Goal: Information Seeking & Learning: Learn about a topic

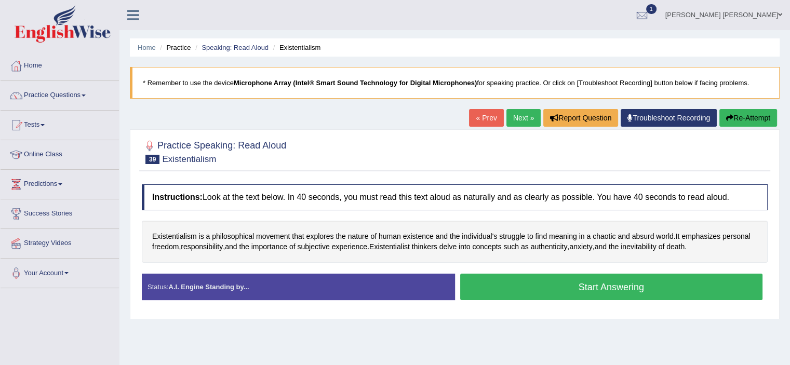
click at [617, 288] on button "Start Answering" at bounding box center [611, 287] width 303 height 26
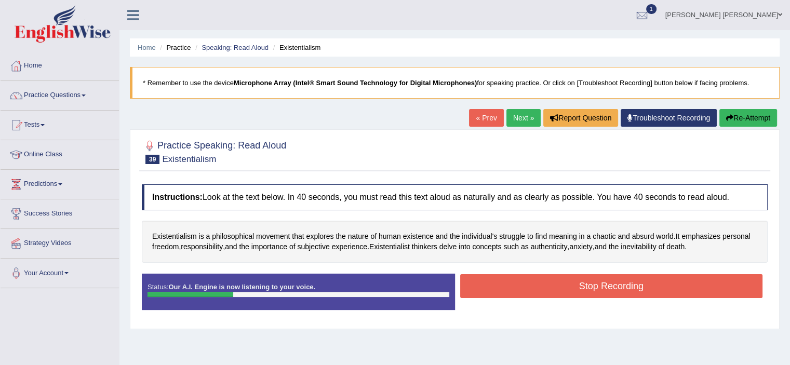
click at [617, 288] on button "Stop Recording" at bounding box center [611, 286] width 303 height 24
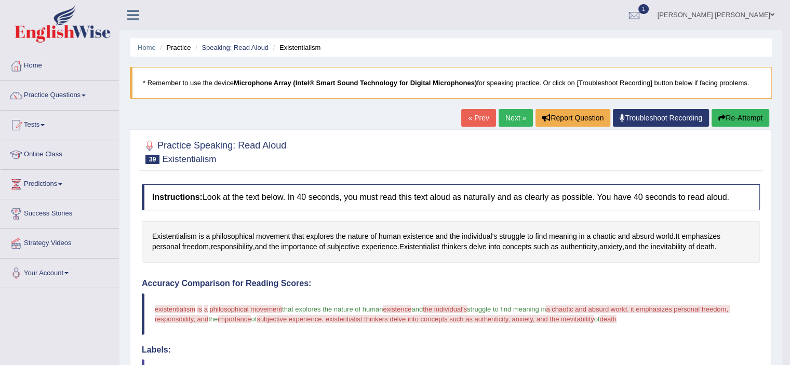
click at [734, 114] on button "Re-Attempt" at bounding box center [741, 118] width 58 height 18
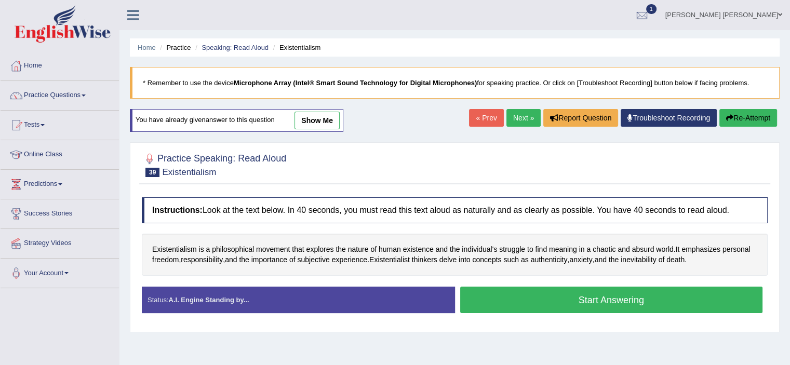
click at [562, 291] on button "Start Answering" at bounding box center [611, 300] width 303 height 26
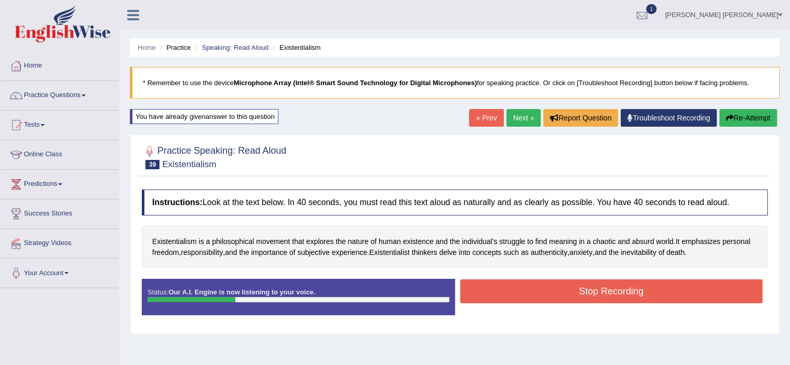
click at [562, 291] on button "Stop Recording" at bounding box center [611, 291] width 303 height 24
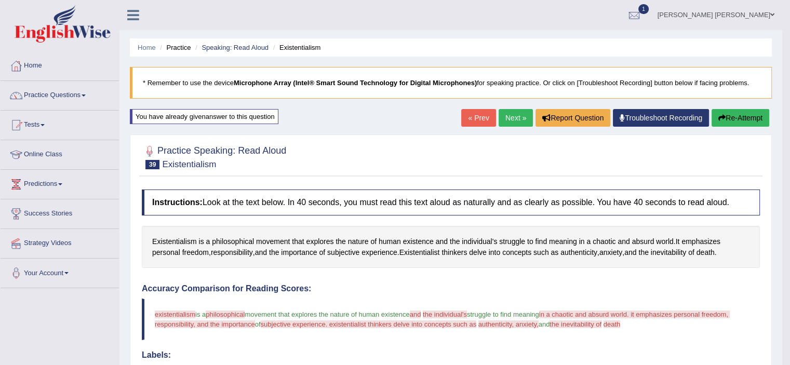
click at [739, 118] on button "Re-Attempt" at bounding box center [741, 118] width 58 height 18
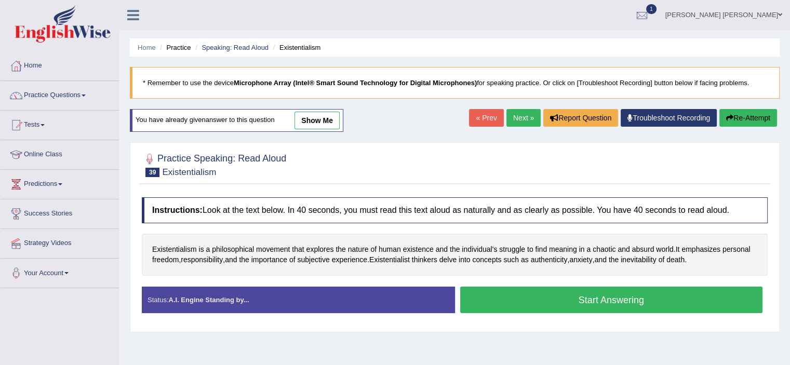
click at [574, 290] on button "Start Answering" at bounding box center [611, 300] width 303 height 26
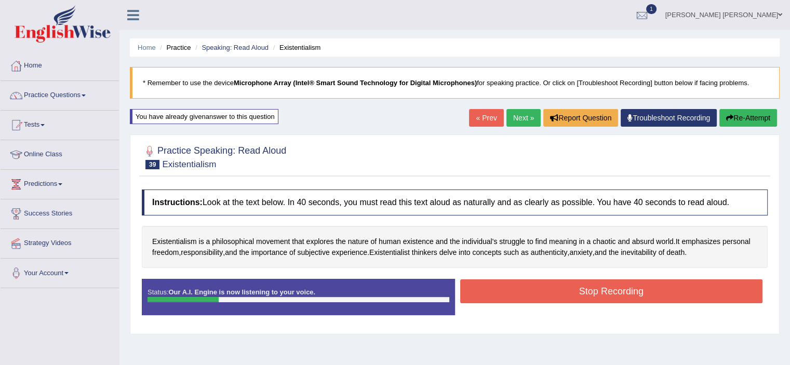
click at [574, 290] on button "Stop Recording" at bounding box center [611, 291] width 303 height 24
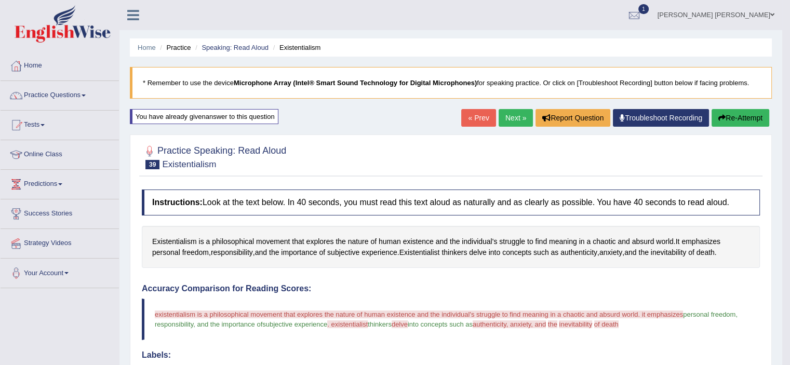
click at [514, 120] on link "Next »" at bounding box center [516, 118] width 34 height 18
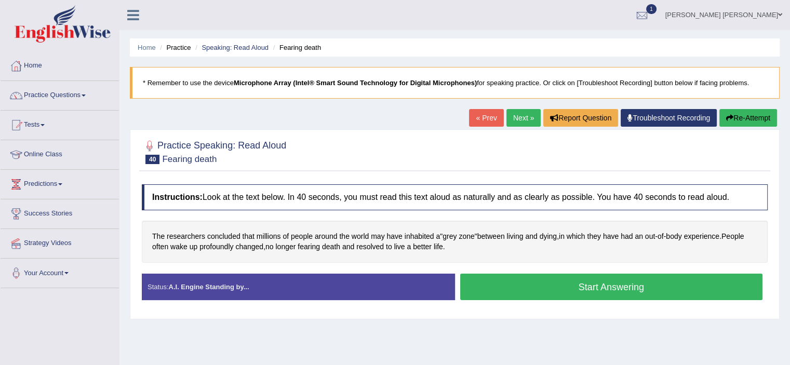
click at [588, 287] on button "Start Answering" at bounding box center [611, 287] width 303 height 26
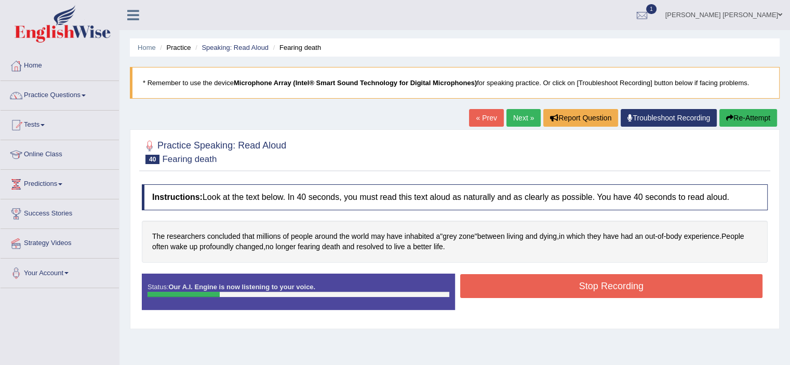
click at [588, 287] on button "Stop Recording" at bounding box center [611, 286] width 303 height 24
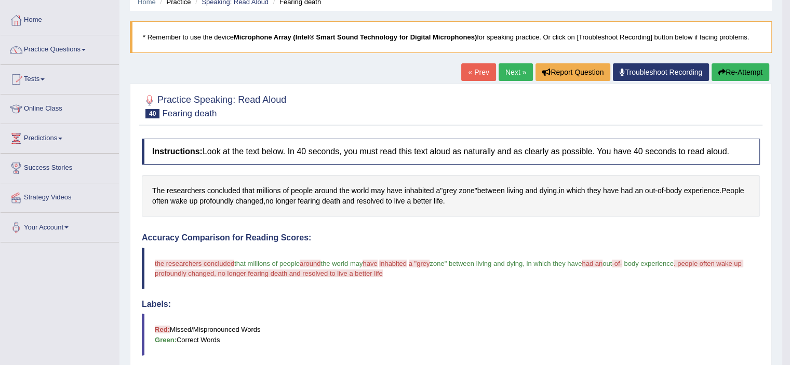
scroll to position [45, 0]
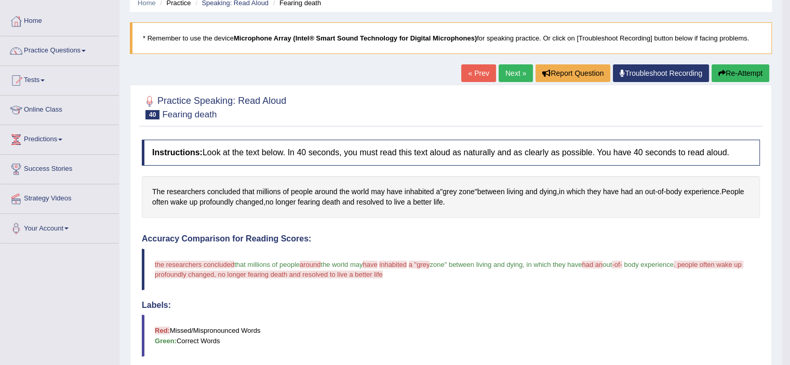
click at [519, 70] on link "Next »" at bounding box center [516, 73] width 34 height 18
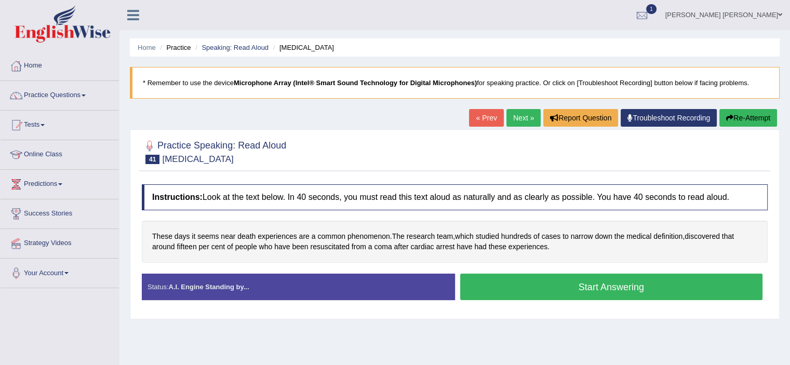
click at [541, 282] on button "Start Answering" at bounding box center [611, 287] width 303 height 26
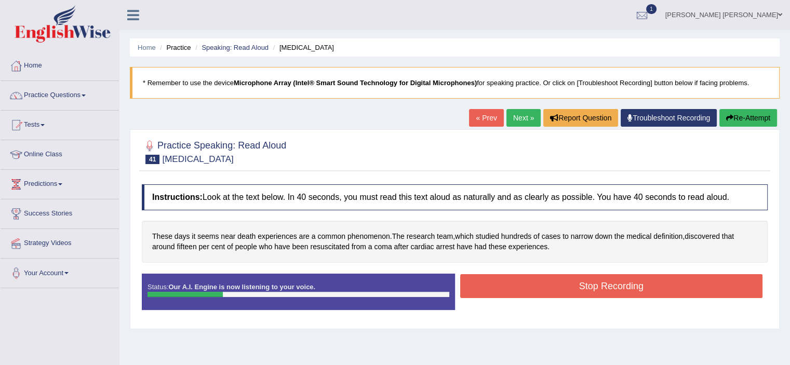
click at [541, 282] on button "Stop Recording" at bounding box center [611, 286] width 303 height 24
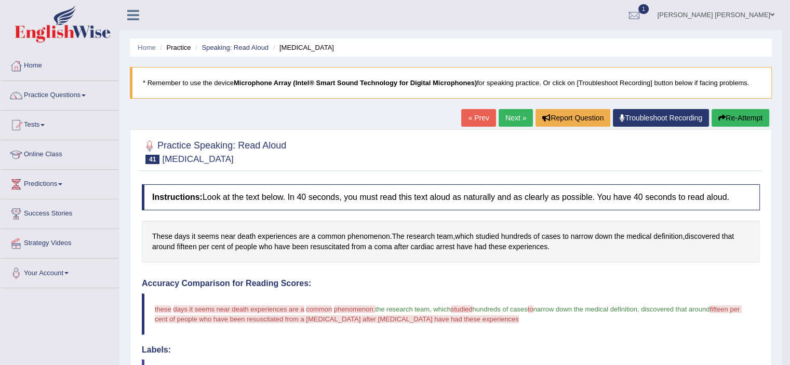
click at [717, 121] on button "Re-Attempt" at bounding box center [741, 118] width 58 height 18
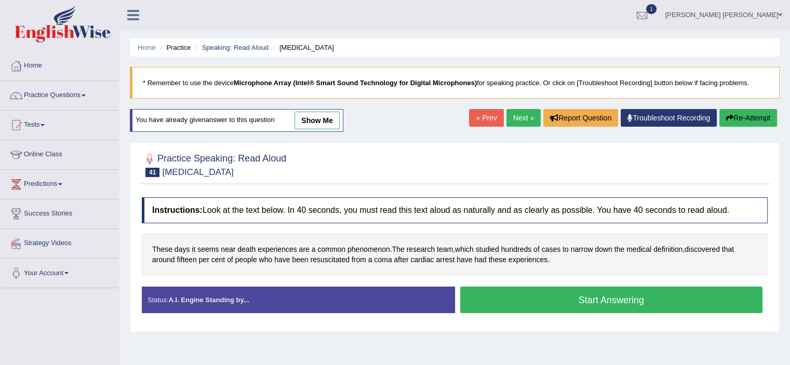
click at [576, 306] on button "Start Answering" at bounding box center [611, 300] width 303 height 26
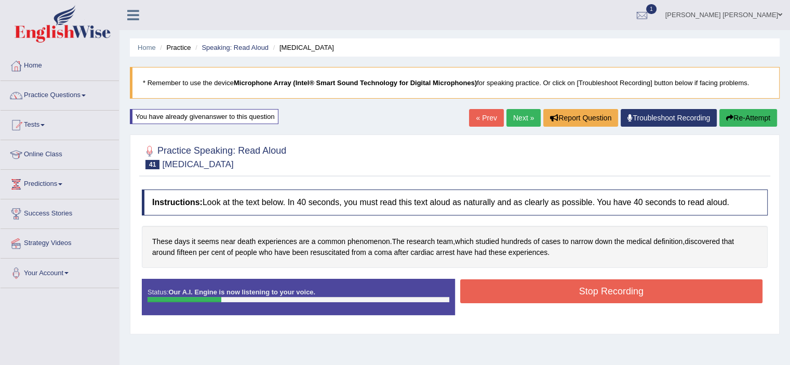
click at [576, 306] on div "Status: Our A.I. Engine is now listening to your voice. Start Answering Stop Re…" at bounding box center [455, 302] width 626 height 47
click at [571, 294] on button "Stop Recording" at bounding box center [611, 291] width 303 height 24
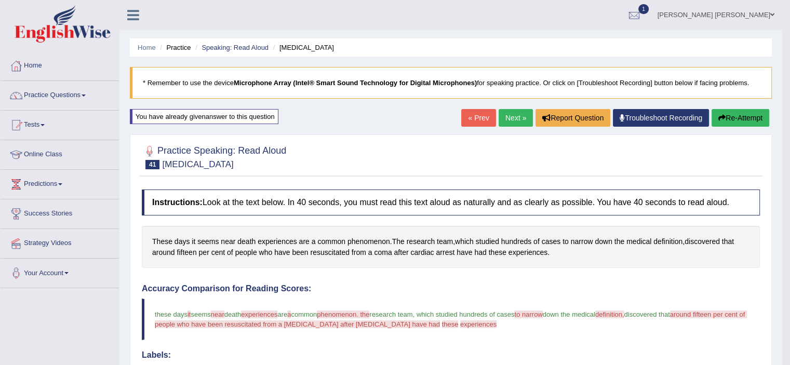
click at [513, 122] on link "Next »" at bounding box center [516, 118] width 34 height 18
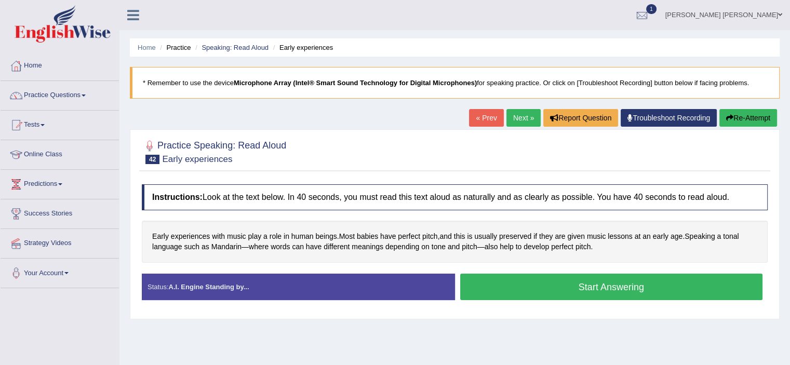
click at [531, 278] on button "Start Answering" at bounding box center [611, 287] width 303 height 26
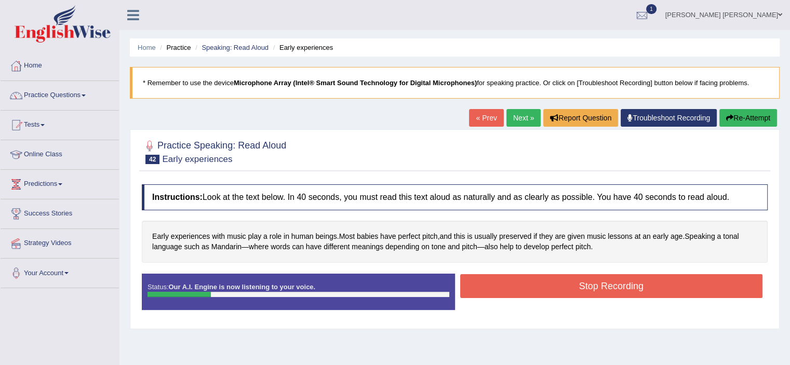
click at [531, 278] on button "Stop Recording" at bounding box center [611, 286] width 303 height 24
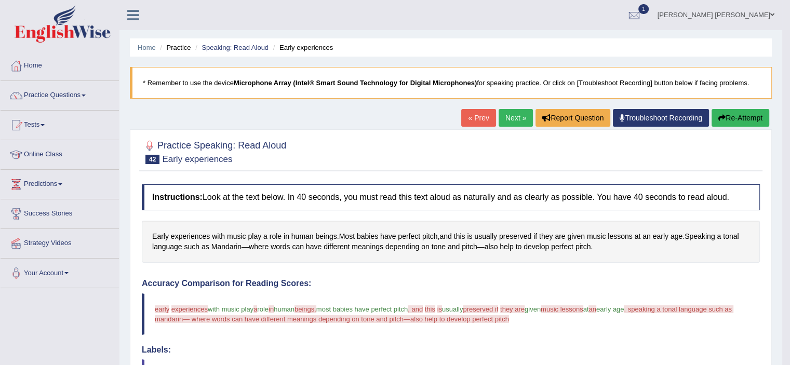
click at [507, 119] on link "Next »" at bounding box center [516, 118] width 34 height 18
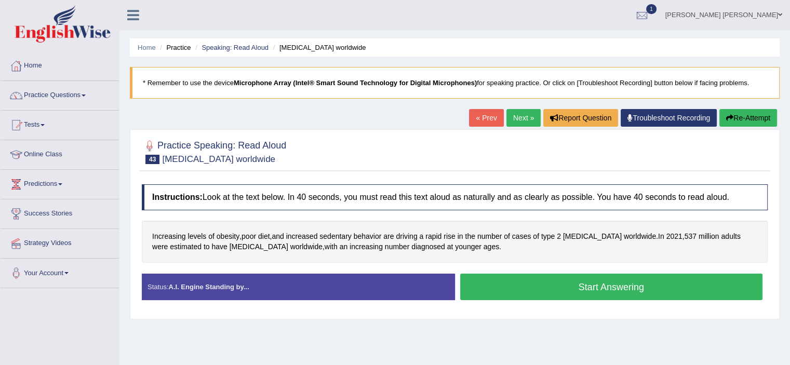
click at [634, 268] on div "Instructions: Look at the text below. In 40 seconds, you must read this text al…" at bounding box center [454, 246] width 631 height 135
click at [579, 287] on button "Start Answering" at bounding box center [611, 287] width 303 height 26
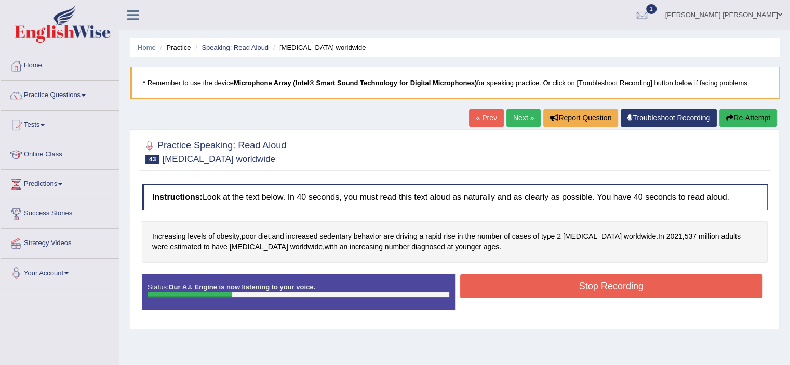
click at [579, 287] on button "Stop Recording" at bounding box center [611, 286] width 303 height 24
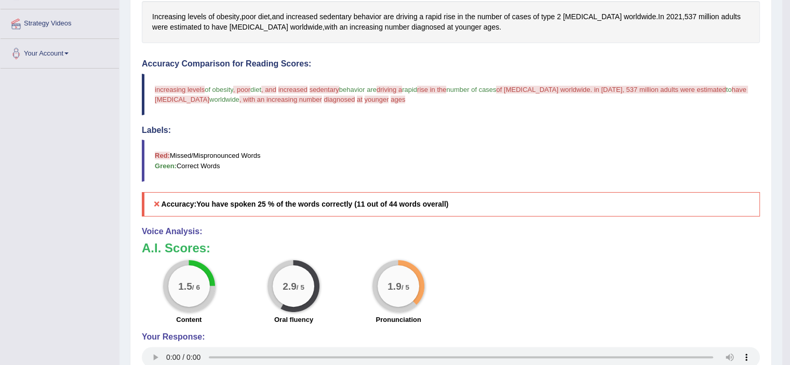
scroll to position [16, 0]
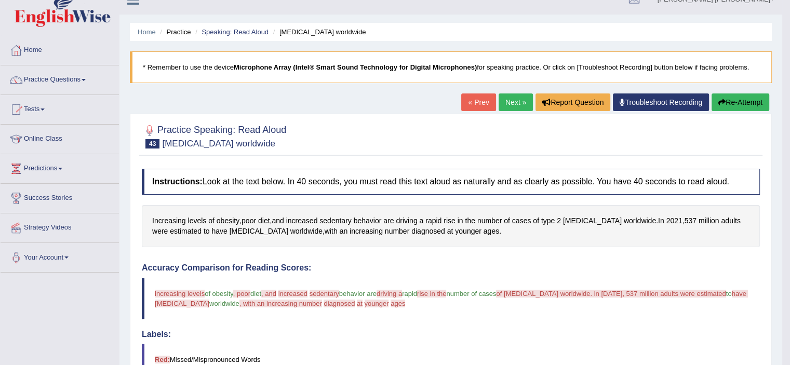
click at [722, 99] on icon "button" at bounding box center [721, 102] width 7 height 7
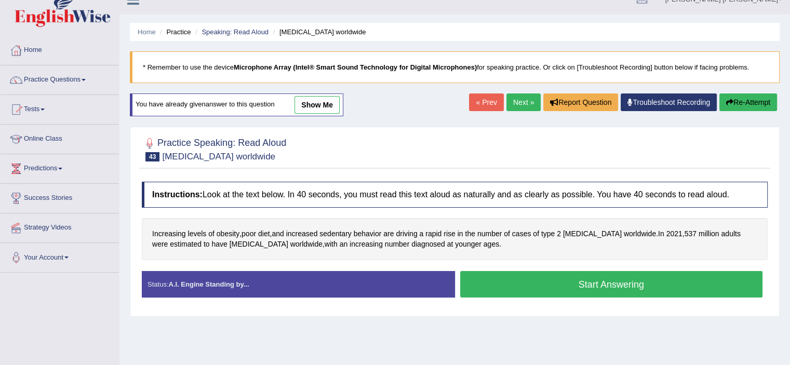
click at [574, 280] on button "Start Answering" at bounding box center [611, 284] width 303 height 26
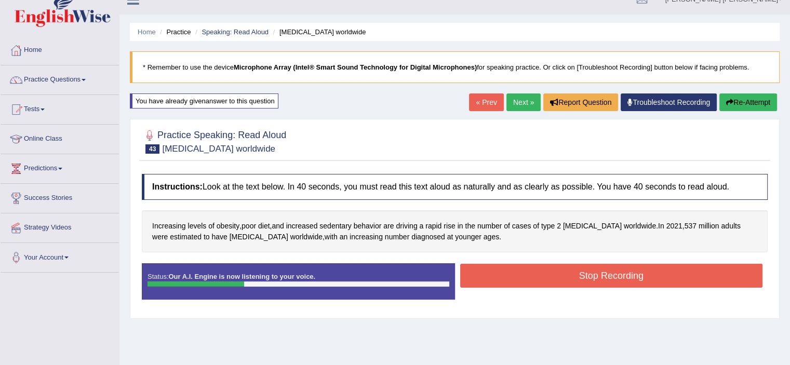
click at [574, 280] on button "Stop Recording" at bounding box center [611, 276] width 303 height 24
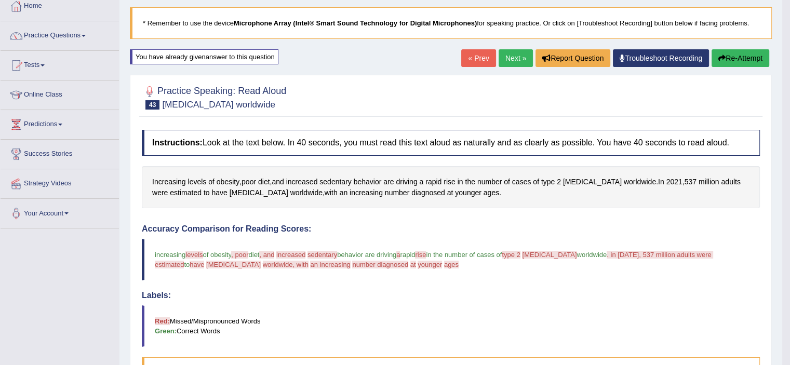
scroll to position [59, 0]
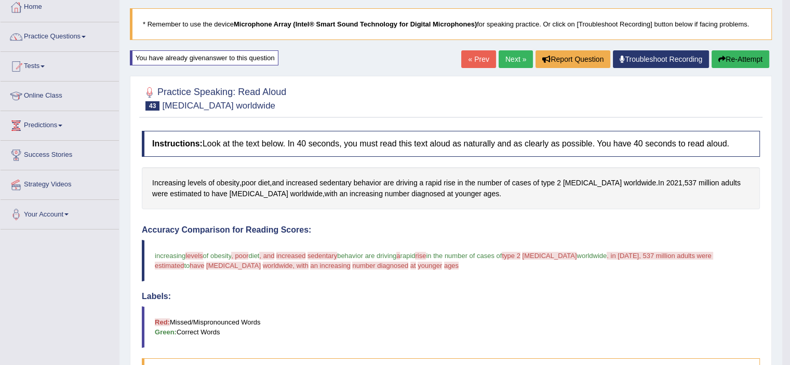
click at [727, 58] on button "Re-Attempt" at bounding box center [741, 59] width 58 height 18
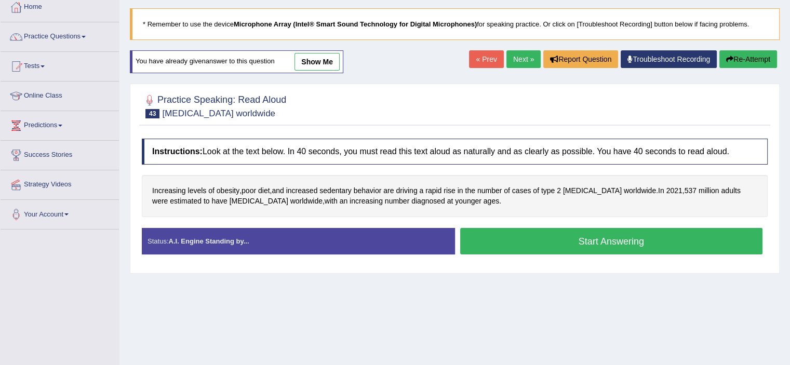
click at [632, 239] on button "Start Answering" at bounding box center [611, 241] width 303 height 26
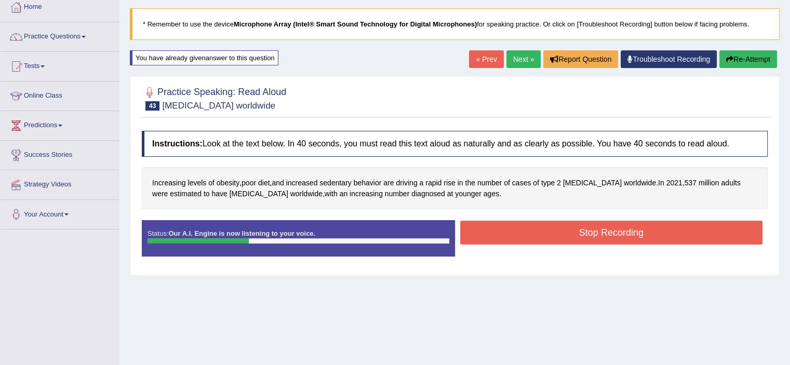
click at [620, 230] on button "Stop Recording" at bounding box center [611, 233] width 303 height 24
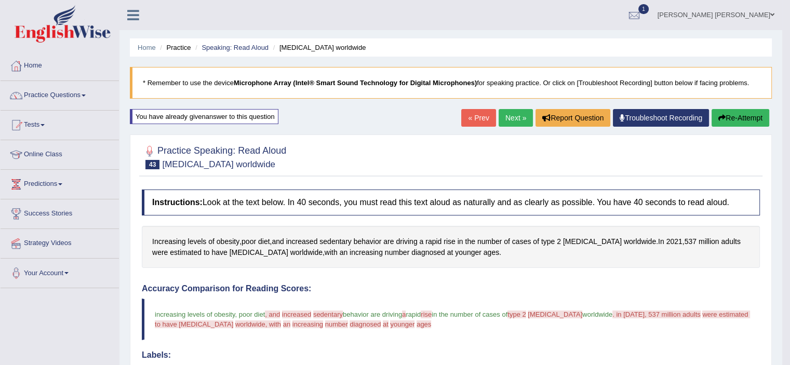
click at [729, 115] on button "Re-Attempt" at bounding box center [741, 118] width 58 height 18
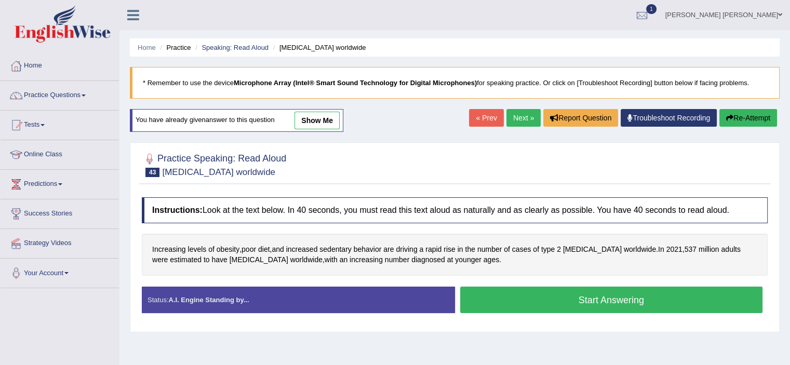
click at [527, 297] on button "Start Answering" at bounding box center [611, 300] width 303 height 26
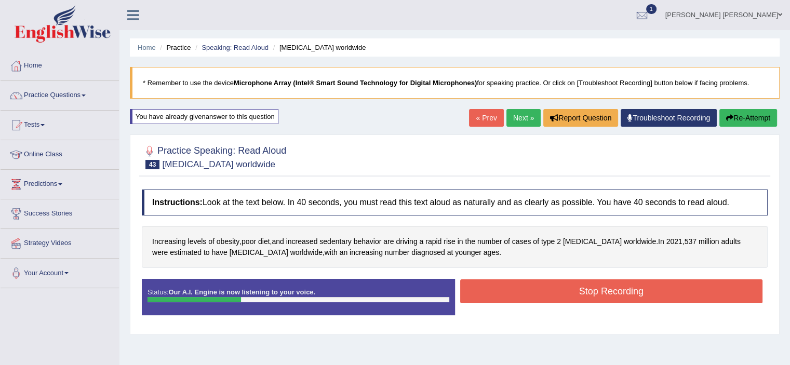
click at [527, 297] on button "Stop Recording" at bounding box center [611, 291] width 303 height 24
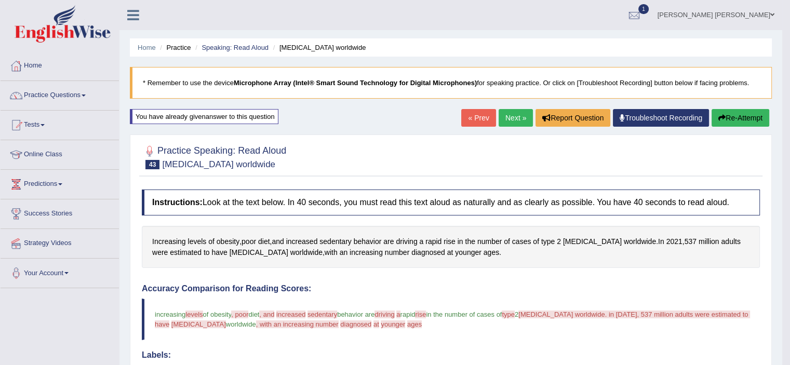
click at [514, 118] on link "Next »" at bounding box center [516, 118] width 34 height 18
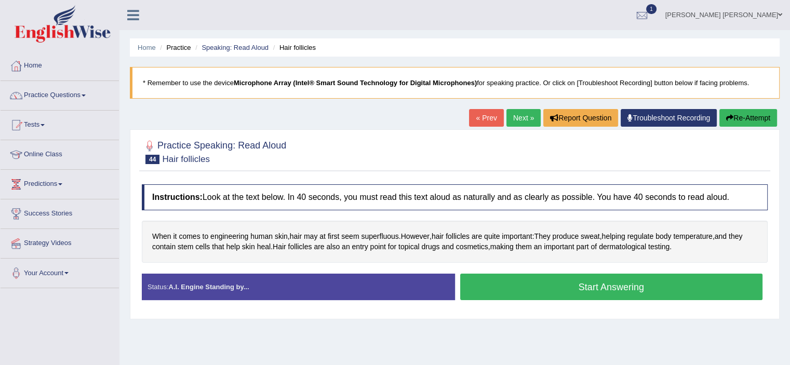
click at [577, 287] on button "Start Answering" at bounding box center [611, 287] width 303 height 26
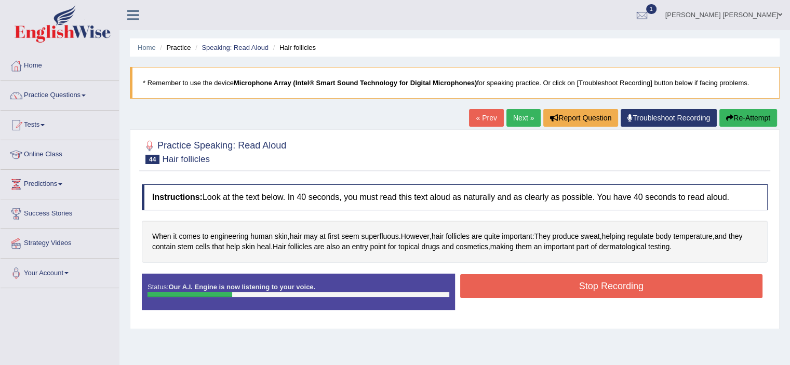
click at [577, 287] on button "Stop Recording" at bounding box center [611, 286] width 303 height 24
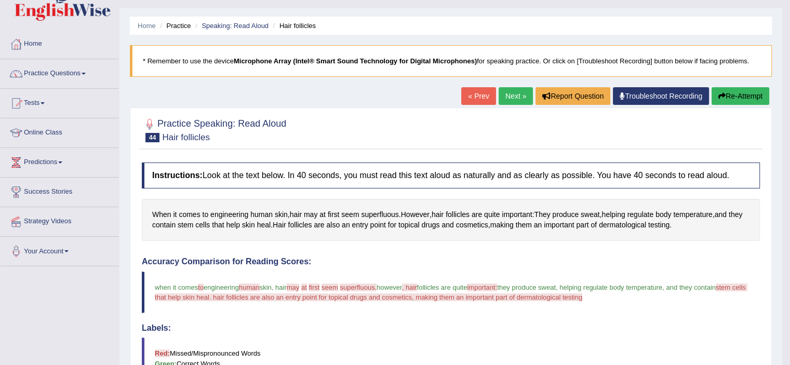
scroll to position [20, 0]
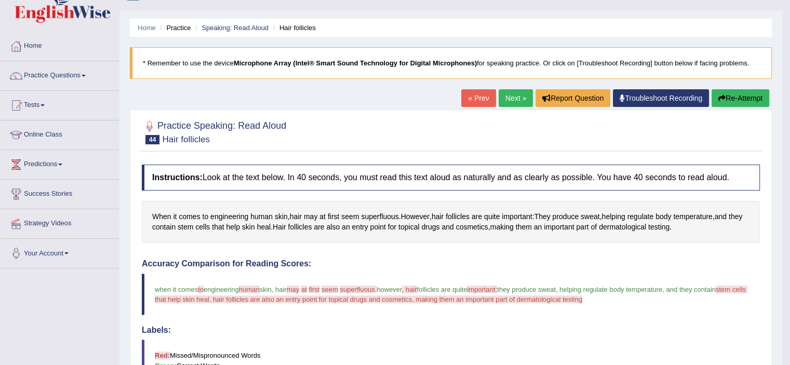
click at [733, 96] on button "Re-Attempt" at bounding box center [741, 98] width 58 height 18
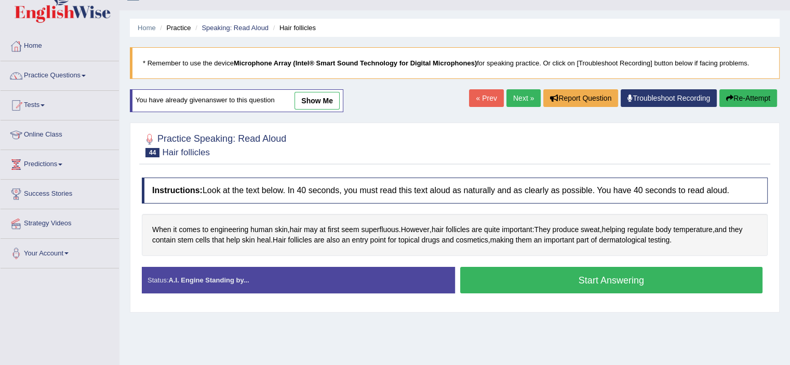
click at [533, 281] on button "Start Answering" at bounding box center [611, 280] width 303 height 26
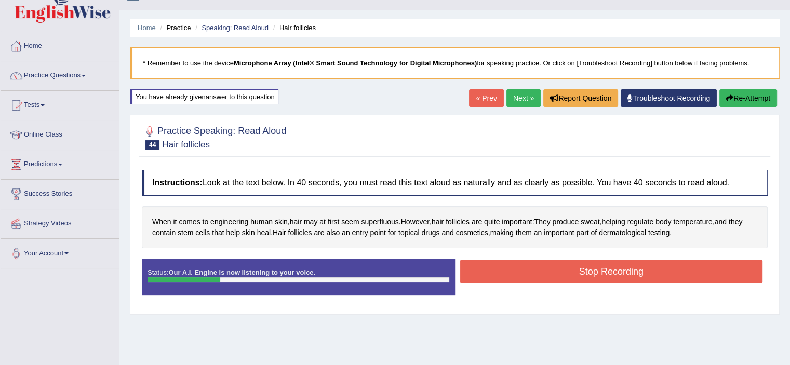
click at [532, 279] on button "Stop Recording" at bounding box center [611, 272] width 303 height 24
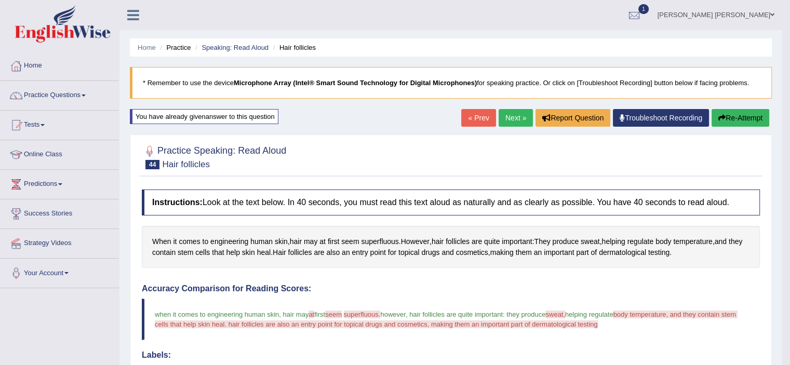
click at [514, 120] on link "Next »" at bounding box center [516, 118] width 34 height 18
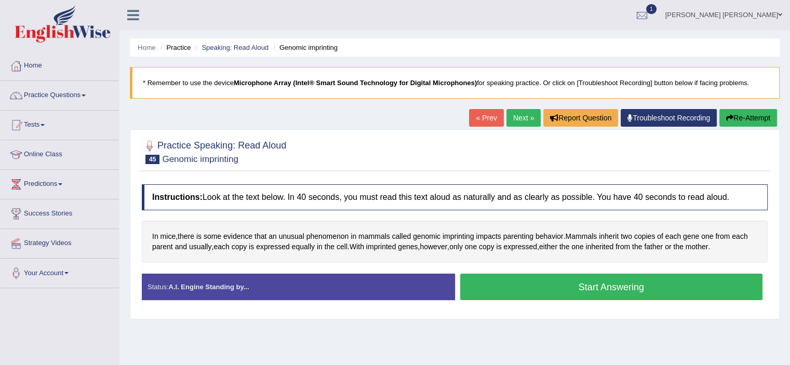
click at [549, 279] on button "Start Answering" at bounding box center [611, 287] width 303 height 26
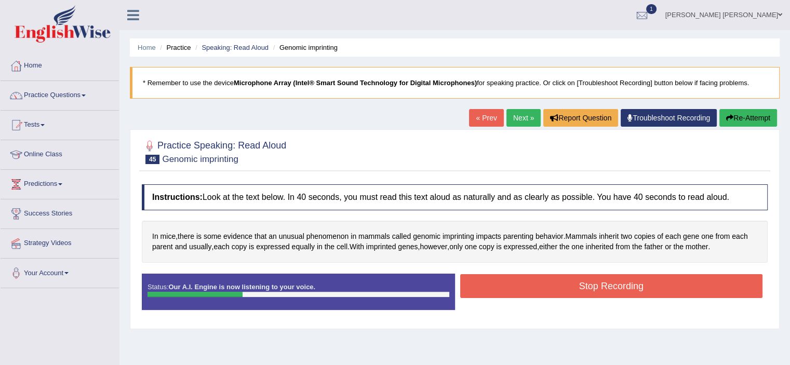
click at [549, 279] on button "Stop Recording" at bounding box center [611, 286] width 303 height 24
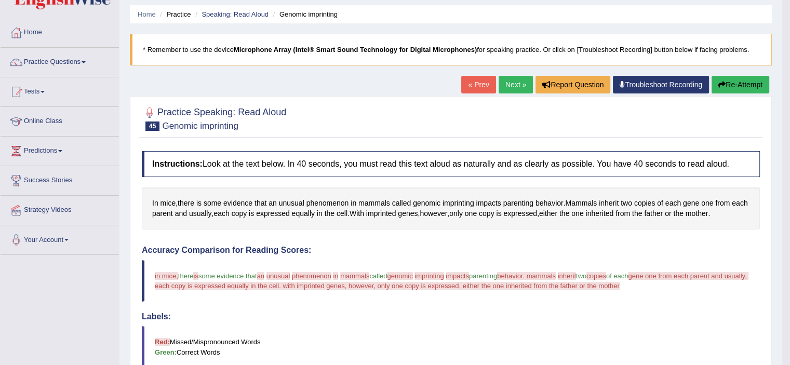
scroll to position [32, 0]
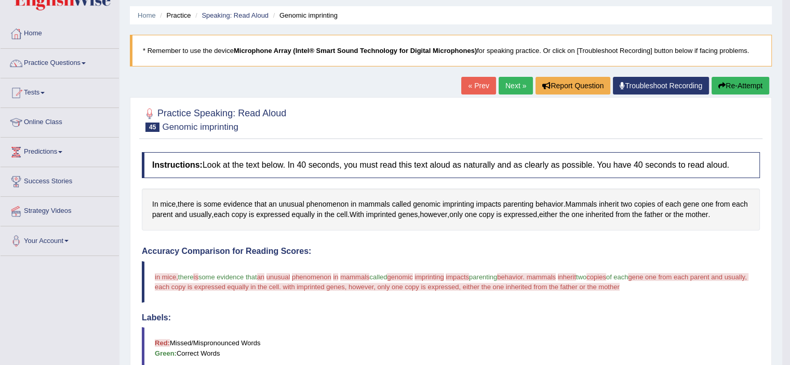
click at [743, 81] on button "Re-Attempt" at bounding box center [741, 86] width 58 height 18
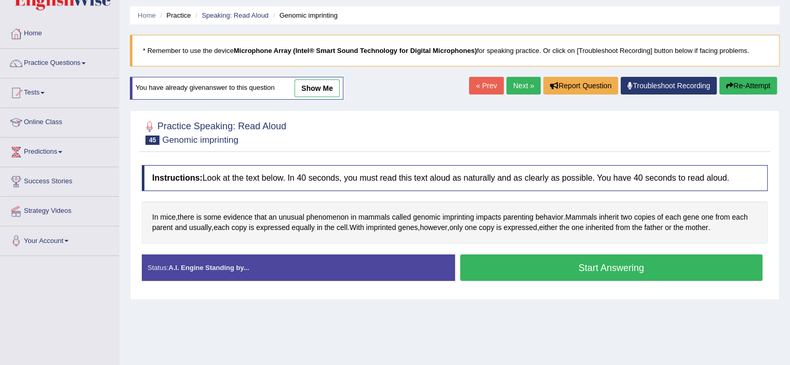
click at [544, 268] on button "Start Answering" at bounding box center [611, 268] width 303 height 26
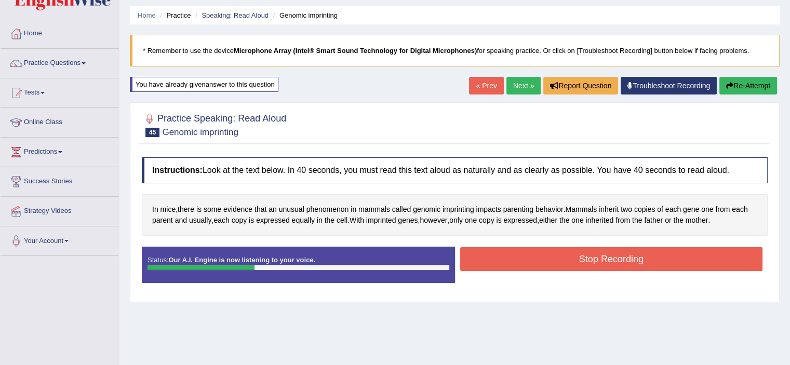
click at [542, 257] on button "Stop Recording" at bounding box center [611, 259] width 303 height 24
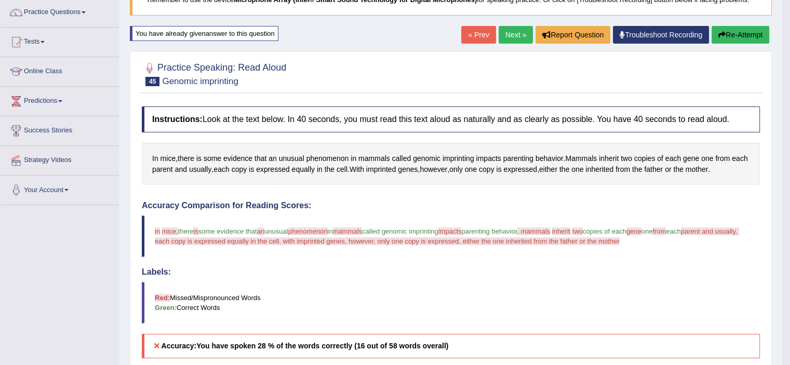
scroll to position [82, 0]
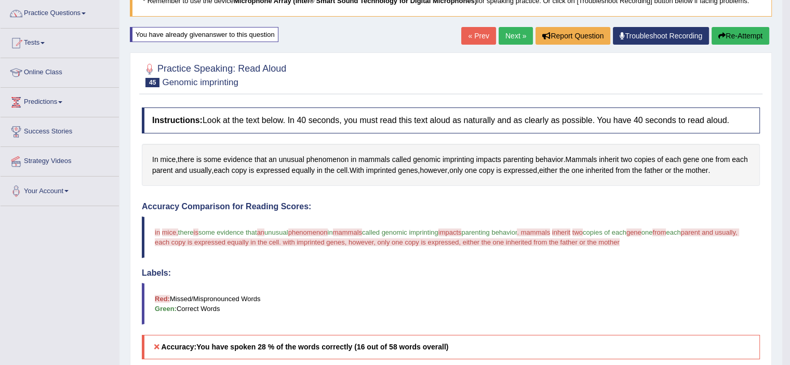
click at [721, 37] on icon "button" at bounding box center [721, 35] width 7 height 7
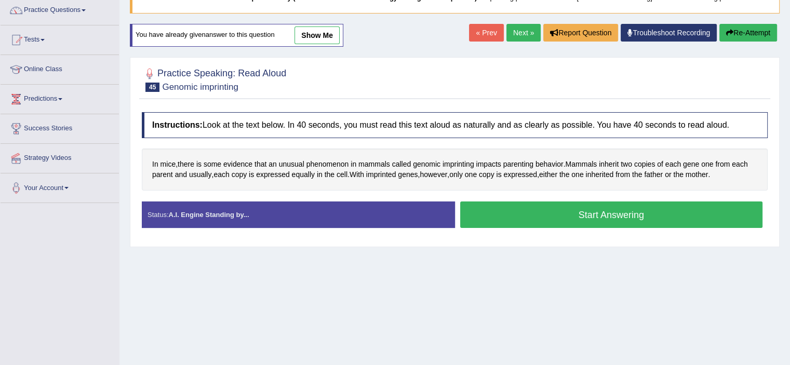
click at [600, 211] on button "Start Answering" at bounding box center [611, 215] width 303 height 26
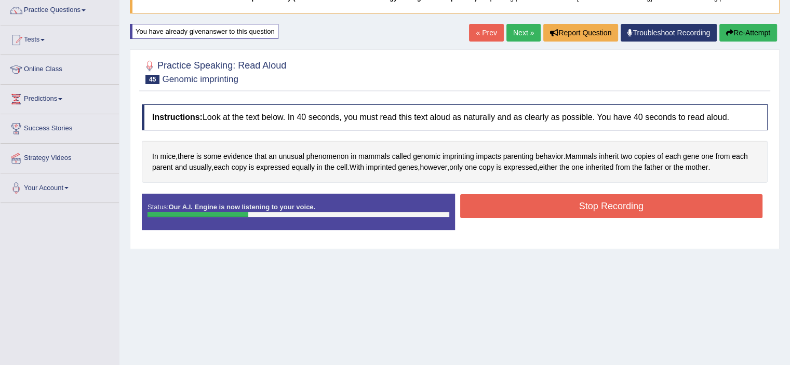
click at [600, 211] on button "Stop Recording" at bounding box center [611, 206] width 303 height 24
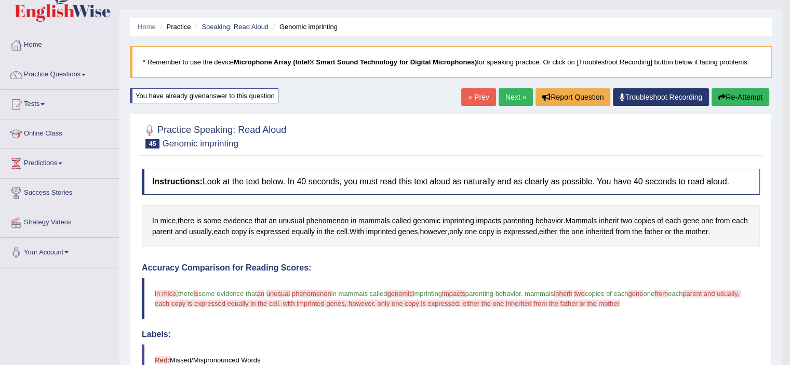
scroll to position [22, 0]
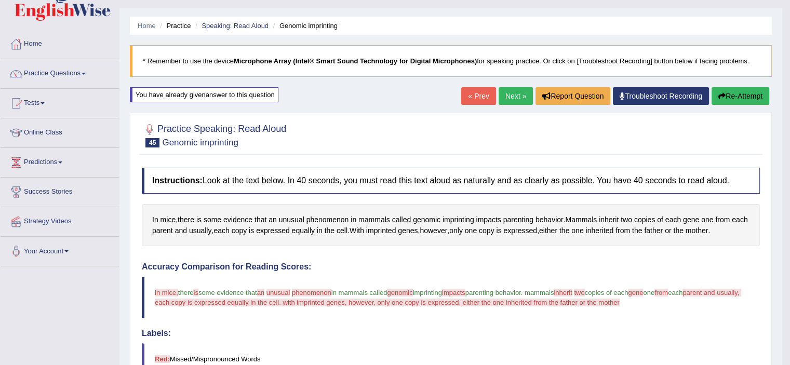
click at [734, 88] on button "Re-Attempt" at bounding box center [741, 96] width 58 height 18
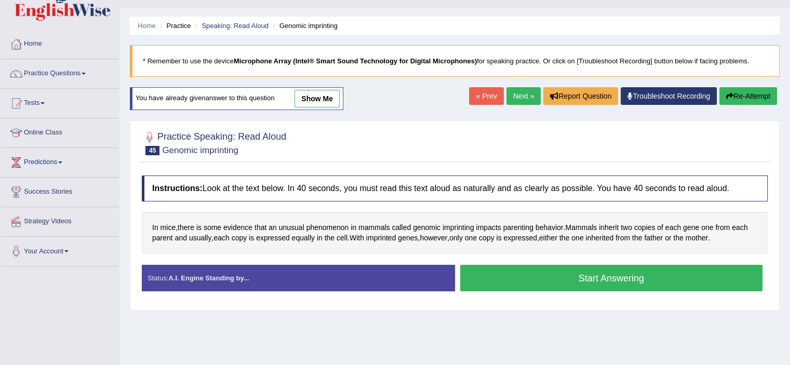
click at [528, 281] on button "Start Answering" at bounding box center [611, 278] width 303 height 26
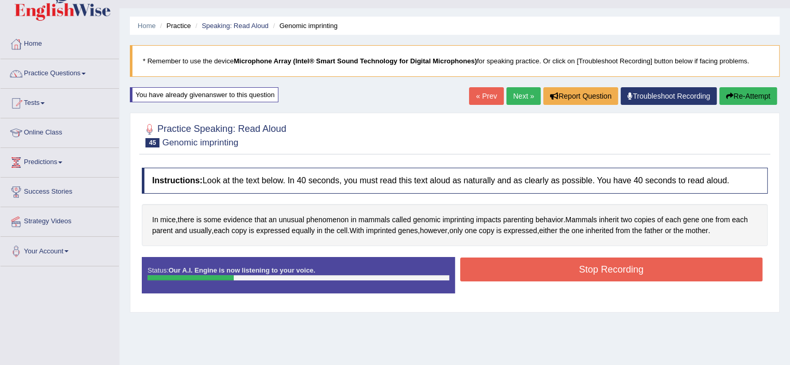
click at [528, 281] on div "Stop Recording" at bounding box center [611, 271] width 313 height 26
click at [527, 260] on button "Stop Recording" at bounding box center [611, 270] width 303 height 24
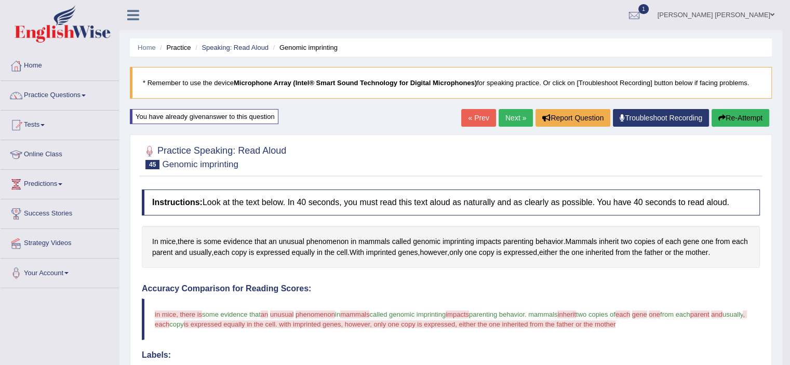
click at [730, 118] on button "Re-Attempt" at bounding box center [741, 118] width 58 height 18
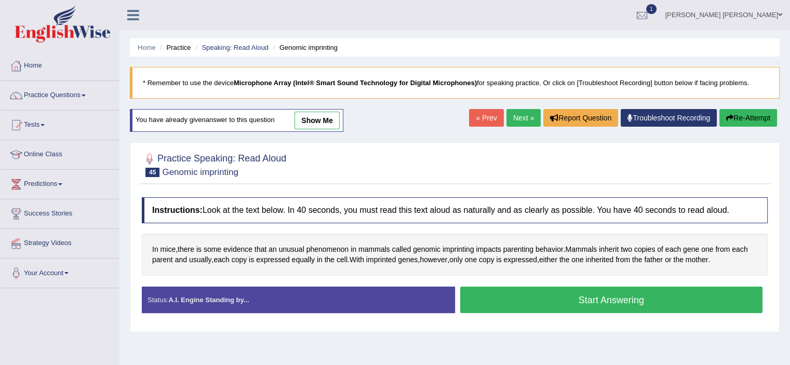
click at [536, 295] on button "Start Answering" at bounding box center [611, 300] width 303 height 26
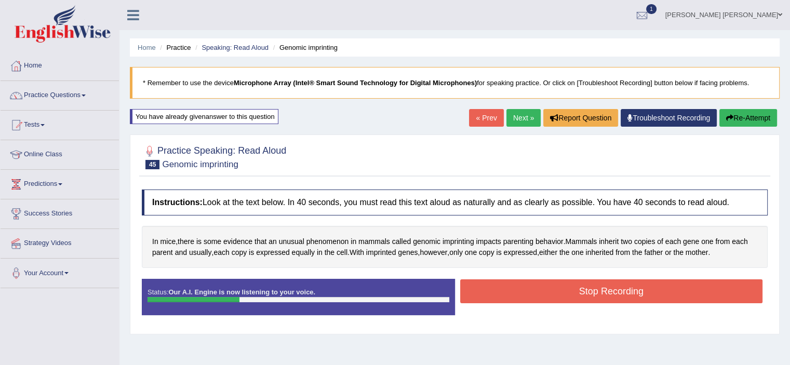
click at [536, 295] on button "Stop Recording" at bounding box center [611, 291] width 303 height 24
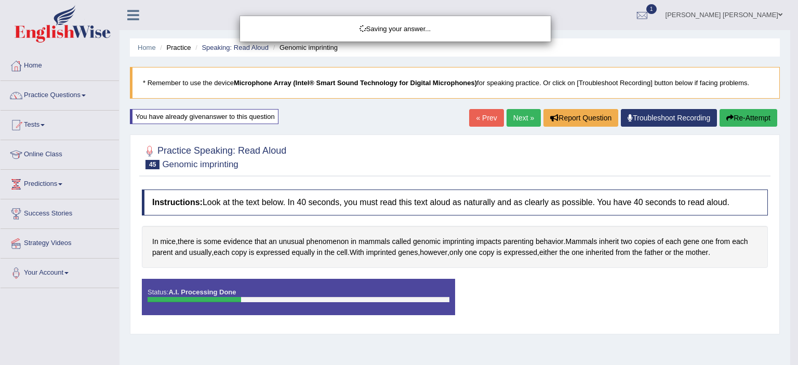
click at [536, 295] on div "Saving your answer..." at bounding box center [399, 182] width 798 height 365
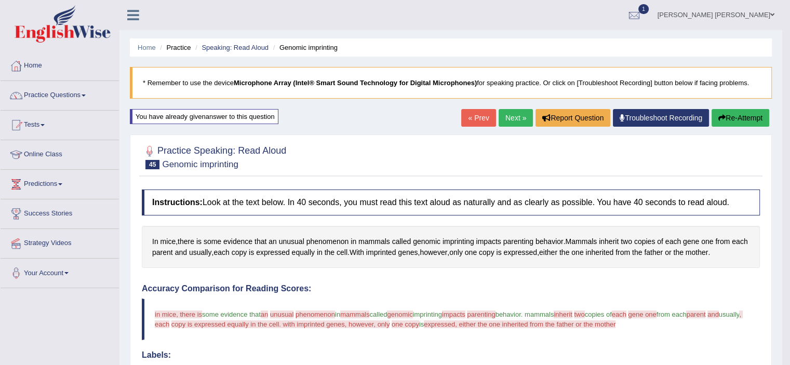
click at [724, 116] on button "Re-Attempt" at bounding box center [741, 118] width 58 height 18
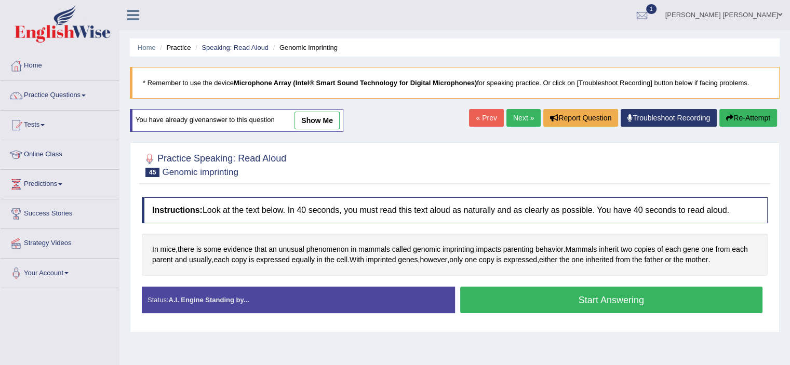
click at [571, 305] on button "Start Answering" at bounding box center [611, 300] width 303 height 26
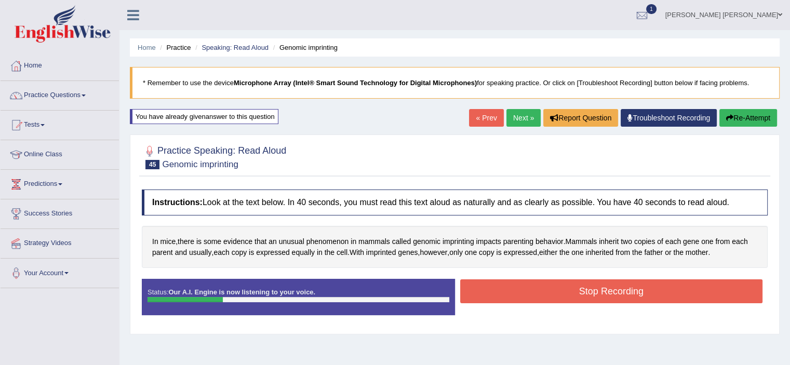
click at [553, 297] on button "Stop Recording" at bounding box center [611, 291] width 303 height 24
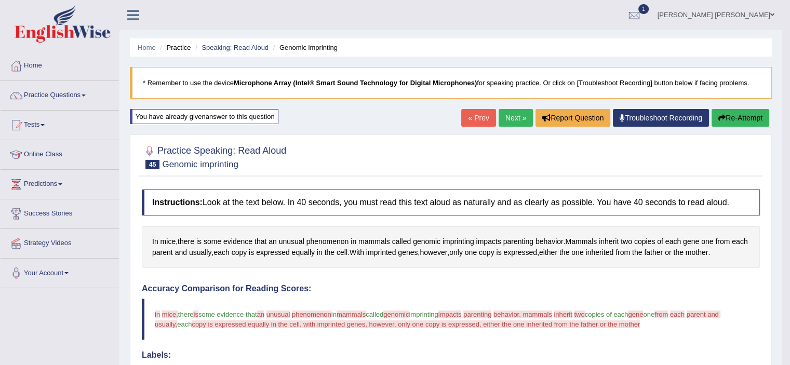
click at [511, 119] on link "Next »" at bounding box center [516, 118] width 34 height 18
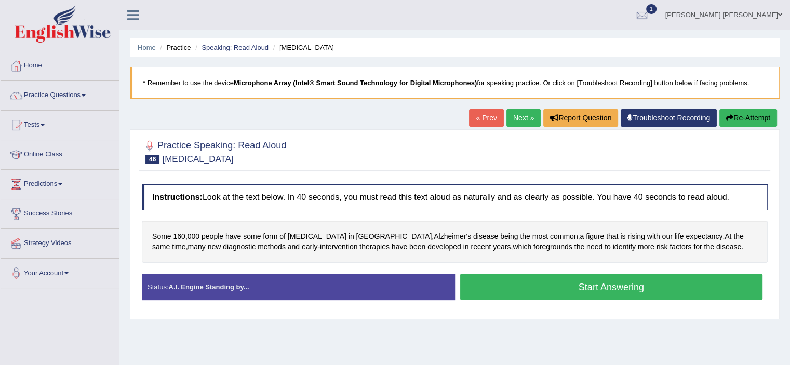
click at [513, 286] on button "Start Answering" at bounding box center [611, 287] width 303 height 26
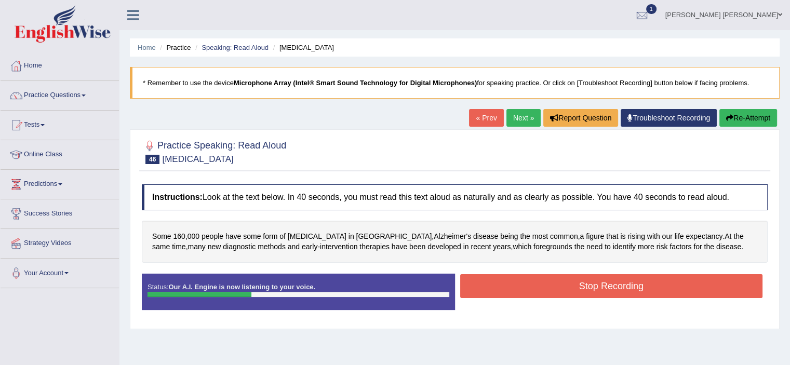
click at [513, 286] on button "Stop Recording" at bounding box center [611, 286] width 303 height 24
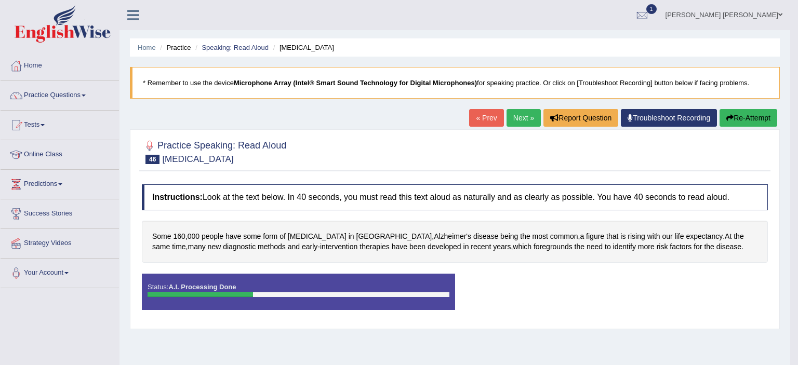
click at [513, 286] on body "Toggle navigation Home Practice Questions Speaking Practice Read Aloud Repeat S…" at bounding box center [399, 182] width 798 height 365
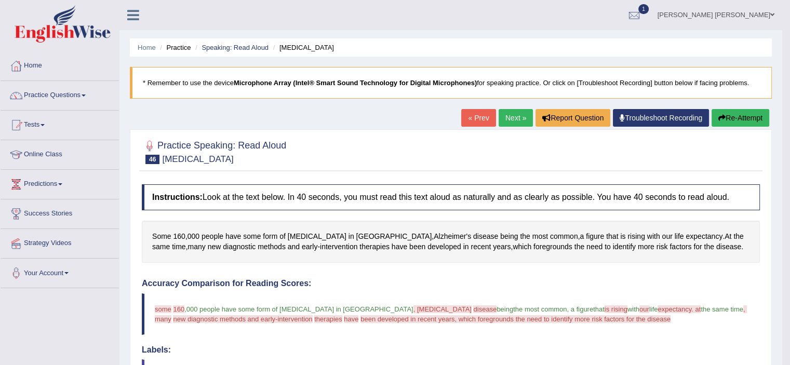
click at [501, 114] on link "Next »" at bounding box center [516, 118] width 34 height 18
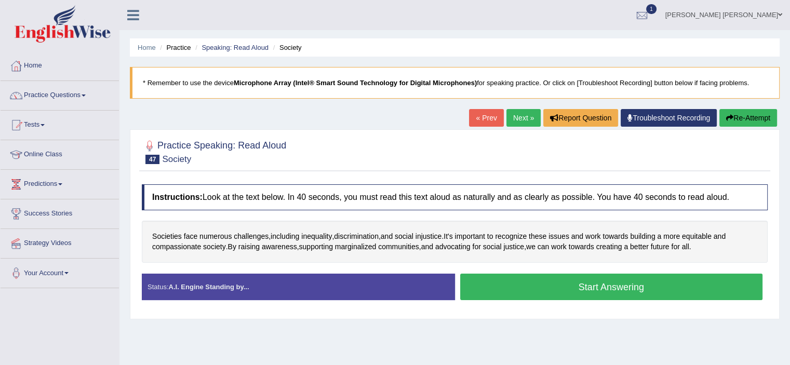
click at [557, 284] on button "Start Answering" at bounding box center [611, 287] width 303 height 26
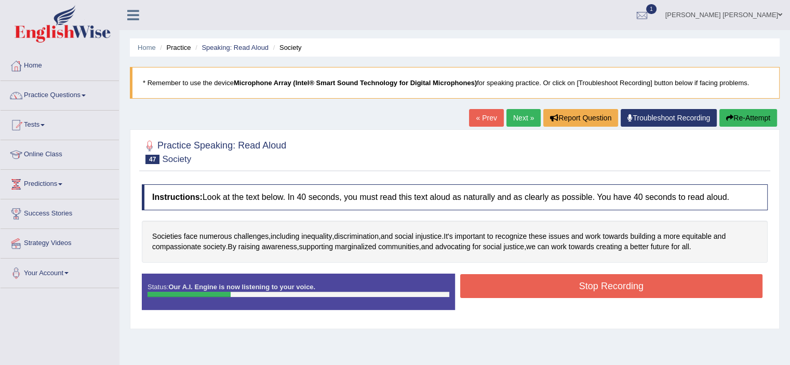
click at [557, 284] on button "Stop Recording" at bounding box center [611, 286] width 303 height 24
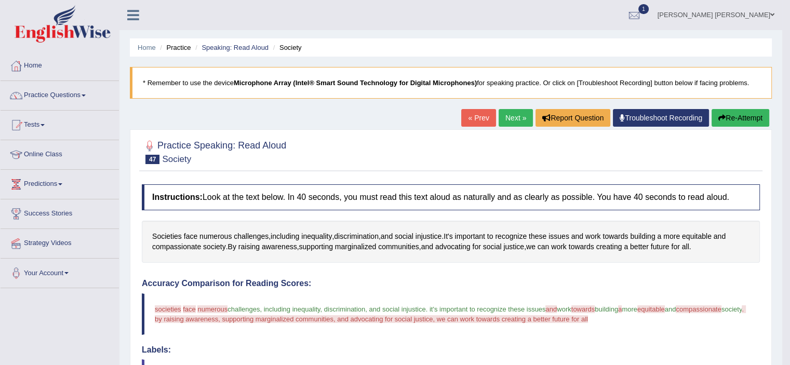
click at [728, 116] on button "Re-Attempt" at bounding box center [741, 118] width 58 height 18
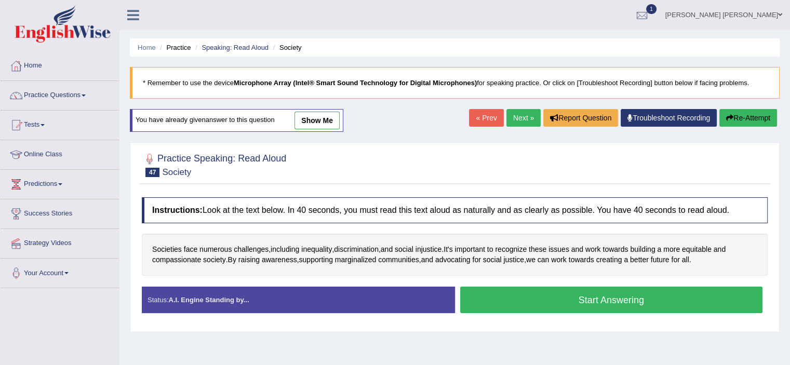
click at [567, 305] on button "Start Answering" at bounding box center [611, 300] width 303 height 26
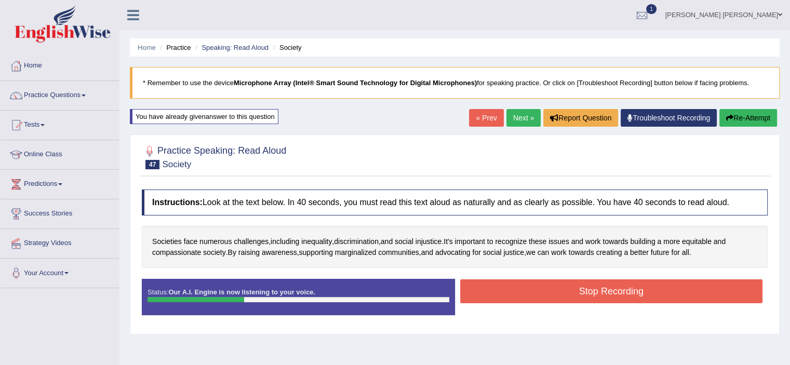
click at [574, 282] on button "Stop Recording" at bounding box center [611, 291] width 303 height 24
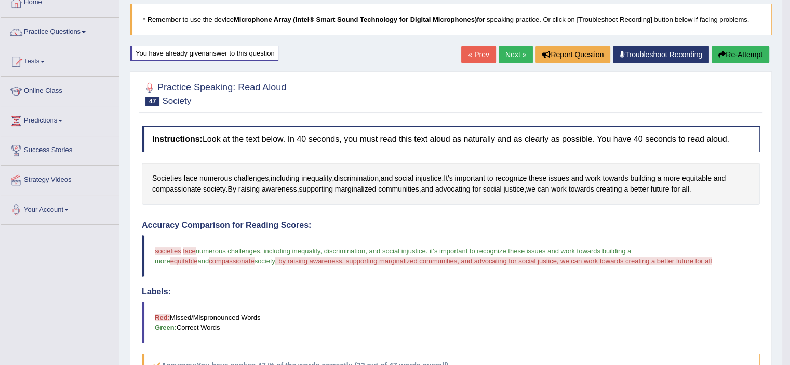
scroll to position [58, 0]
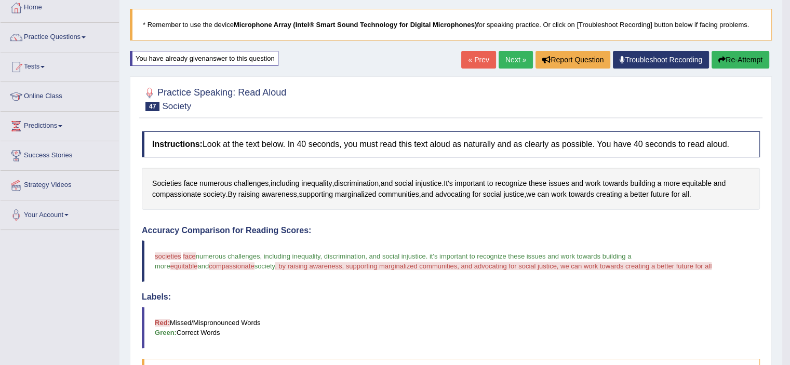
click at [718, 56] on icon "button" at bounding box center [721, 59] width 7 height 7
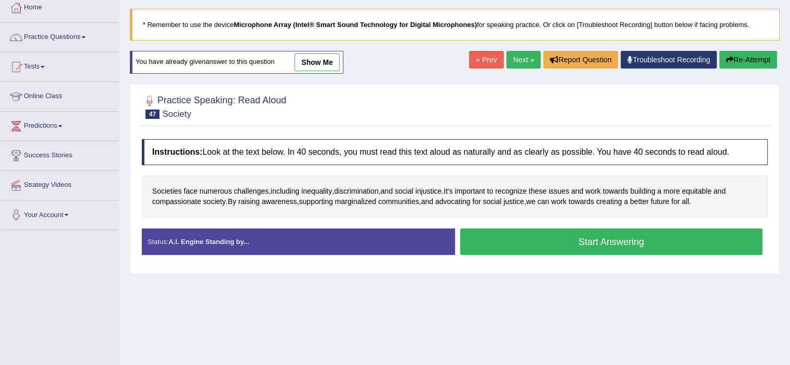
click at [556, 241] on button "Start Answering" at bounding box center [611, 242] width 303 height 26
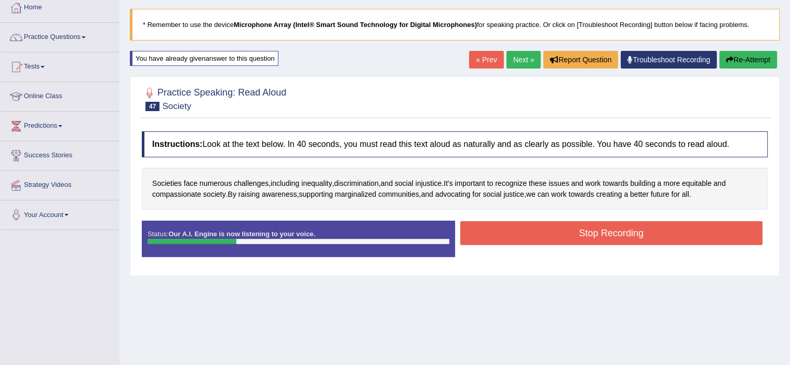
click at [542, 229] on button "Stop Recording" at bounding box center [611, 233] width 303 height 24
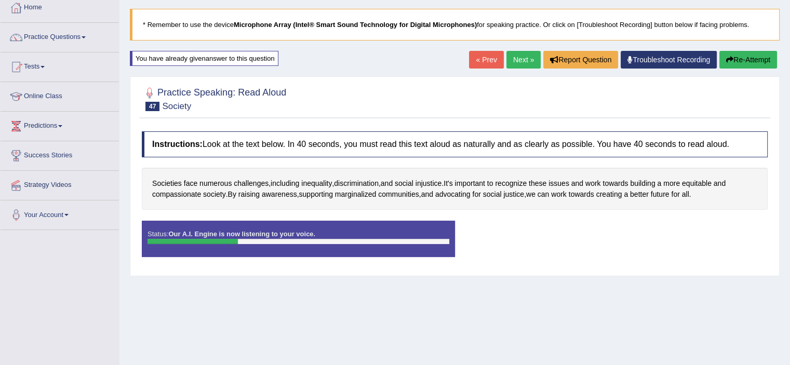
click at [542, 229] on div "Status: Our A.I. Engine is now listening to your voice. Start Answering Stop Re…" at bounding box center [455, 244] width 626 height 47
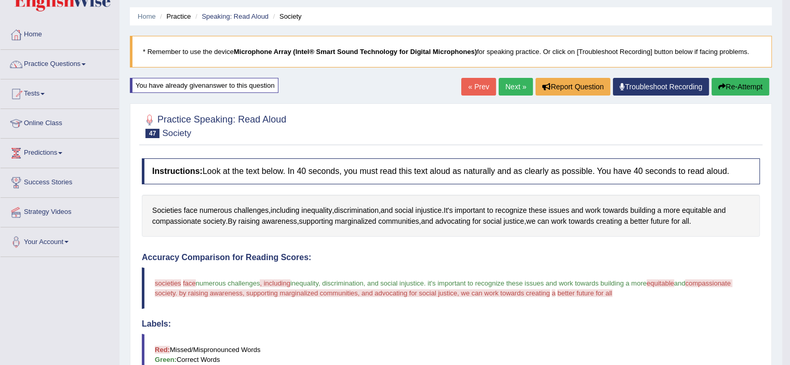
scroll to position [10, 0]
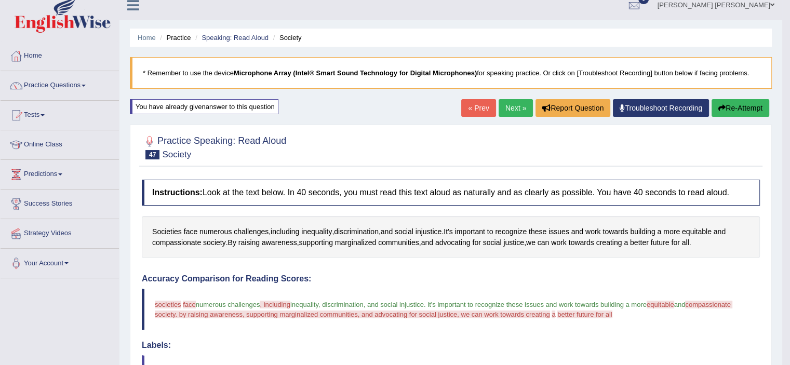
click at [749, 100] on button "Re-Attempt" at bounding box center [741, 108] width 58 height 18
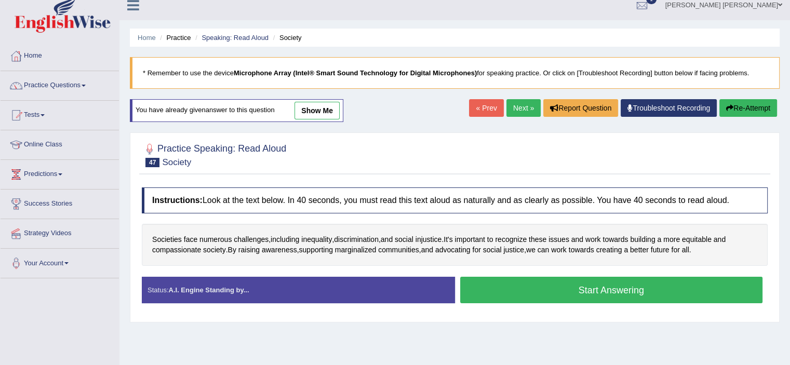
click at [604, 295] on button "Start Answering" at bounding box center [611, 290] width 303 height 26
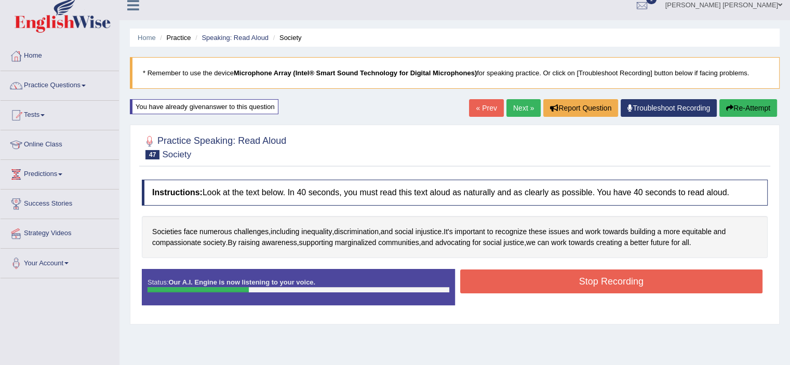
click at [575, 286] on button "Stop Recording" at bounding box center [611, 282] width 303 height 24
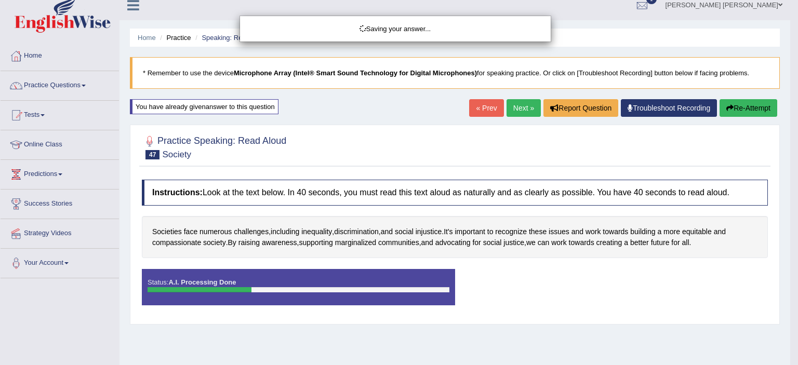
click at [575, 286] on body "Toggle navigation Home Practice Questions Speaking Practice Read Aloud Repeat S…" at bounding box center [399, 172] width 798 height 365
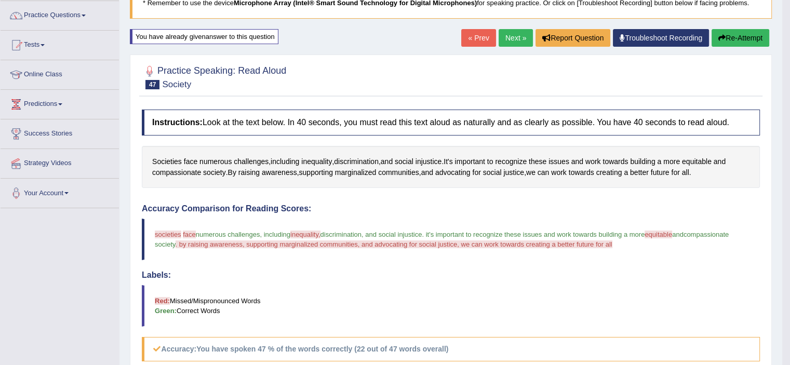
scroll to position [79, 0]
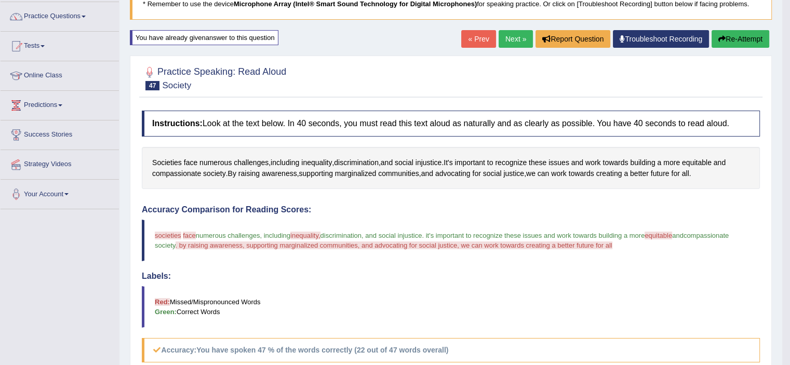
click at [519, 41] on link "Next »" at bounding box center [516, 39] width 34 height 18
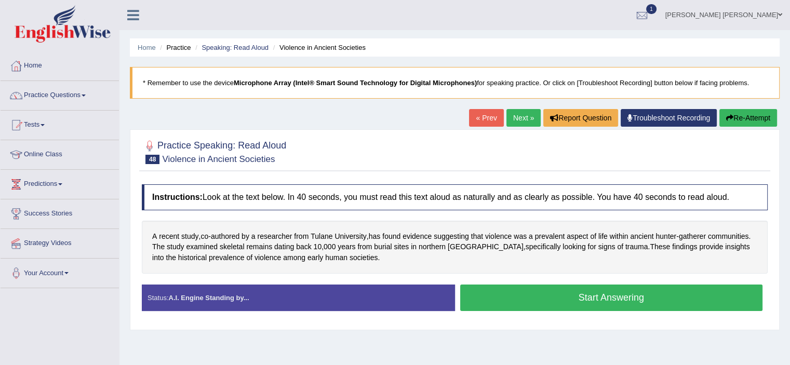
click at [571, 295] on button "Start Answering" at bounding box center [611, 298] width 303 height 26
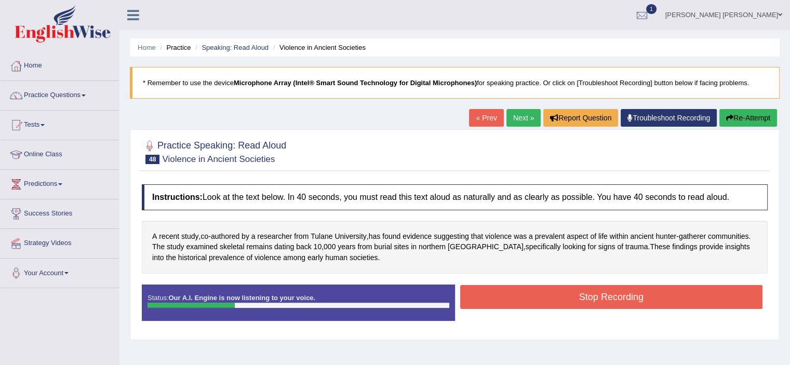
click at [571, 295] on button "Stop Recording" at bounding box center [611, 297] width 303 height 24
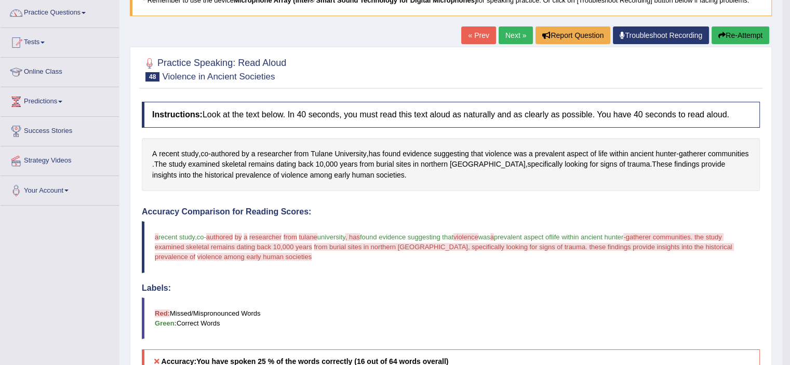
scroll to position [82, 0]
click at [738, 44] on button "Re-Attempt" at bounding box center [741, 36] width 58 height 18
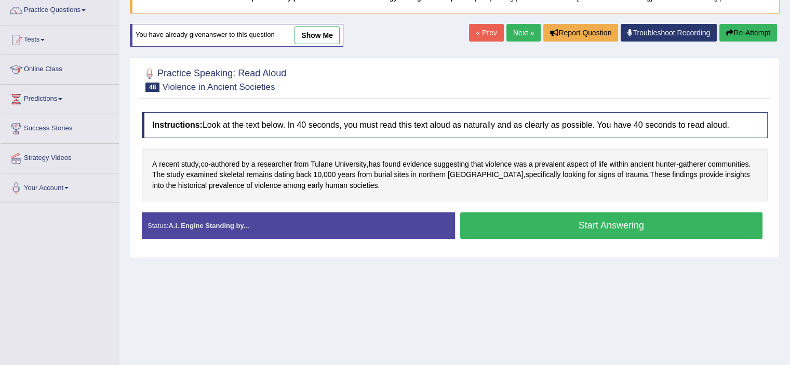
click at [555, 226] on button "Start Answering" at bounding box center [611, 225] width 303 height 26
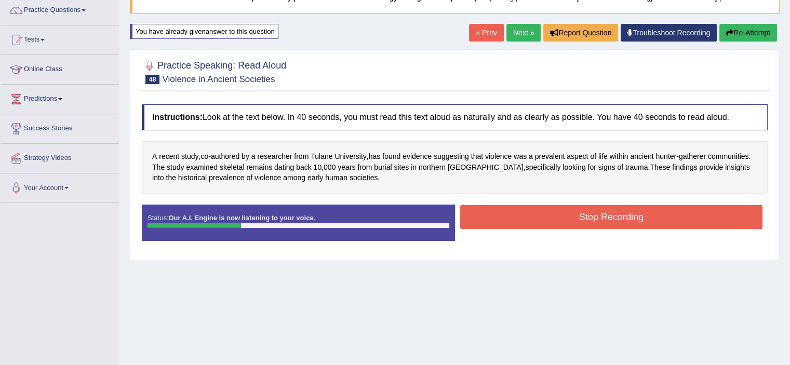
click at [534, 216] on button "Stop Recording" at bounding box center [611, 217] width 303 height 24
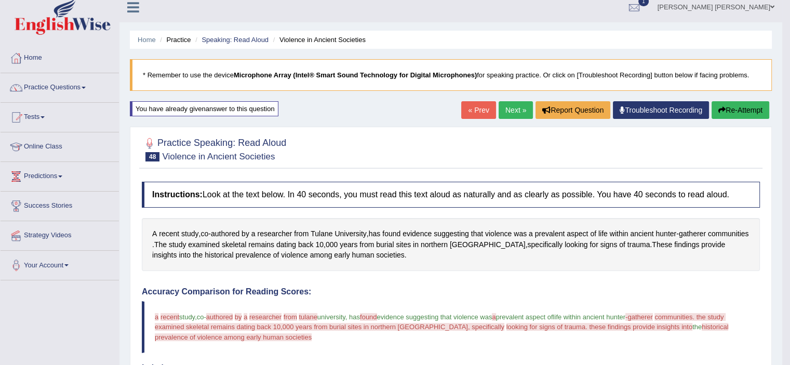
scroll to position [2, 0]
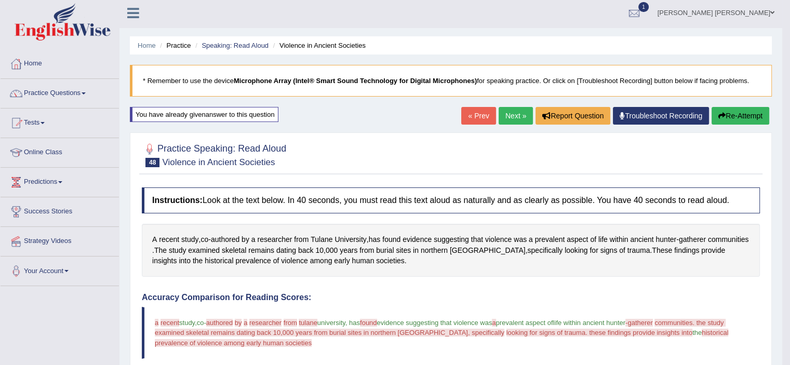
click at [506, 115] on link "Next »" at bounding box center [516, 116] width 34 height 18
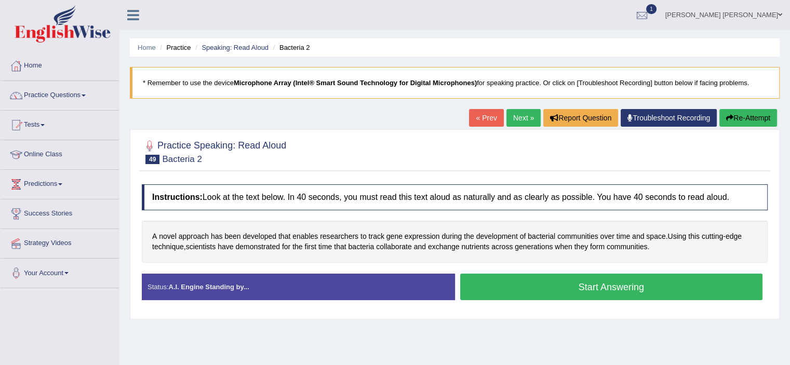
click at [558, 282] on button "Start Answering" at bounding box center [611, 287] width 303 height 26
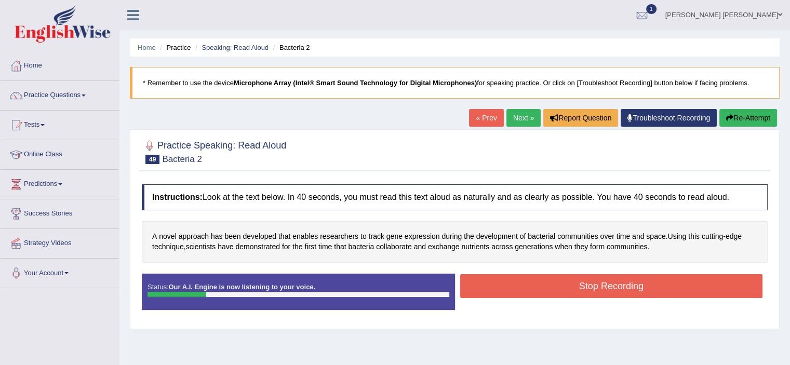
click at [558, 282] on button "Stop Recording" at bounding box center [611, 286] width 303 height 24
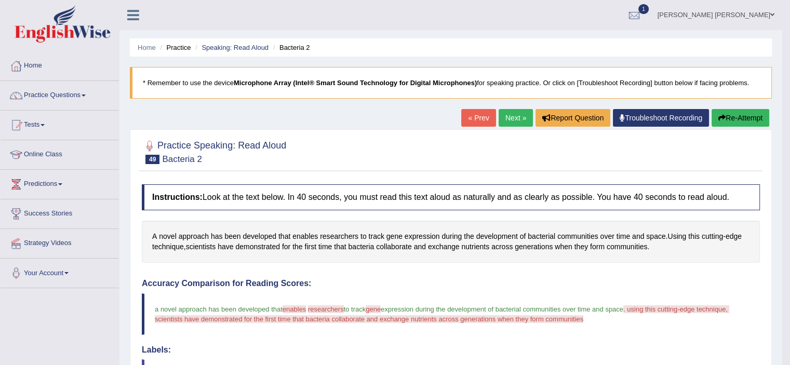
click at [515, 119] on link "Next »" at bounding box center [516, 118] width 34 height 18
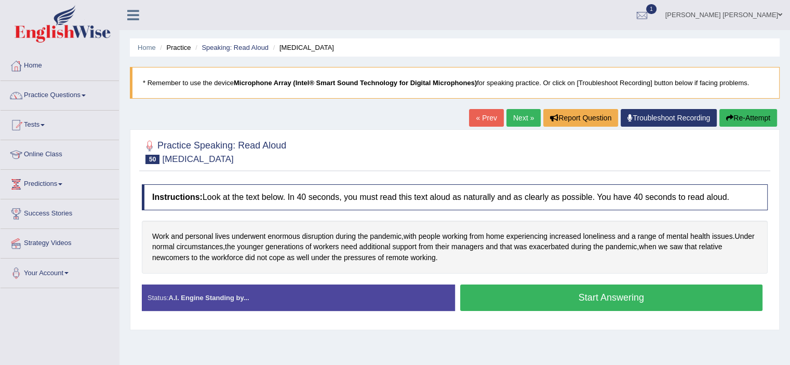
click at [586, 293] on button "Start Answering" at bounding box center [611, 298] width 303 height 26
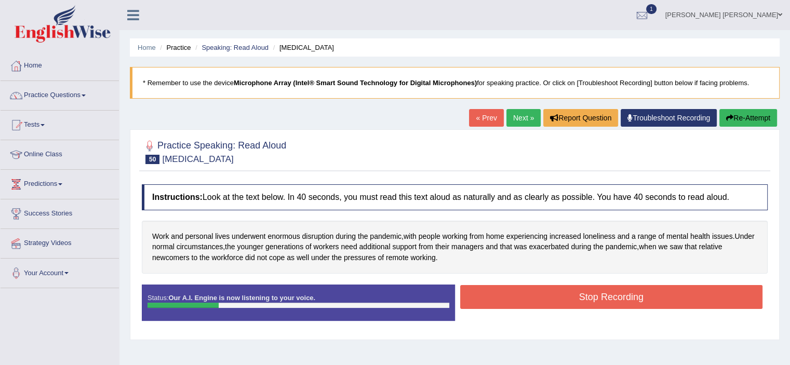
click at [586, 293] on button "Stop Recording" at bounding box center [611, 297] width 303 height 24
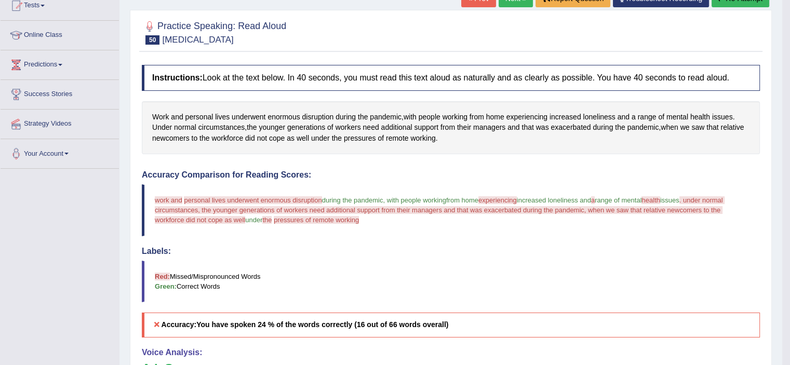
scroll to position [85, 0]
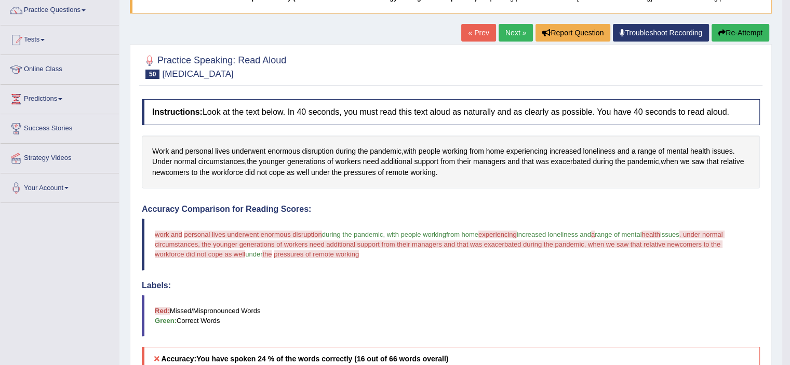
click at [748, 33] on button "Re-Attempt" at bounding box center [741, 33] width 58 height 18
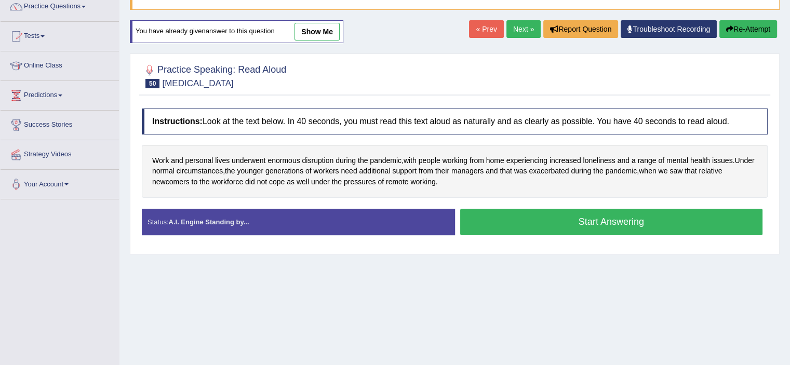
click at [579, 226] on button "Start Answering" at bounding box center [611, 222] width 303 height 26
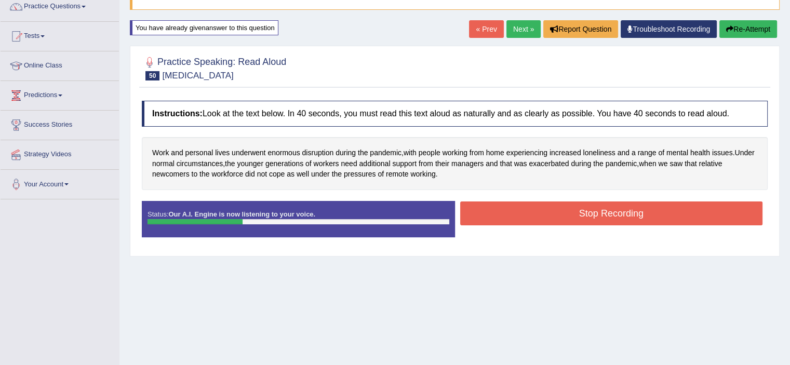
click at [577, 214] on button "Stop Recording" at bounding box center [611, 214] width 303 height 24
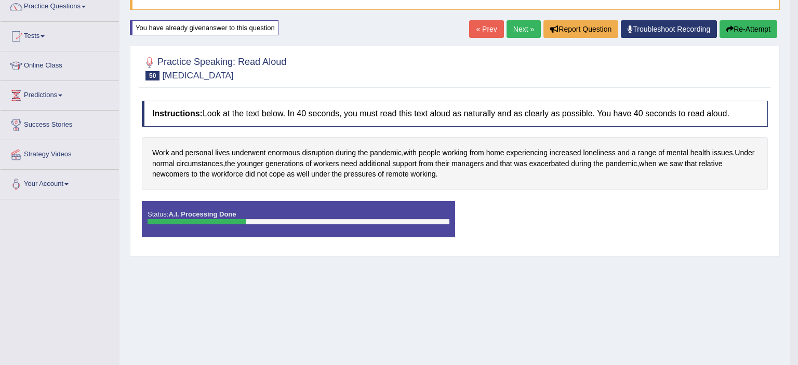
click at [577, 214] on body "Toggle navigation Home Practice Questions Speaking Practice Read Aloud Repeat S…" at bounding box center [399, 93] width 798 height 365
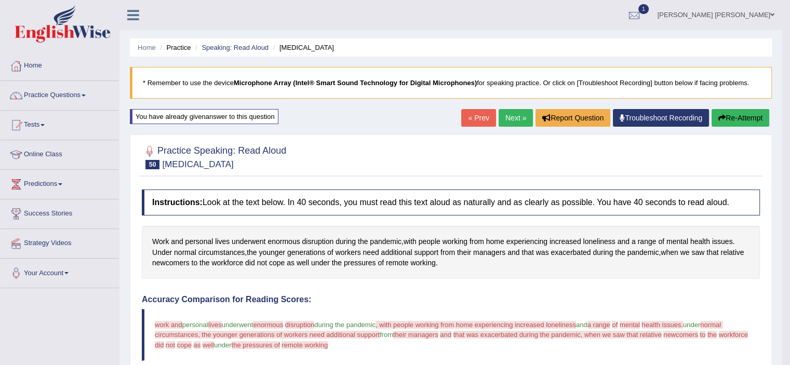
click at [503, 118] on link "Next »" at bounding box center [516, 118] width 34 height 18
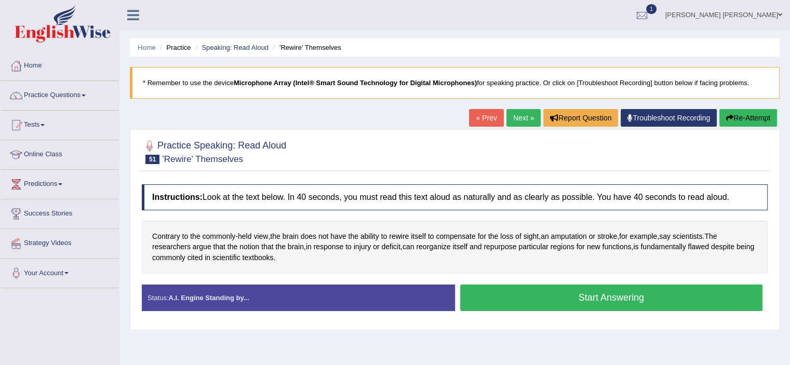
click at [561, 287] on button "Start Answering" at bounding box center [611, 298] width 303 height 26
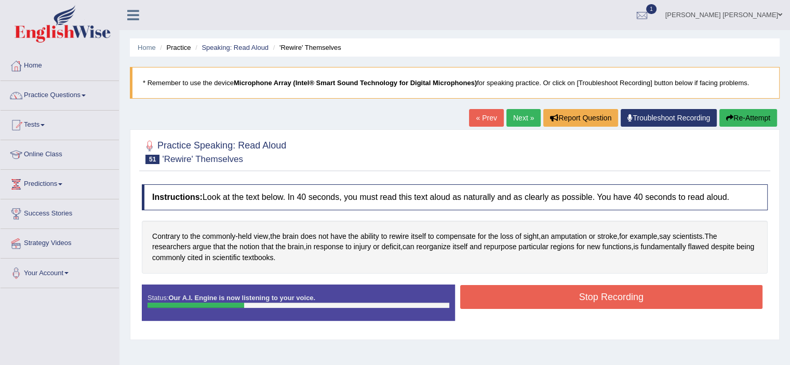
click at [561, 287] on button "Stop Recording" at bounding box center [611, 297] width 303 height 24
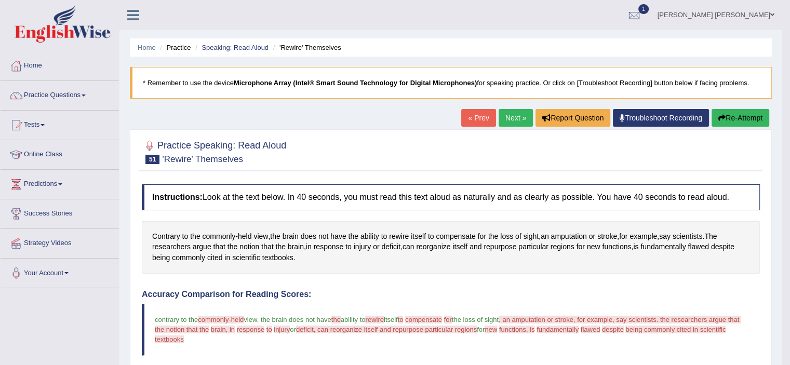
click at [508, 116] on link "Next »" at bounding box center [516, 118] width 34 height 18
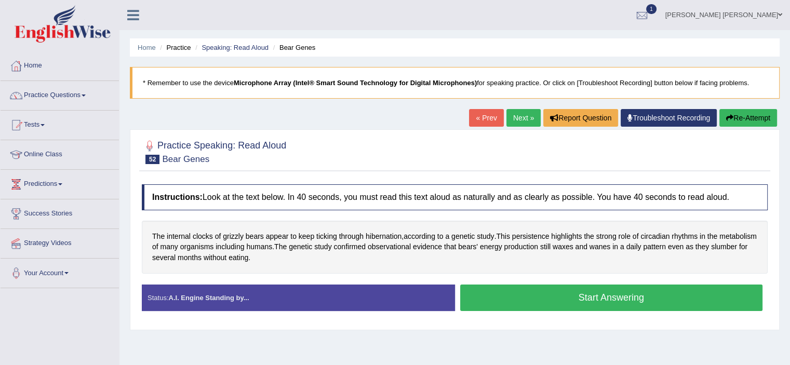
click at [524, 291] on button "Start Answering" at bounding box center [611, 298] width 303 height 26
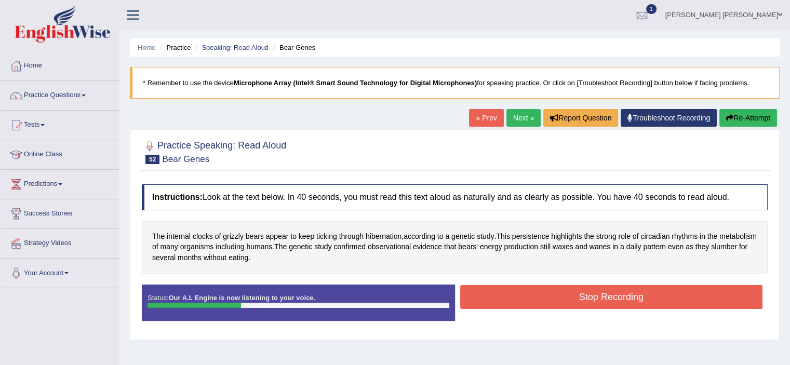
click at [524, 291] on button "Stop Recording" at bounding box center [611, 297] width 303 height 24
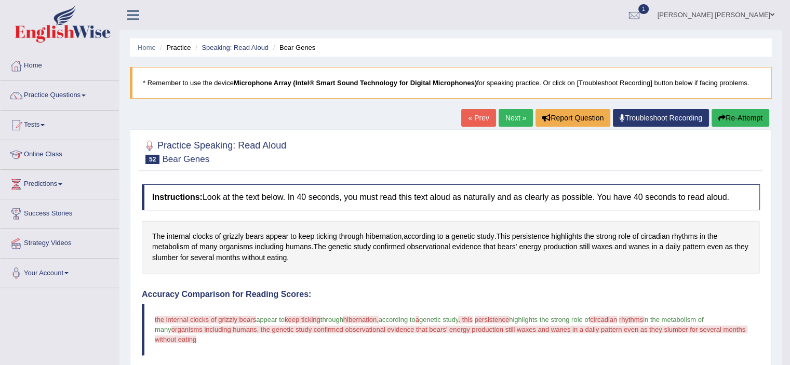
click at [720, 116] on icon "button" at bounding box center [721, 117] width 7 height 7
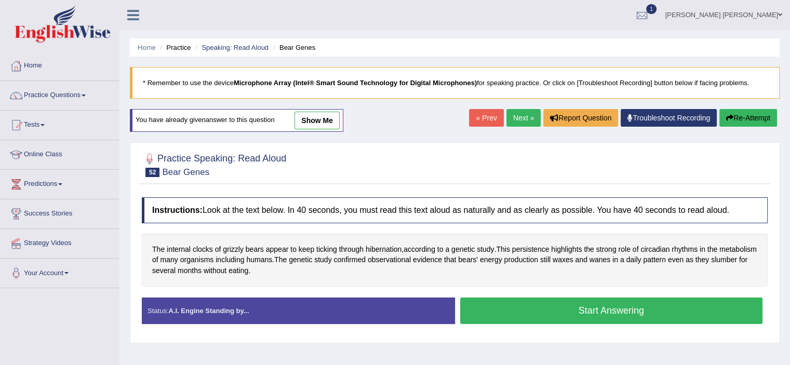
click at [571, 304] on button "Start Answering" at bounding box center [611, 311] width 303 height 26
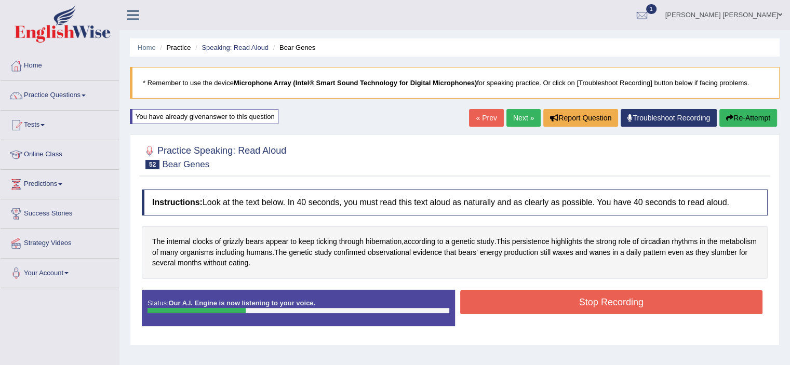
click at [571, 304] on button "Stop Recording" at bounding box center [611, 302] width 303 height 24
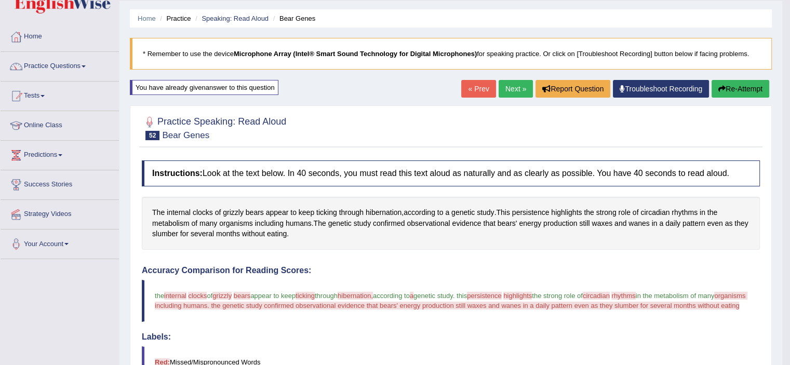
scroll to position [29, 0]
click at [731, 87] on button "Re-Attempt" at bounding box center [741, 90] width 58 height 18
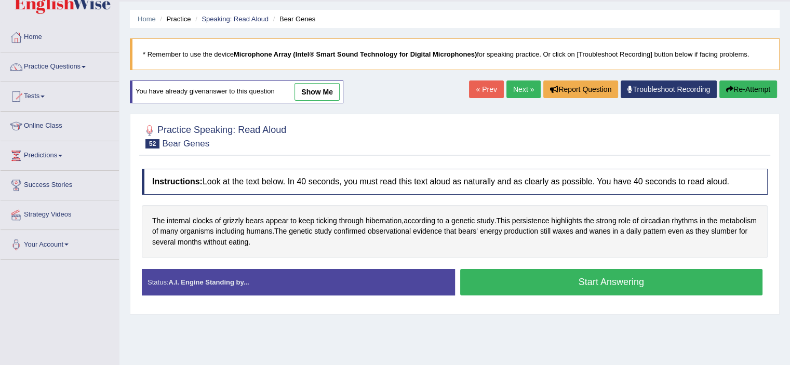
click at [559, 282] on button "Start Answering" at bounding box center [611, 282] width 303 height 26
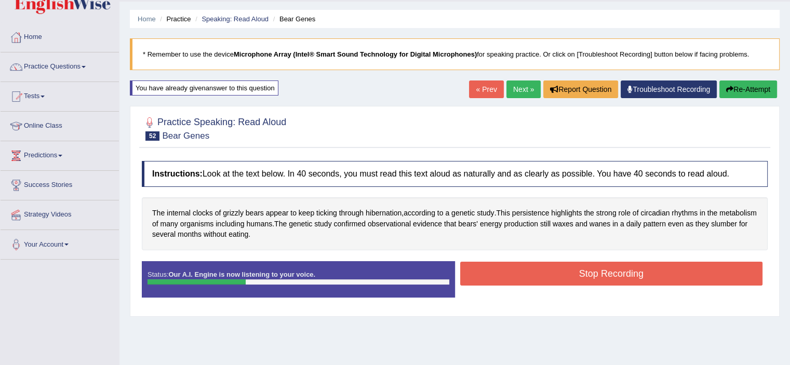
click at [559, 282] on button "Stop Recording" at bounding box center [611, 274] width 303 height 24
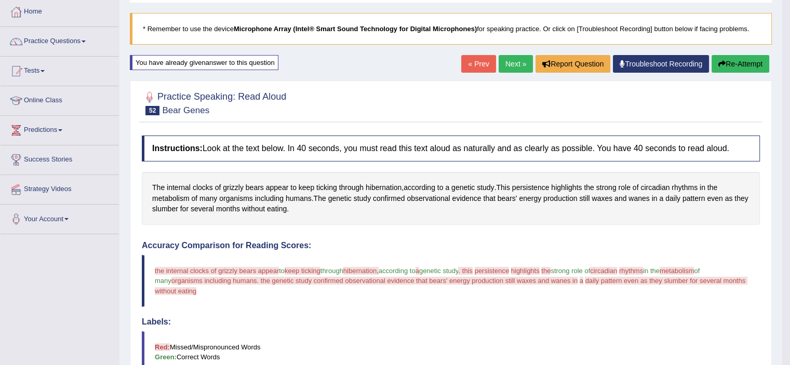
scroll to position [54, 0]
click at [742, 64] on button "Re-Attempt" at bounding box center [741, 65] width 58 height 18
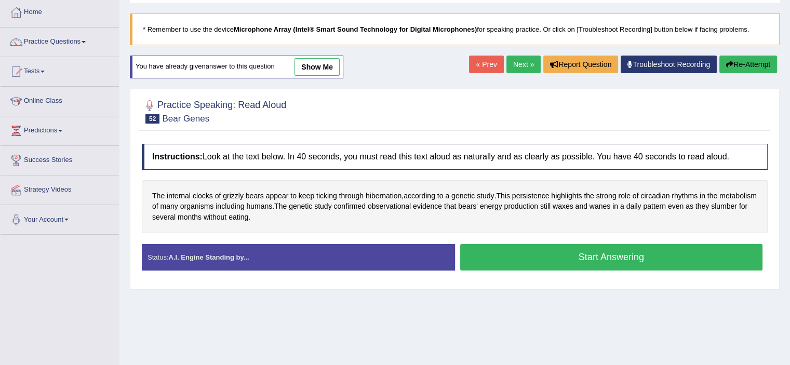
click at [590, 258] on button "Start Answering" at bounding box center [611, 257] width 303 height 26
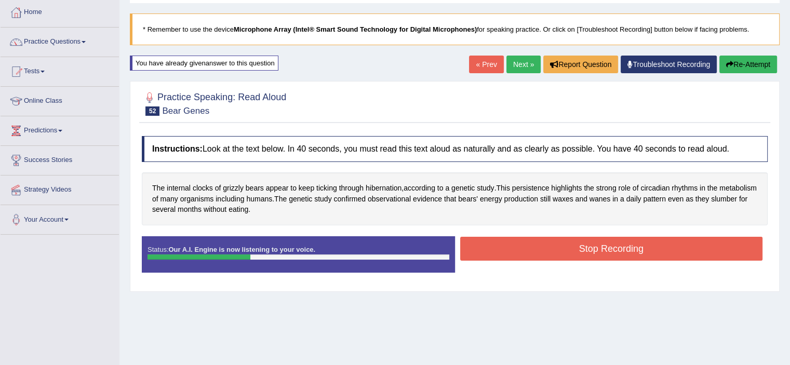
click at [575, 251] on button "Stop Recording" at bounding box center [611, 249] width 303 height 24
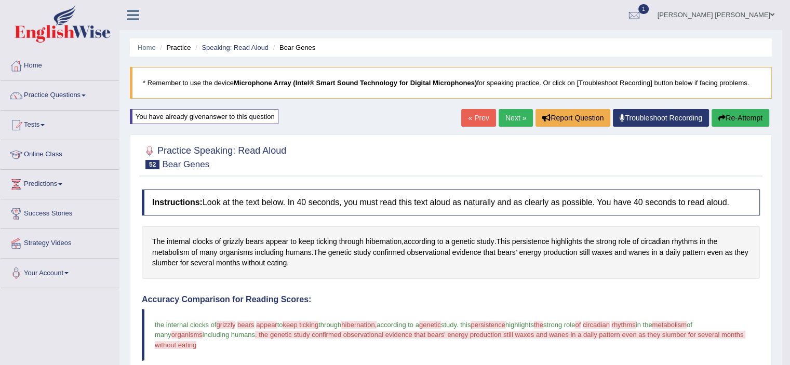
click at [513, 116] on link "Next »" at bounding box center [516, 118] width 34 height 18
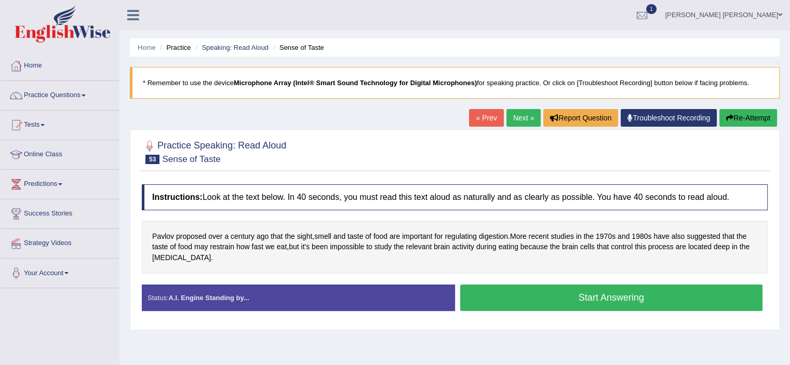
click at [609, 298] on button "Start Answering" at bounding box center [611, 298] width 303 height 26
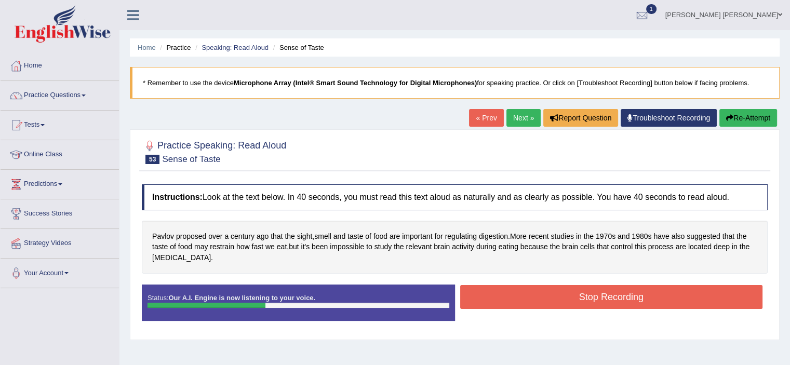
click at [609, 298] on button "Stop Recording" at bounding box center [611, 297] width 303 height 24
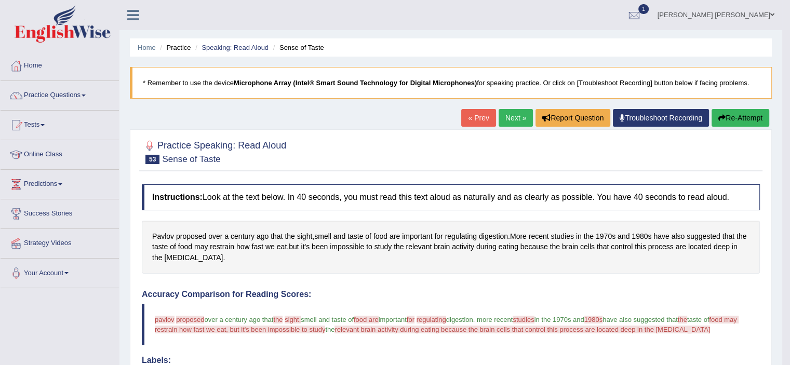
click at [723, 118] on icon "button" at bounding box center [721, 117] width 7 height 7
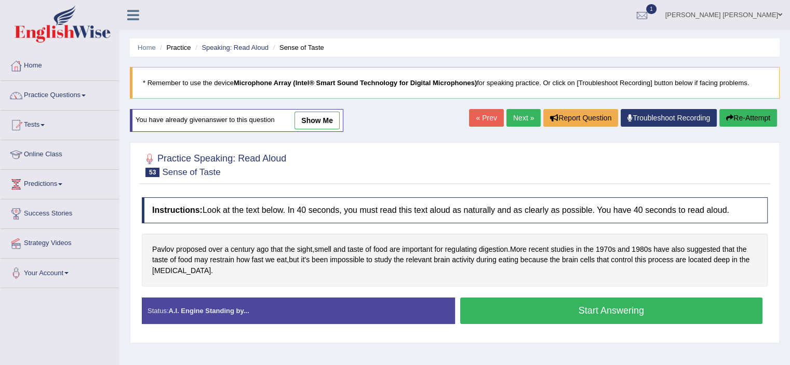
click at [574, 312] on button "Start Answering" at bounding box center [611, 311] width 303 height 26
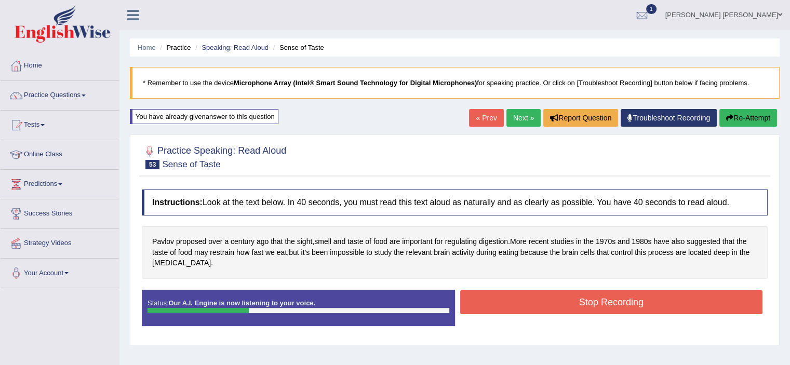
click at [574, 312] on button "Stop Recording" at bounding box center [611, 302] width 303 height 24
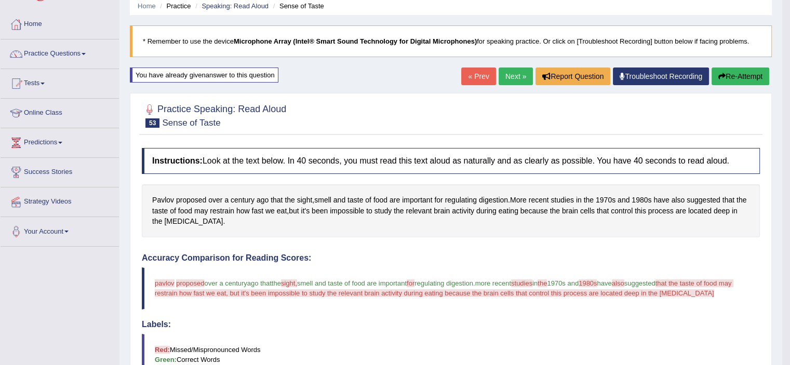
scroll to position [40, 0]
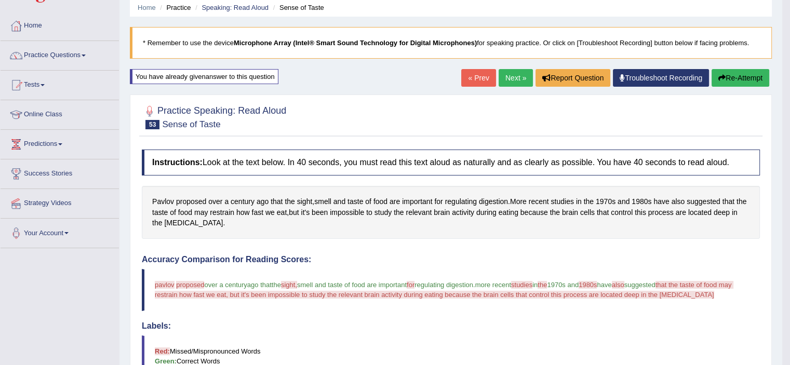
click at [725, 69] on button "Re-Attempt" at bounding box center [741, 78] width 58 height 18
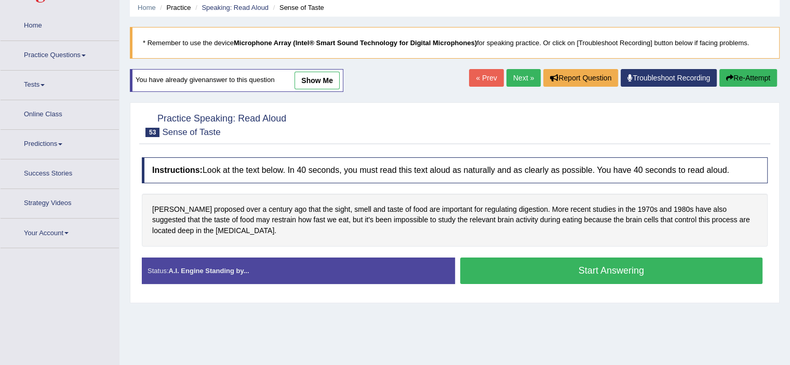
scroll to position [40, 0]
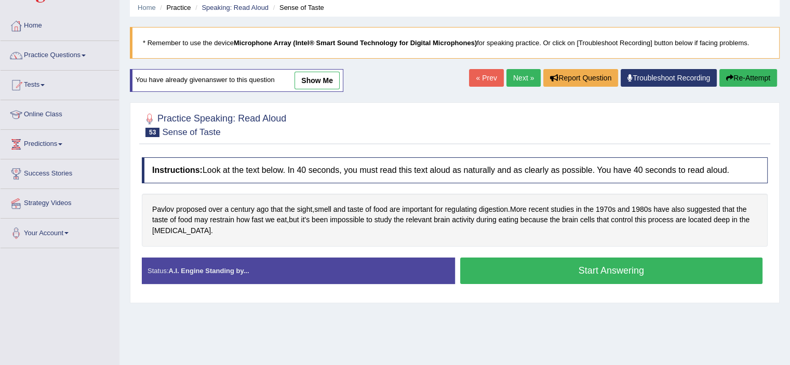
click at [613, 268] on button "Start Answering" at bounding box center [611, 271] width 303 height 26
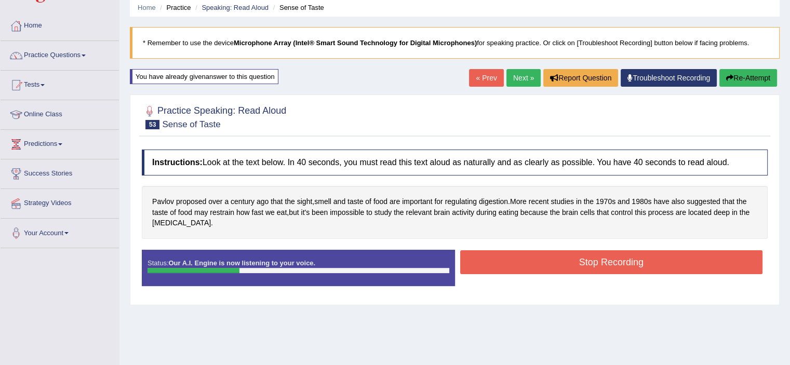
click at [613, 268] on button "Stop Recording" at bounding box center [611, 262] width 303 height 24
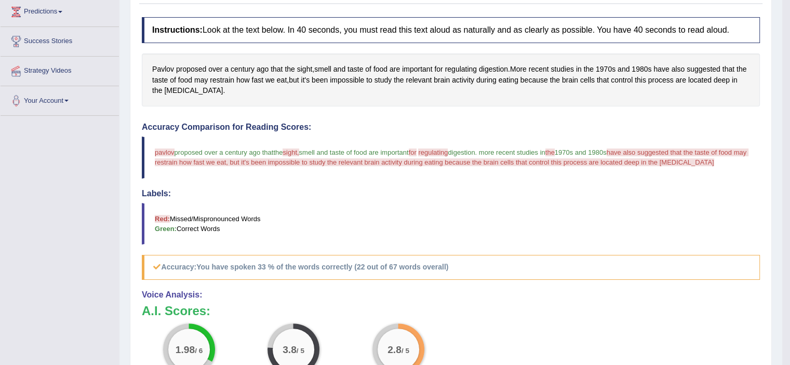
scroll to position [0, 0]
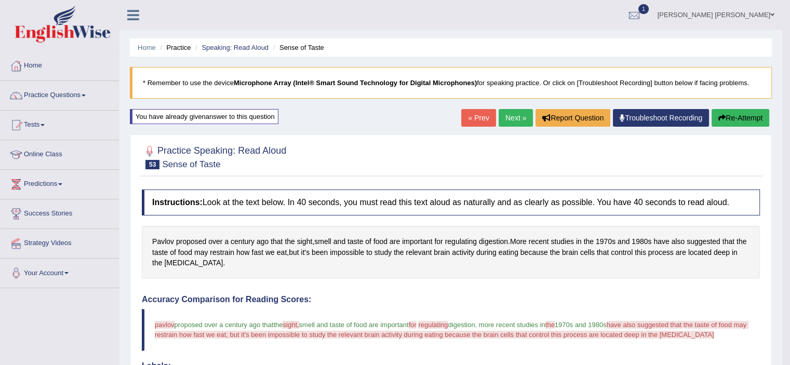
click at [737, 118] on button "Re-Attempt" at bounding box center [741, 118] width 58 height 18
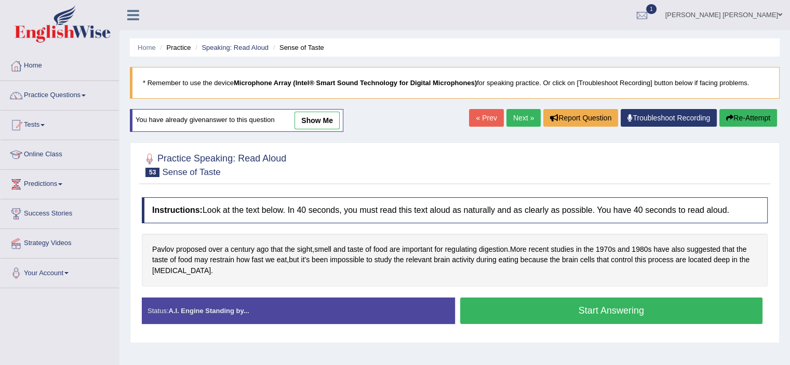
click at [558, 308] on button "Start Answering" at bounding box center [611, 311] width 303 height 26
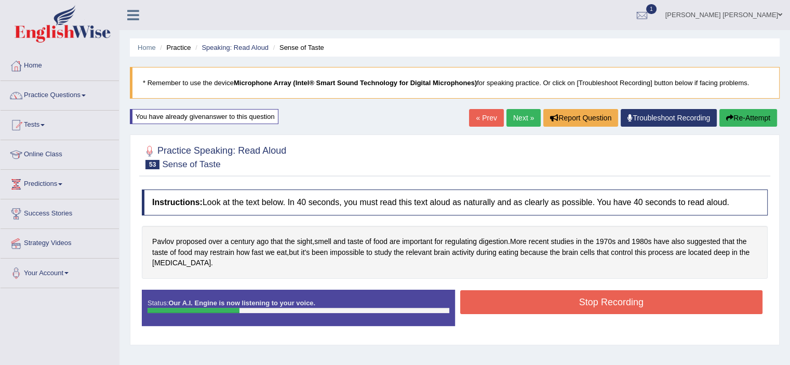
click at [558, 308] on button "Stop Recording" at bounding box center [611, 302] width 303 height 24
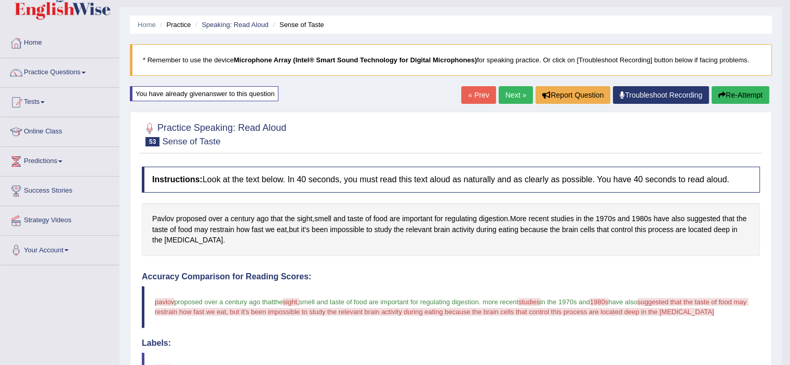
scroll to position [23, 0]
click at [508, 90] on link "Next »" at bounding box center [516, 95] width 34 height 18
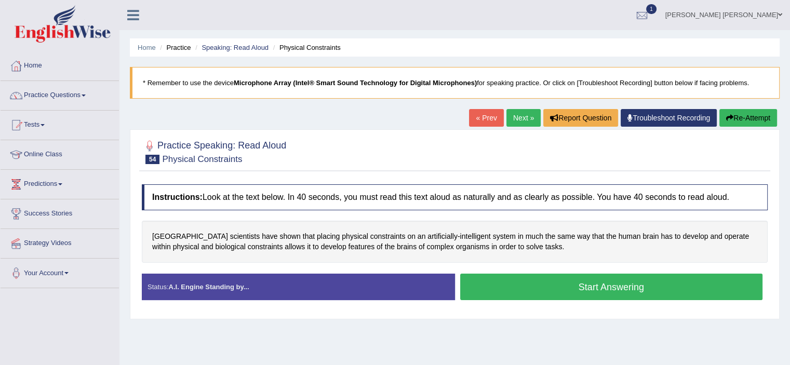
click at [582, 289] on button "Start Answering" at bounding box center [611, 287] width 303 height 26
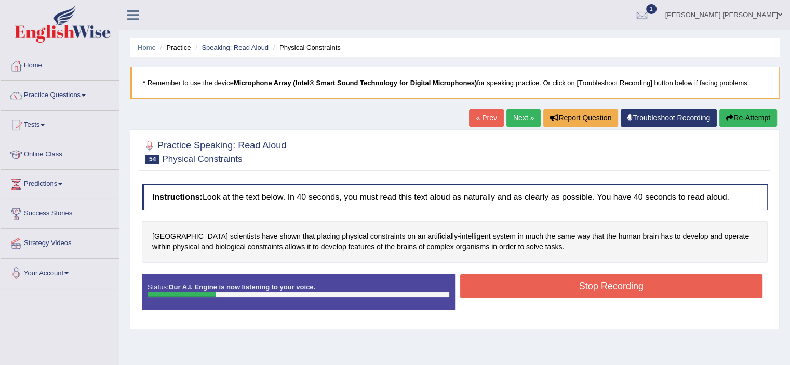
click at [574, 278] on button "Stop Recording" at bounding box center [611, 286] width 303 height 24
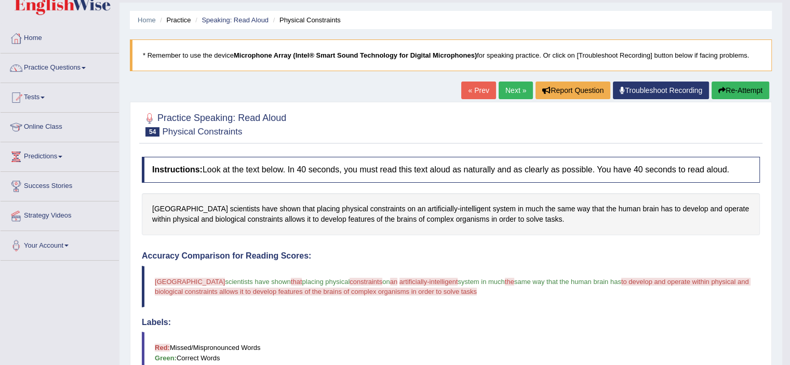
scroll to position [23, 0]
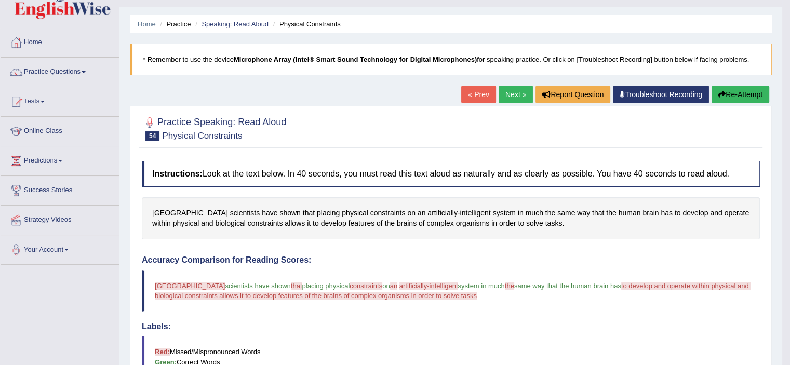
click at [509, 89] on link "Next »" at bounding box center [516, 95] width 34 height 18
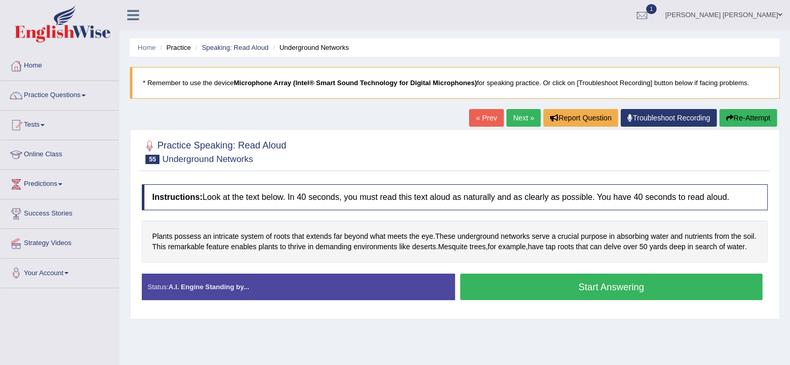
click at [577, 281] on button "Start Answering" at bounding box center [611, 287] width 303 height 26
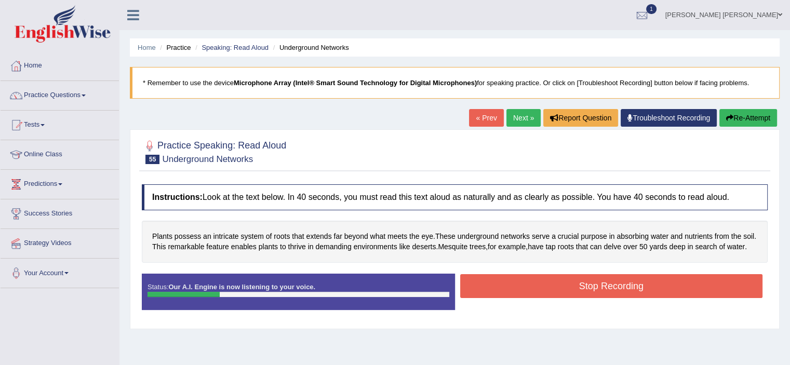
click at [577, 281] on button "Stop Recording" at bounding box center [611, 286] width 303 height 24
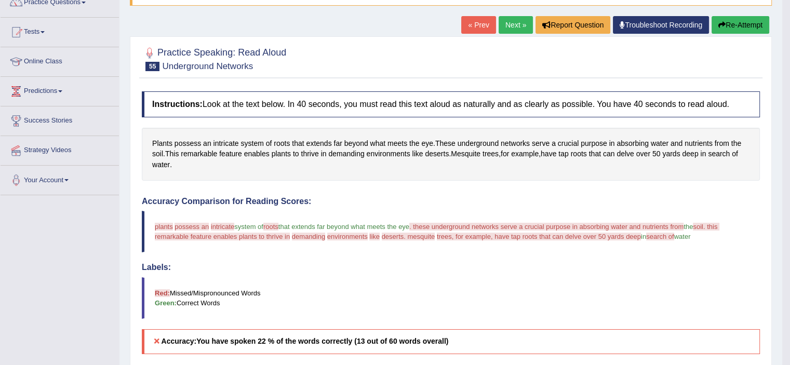
scroll to position [94, 0]
click at [731, 20] on button "Re-Attempt" at bounding box center [741, 25] width 58 height 18
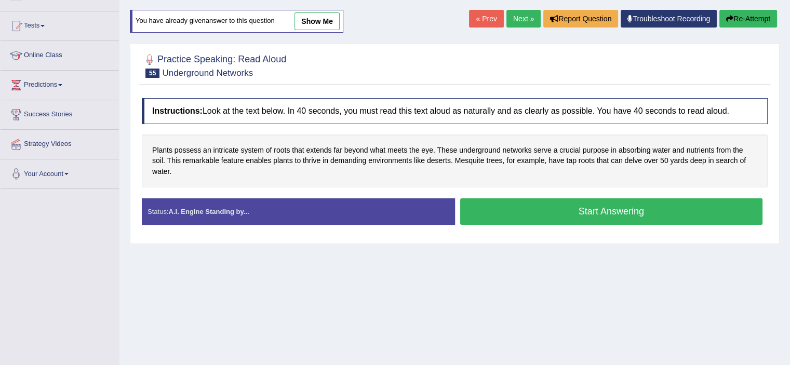
scroll to position [94, 0]
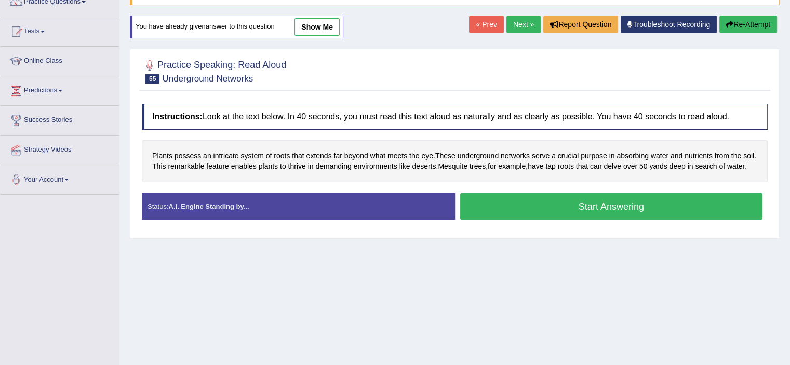
click at [564, 200] on button "Start Answering" at bounding box center [611, 206] width 303 height 26
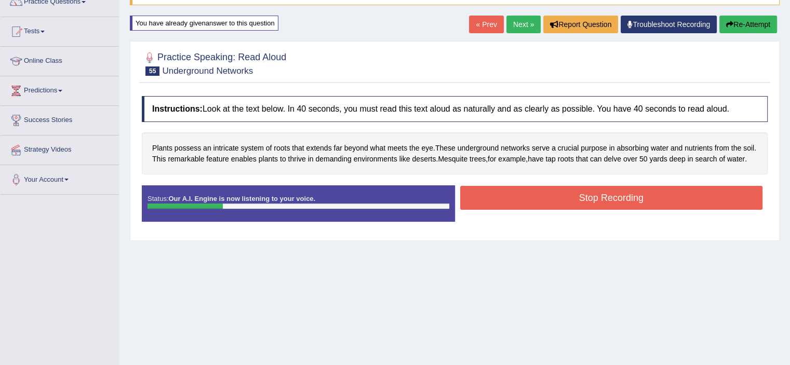
click at [564, 200] on button "Stop Recording" at bounding box center [611, 198] width 303 height 24
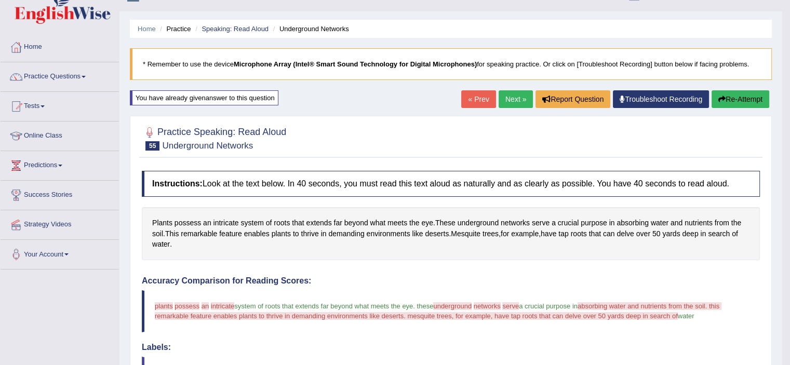
scroll to position [0, 0]
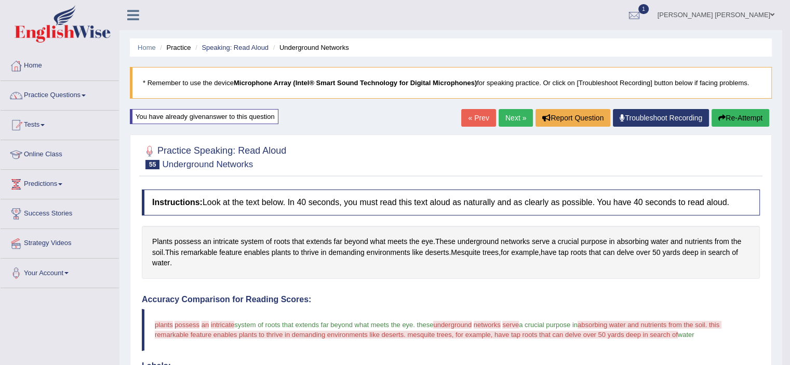
click at [505, 110] on link "Next »" at bounding box center [516, 118] width 34 height 18
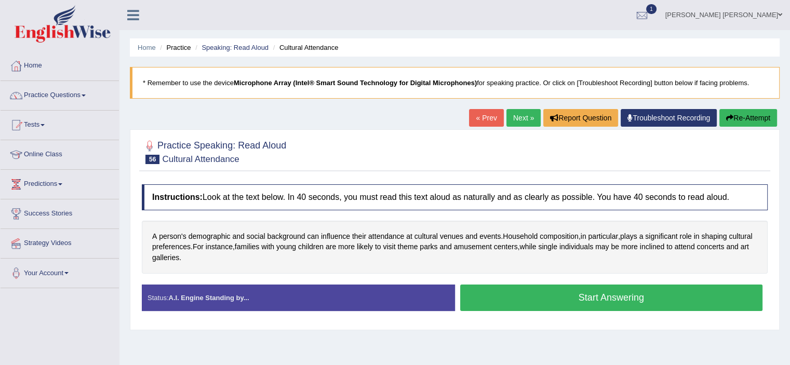
click at [525, 297] on button "Start Answering" at bounding box center [611, 298] width 303 height 26
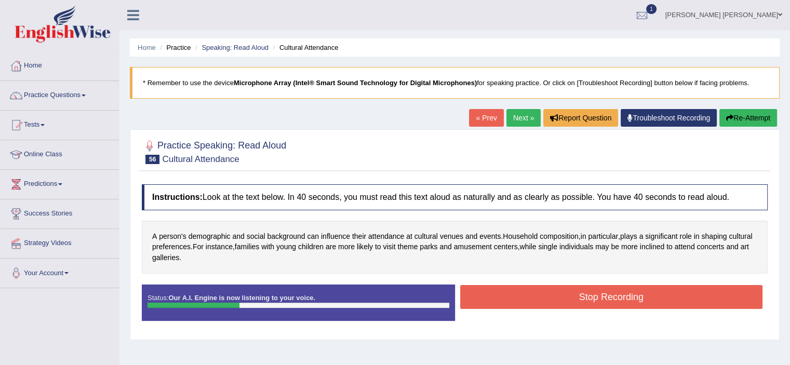
click at [525, 297] on button "Stop Recording" at bounding box center [611, 297] width 303 height 24
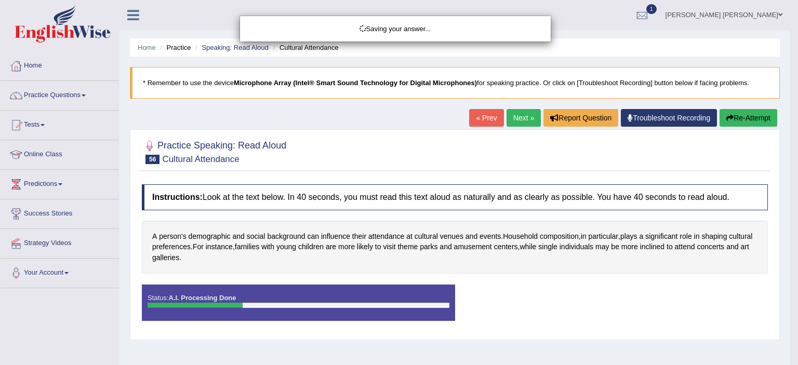
click at [525, 297] on body "Toggle navigation Home Practice Questions Speaking Practice Read Aloud Repeat S…" at bounding box center [399, 182] width 798 height 365
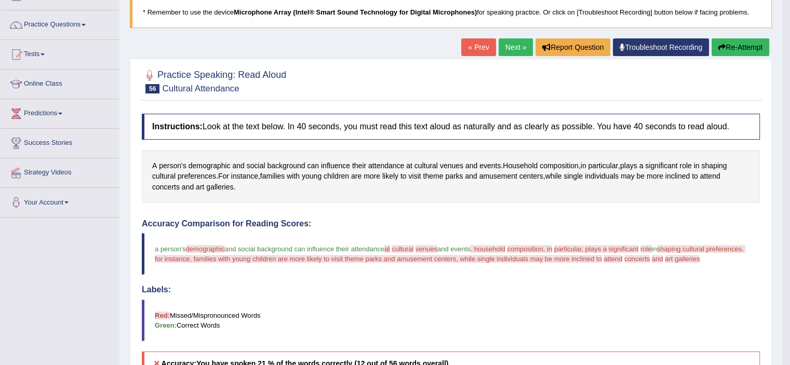
scroll to position [69, 0]
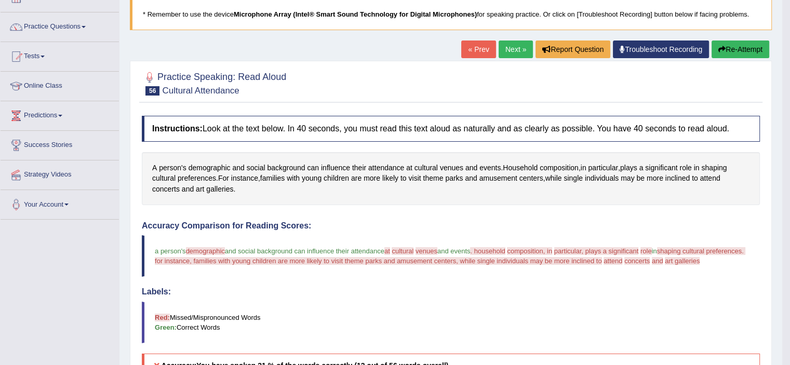
click at [748, 47] on button "Re-Attempt" at bounding box center [741, 50] width 58 height 18
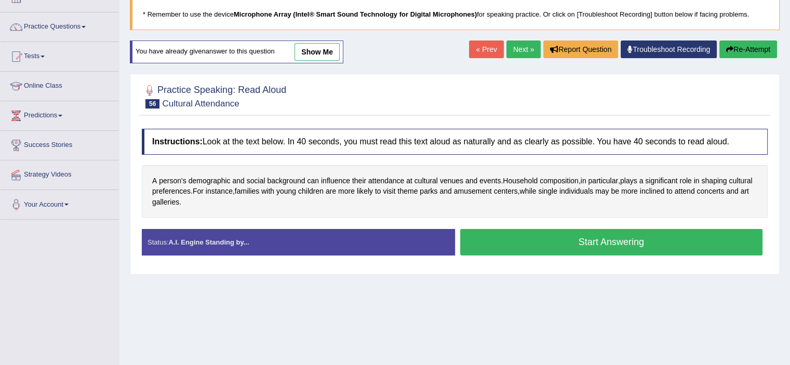
click at [609, 239] on button "Start Answering" at bounding box center [611, 242] width 303 height 26
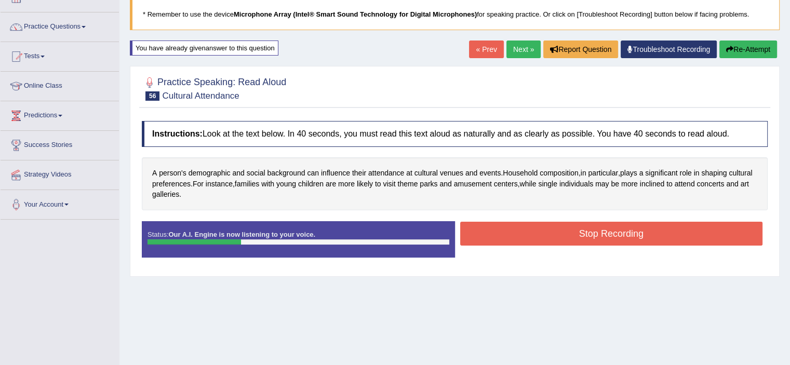
click at [609, 239] on button "Stop Recording" at bounding box center [611, 234] width 303 height 24
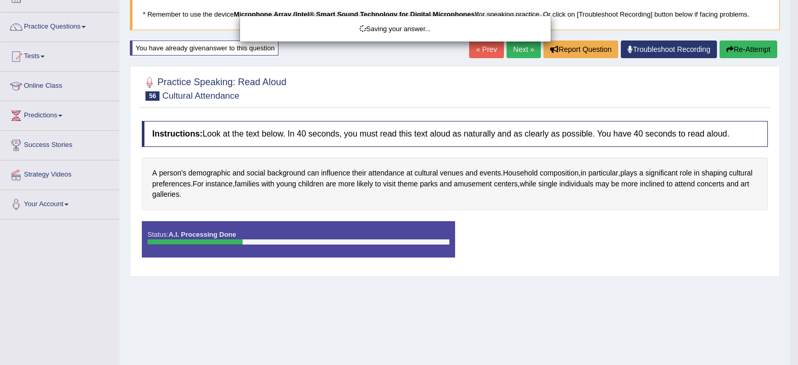
click at [609, 239] on div "Saving your answer..." at bounding box center [399, 182] width 798 height 365
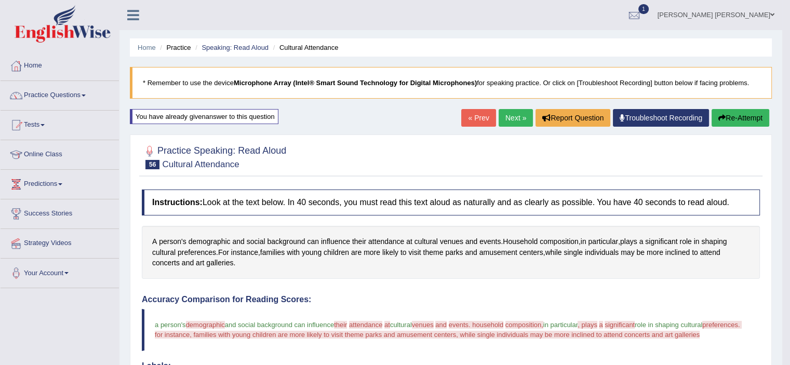
click at [737, 111] on button "Re-Attempt" at bounding box center [741, 118] width 58 height 18
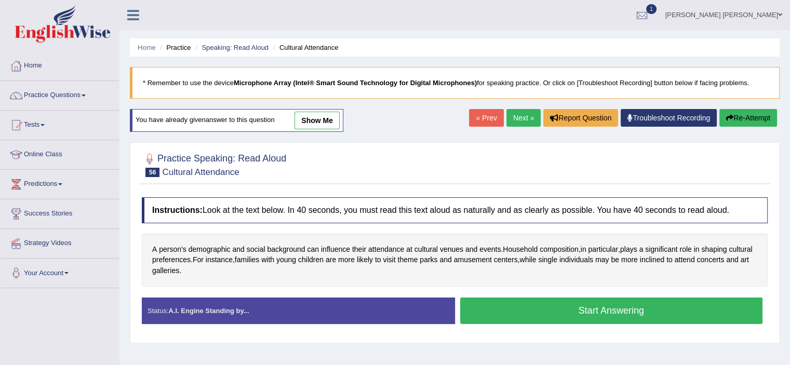
click at [544, 317] on button "Start Answering" at bounding box center [611, 311] width 303 height 26
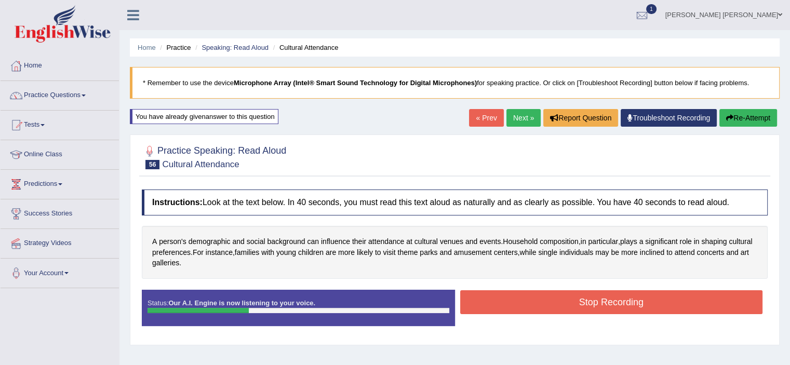
click at [538, 302] on button "Stop Recording" at bounding box center [611, 302] width 303 height 24
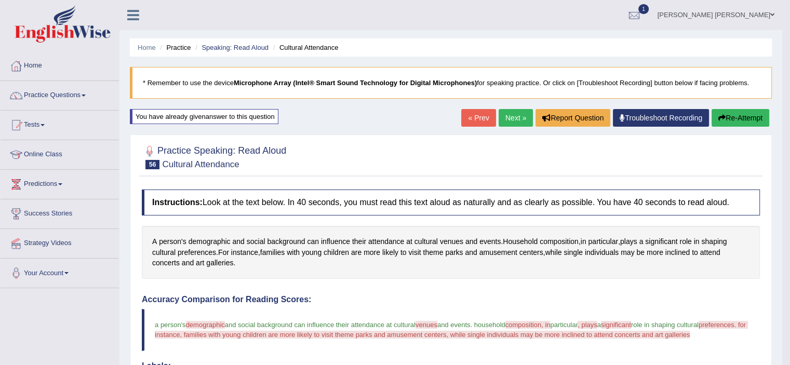
click at [738, 111] on button "Re-Attempt" at bounding box center [741, 118] width 58 height 18
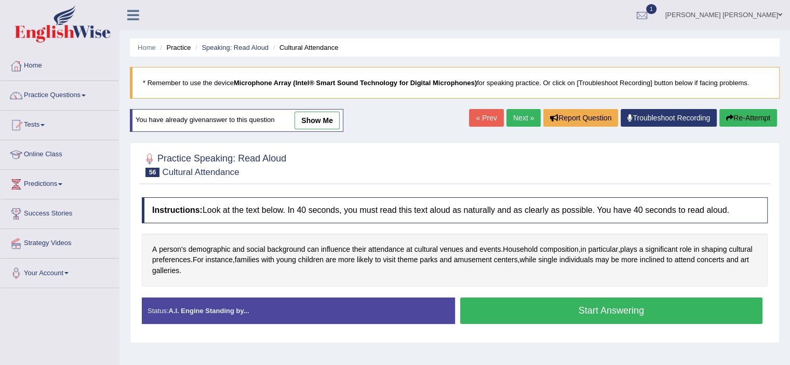
click at [618, 312] on button "Start Answering" at bounding box center [611, 311] width 303 height 26
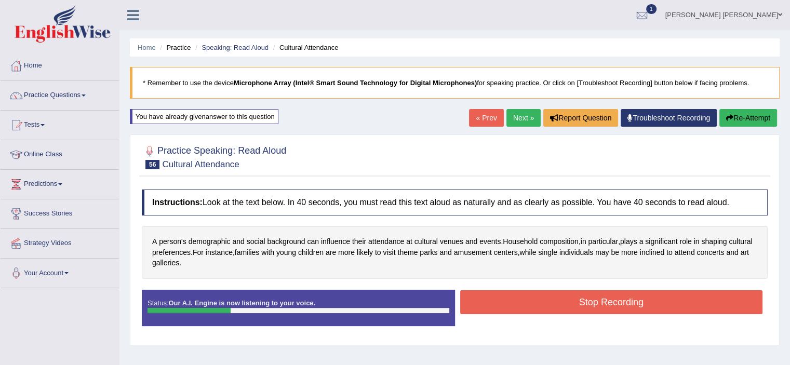
click at [610, 297] on button "Stop Recording" at bounding box center [611, 302] width 303 height 24
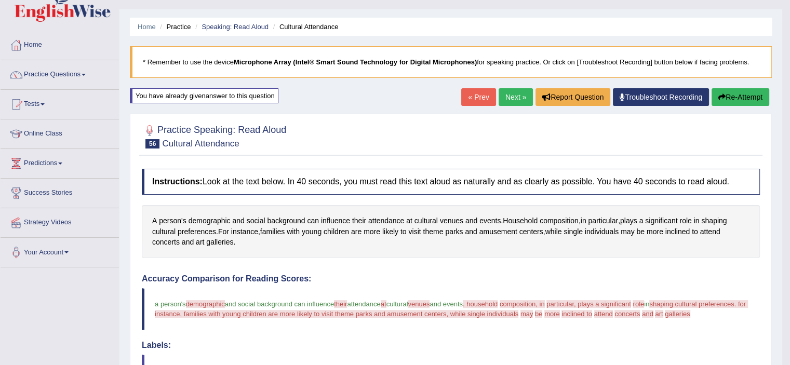
scroll to position [21, 0]
click at [514, 100] on link "Next »" at bounding box center [516, 97] width 34 height 18
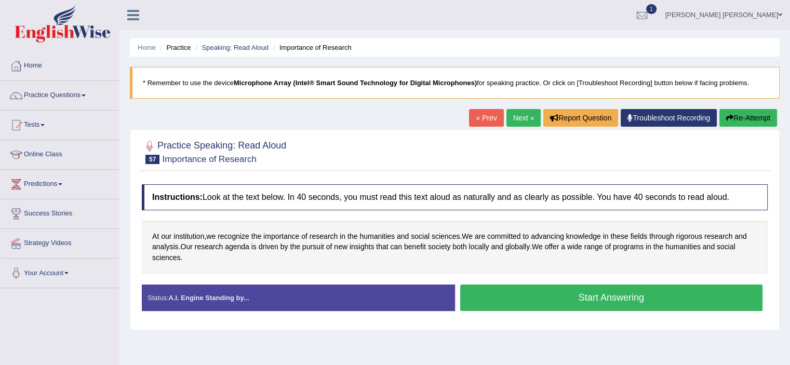
click at [544, 295] on button "Start Answering" at bounding box center [611, 298] width 303 height 26
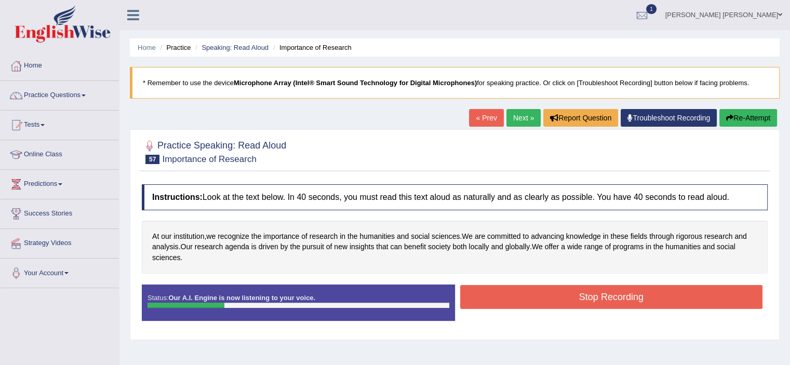
click at [544, 295] on button "Stop Recording" at bounding box center [611, 297] width 303 height 24
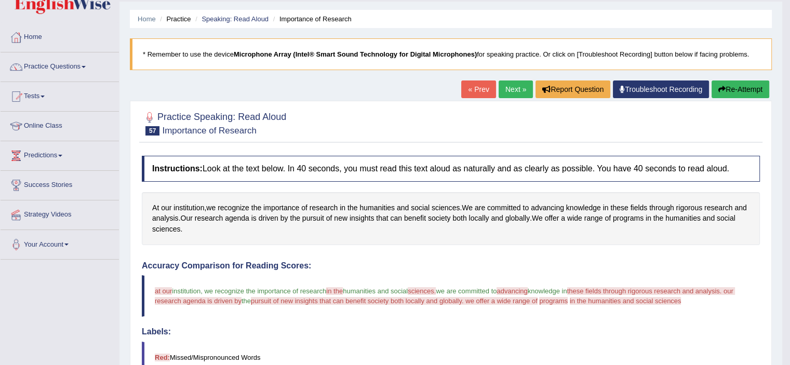
scroll to position [27, 0]
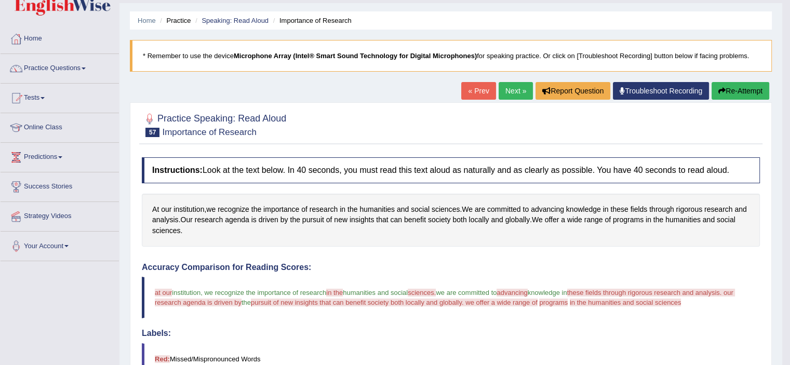
click at [719, 88] on icon "button" at bounding box center [721, 90] width 7 height 7
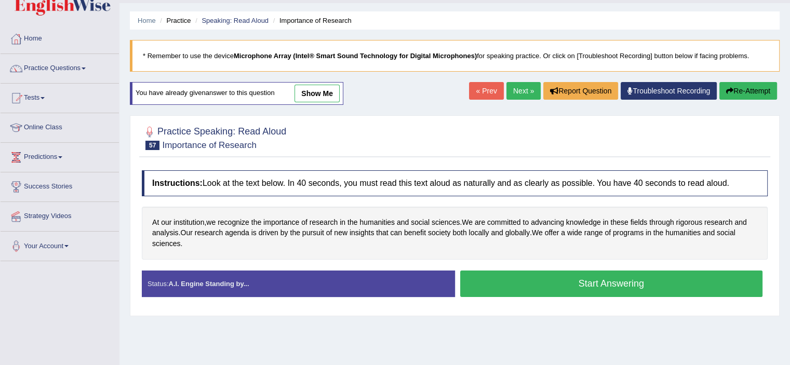
click at [626, 276] on button "Start Answering" at bounding box center [611, 284] width 303 height 26
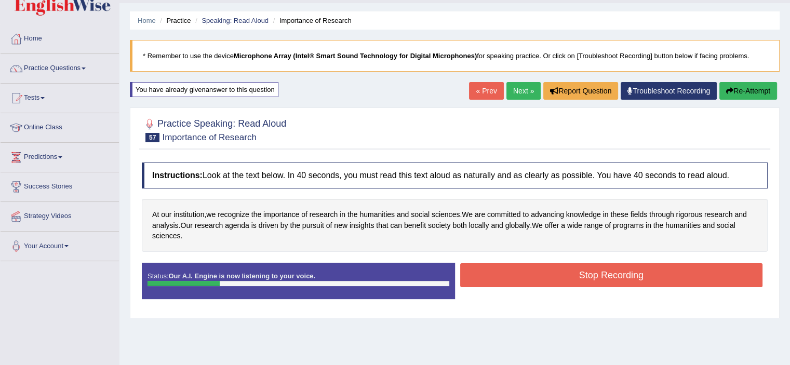
click at [626, 276] on button "Stop Recording" at bounding box center [611, 275] width 303 height 24
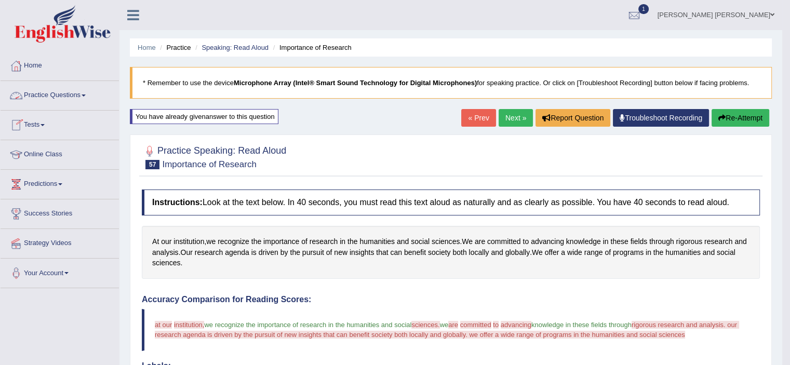
click at [84, 93] on link "Practice Questions" at bounding box center [60, 94] width 118 height 26
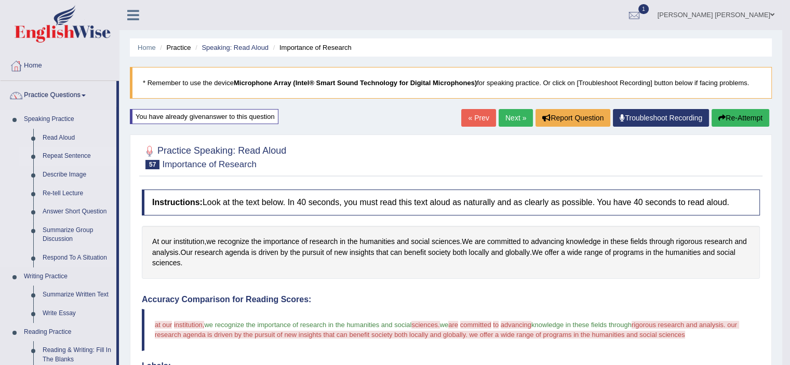
click at [65, 159] on link "Repeat Sentence" at bounding box center [77, 156] width 78 height 19
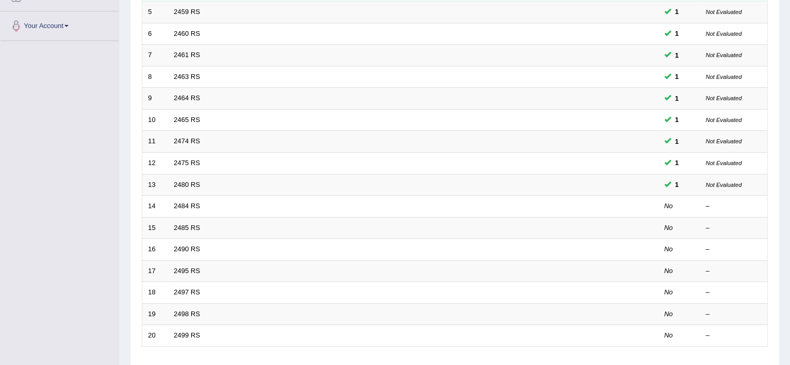
scroll to position [249, 0]
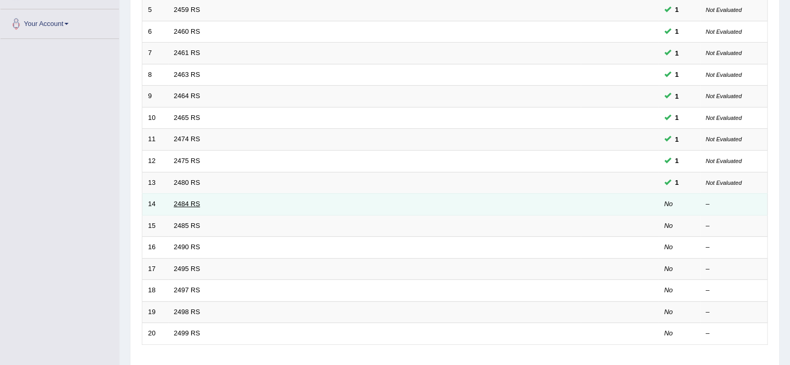
click at [194, 201] on link "2484 RS" at bounding box center [187, 204] width 26 height 8
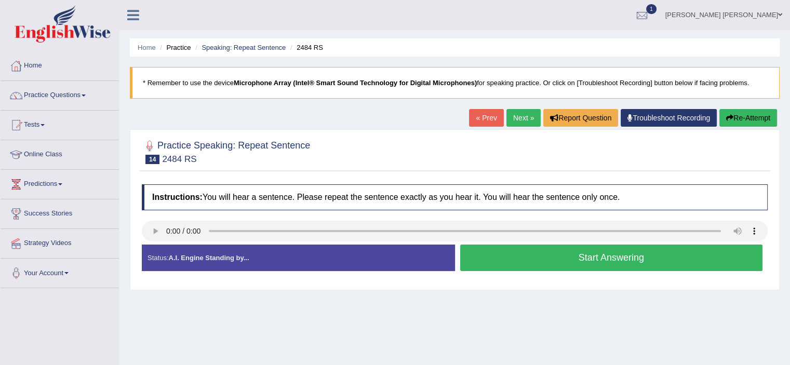
click at [552, 259] on button "Start Answering" at bounding box center [611, 258] width 303 height 26
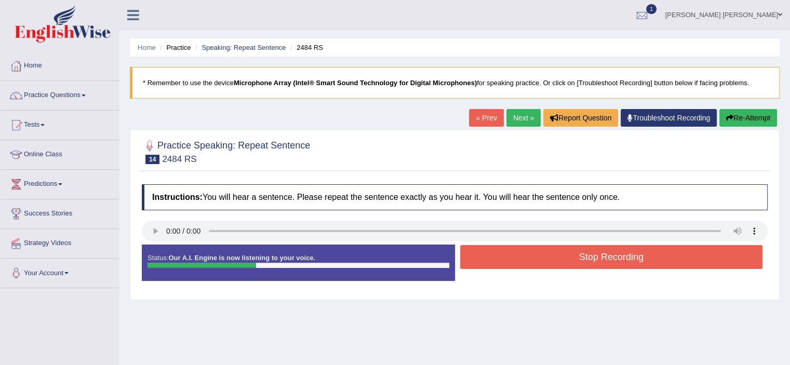
click at [552, 259] on button "Stop Recording" at bounding box center [611, 257] width 303 height 24
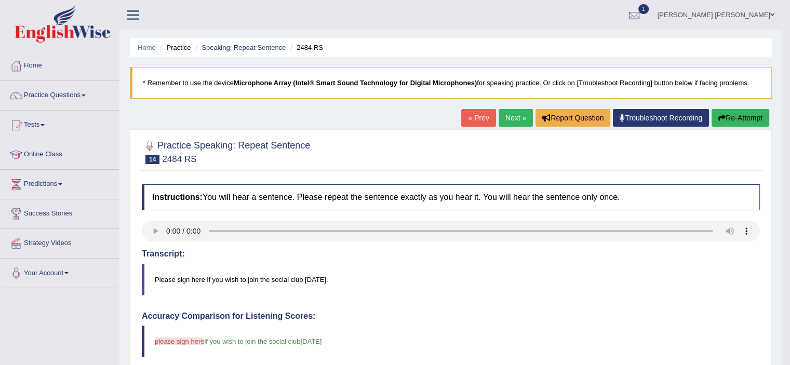
click at [506, 118] on link "Next »" at bounding box center [516, 118] width 34 height 18
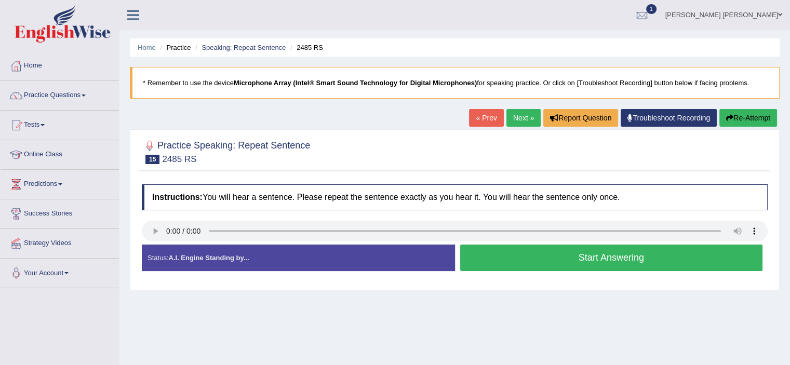
click at [529, 259] on button "Start Answering" at bounding box center [611, 258] width 303 height 26
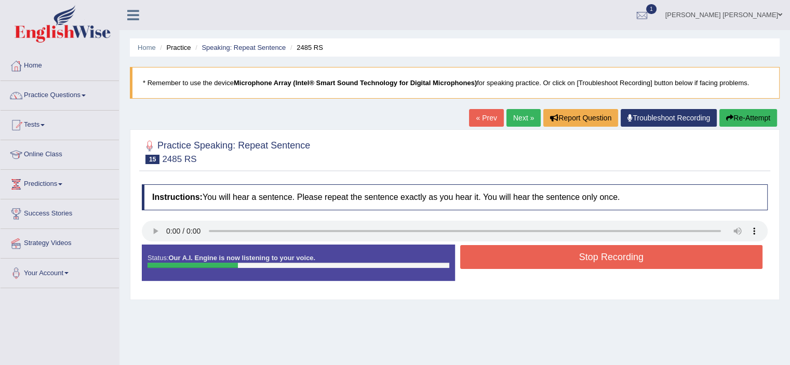
click at [529, 259] on button "Stop Recording" at bounding box center [611, 257] width 303 height 24
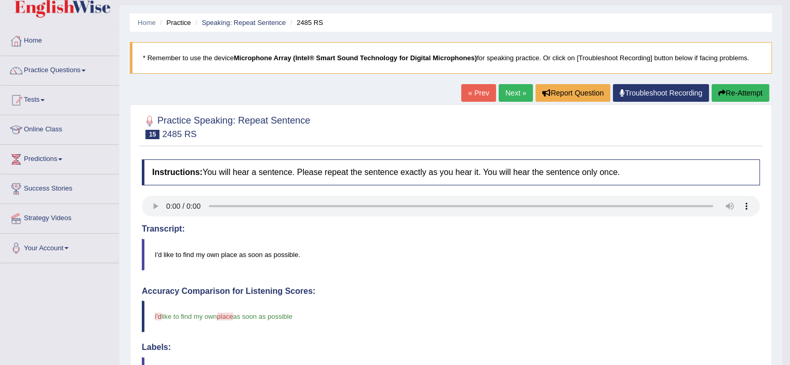
scroll to position [24, 0]
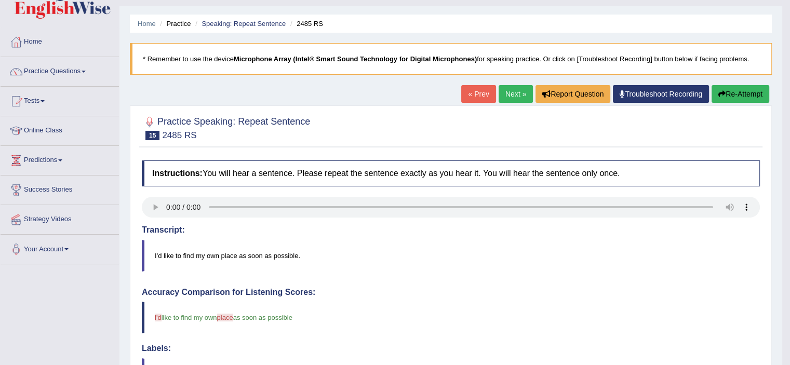
click at [508, 96] on link "Next »" at bounding box center [516, 94] width 34 height 18
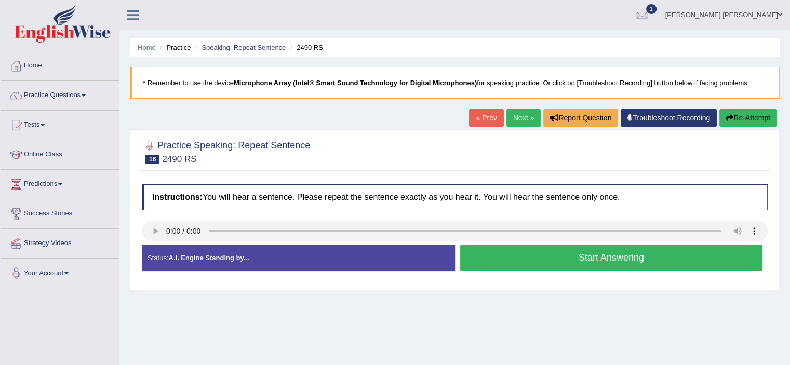
click at [596, 256] on button "Start Answering" at bounding box center [611, 258] width 303 height 26
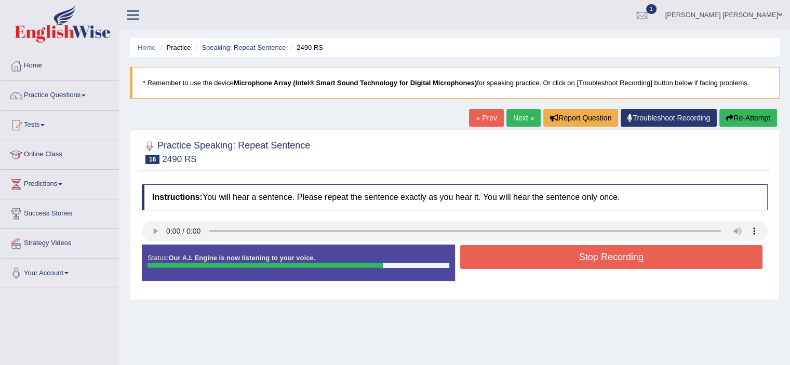
click at [596, 257] on button "Stop Recording" at bounding box center [611, 257] width 303 height 24
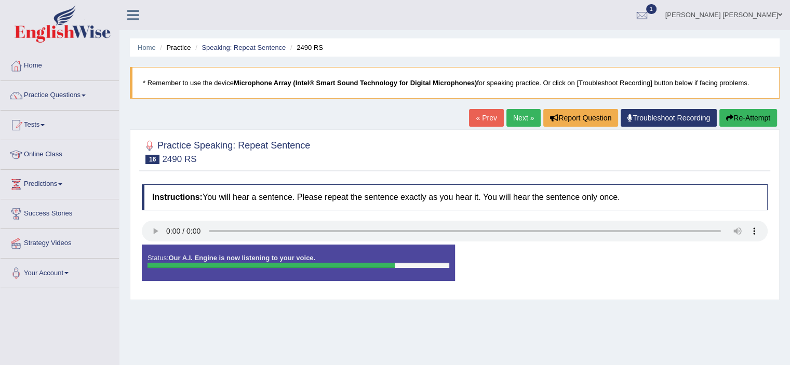
click at [596, 257] on div "Instructions: You will hear a sentence. Please repeat the sentence exactly as y…" at bounding box center [454, 236] width 631 height 115
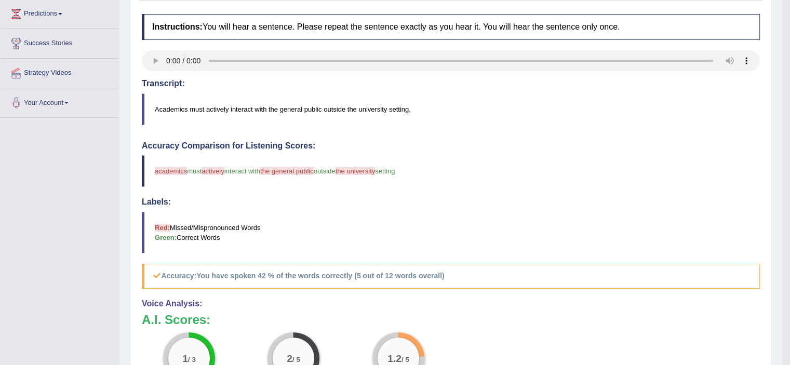
scroll to position [169, 0]
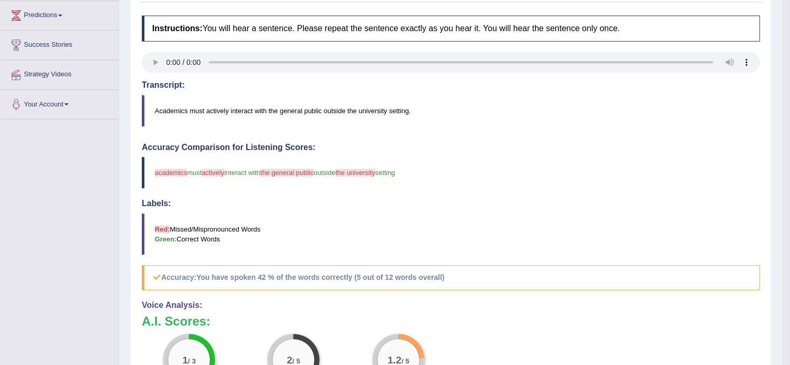
click at [449, 322] on h3 "A.I. Scores:" at bounding box center [451, 322] width 618 height 14
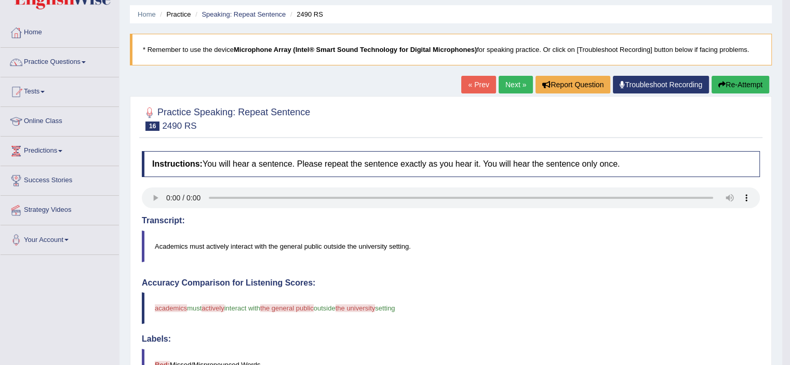
scroll to position [13, 0]
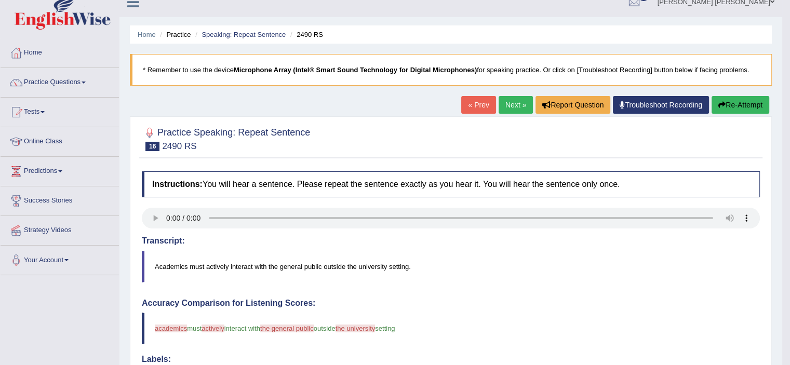
click at [746, 103] on button "Re-Attempt" at bounding box center [741, 105] width 58 height 18
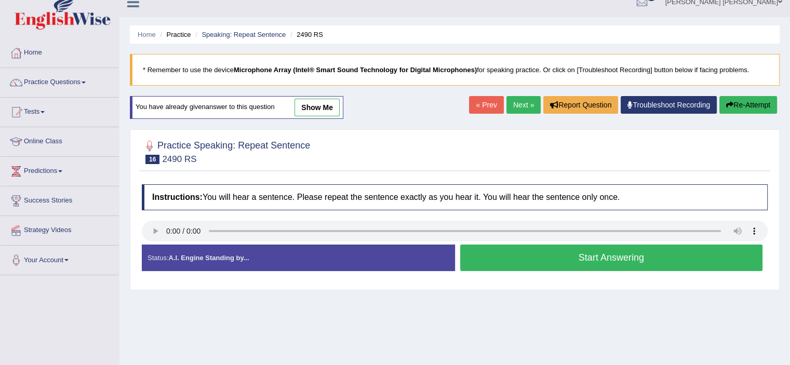
click at [528, 264] on button "Start Answering" at bounding box center [611, 258] width 303 height 26
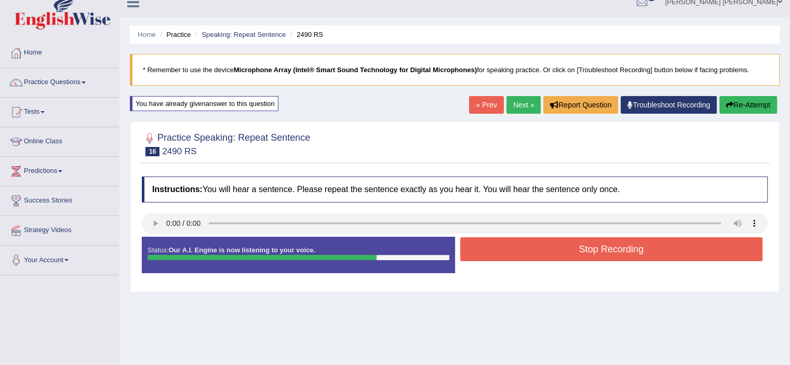
click at [540, 243] on button "Stop Recording" at bounding box center [611, 249] width 303 height 24
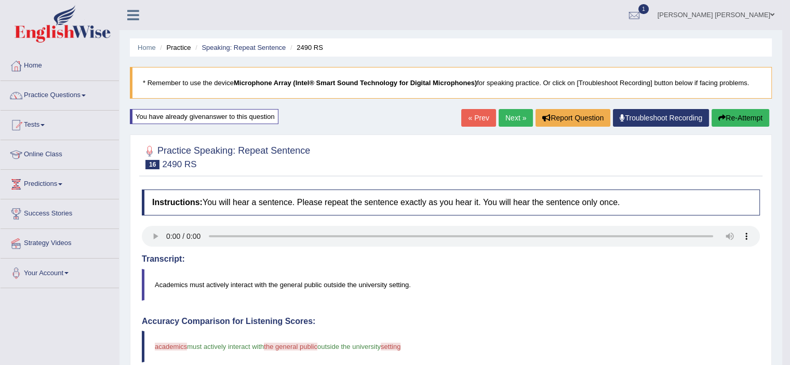
click at [746, 118] on button "Re-Attempt" at bounding box center [741, 118] width 58 height 18
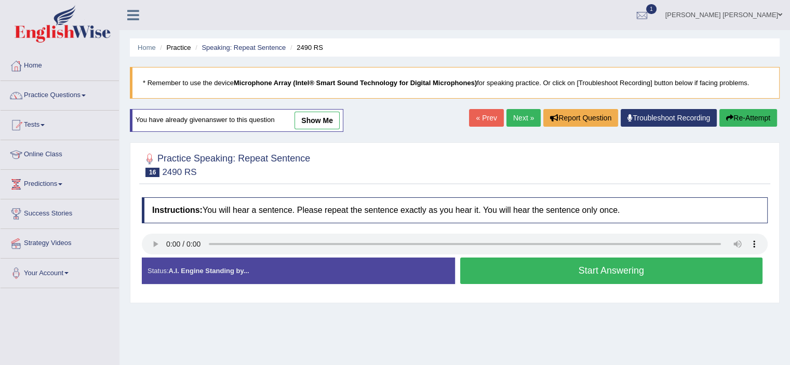
click at [569, 268] on button "Start Answering" at bounding box center [611, 271] width 303 height 26
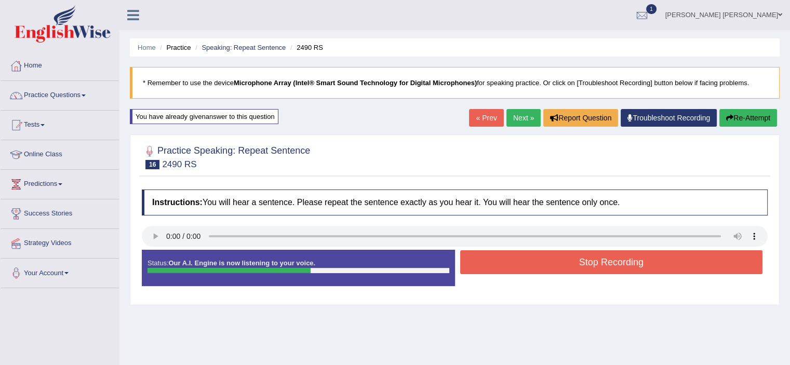
click at [569, 268] on button "Stop Recording" at bounding box center [611, 262] width 303 height 24
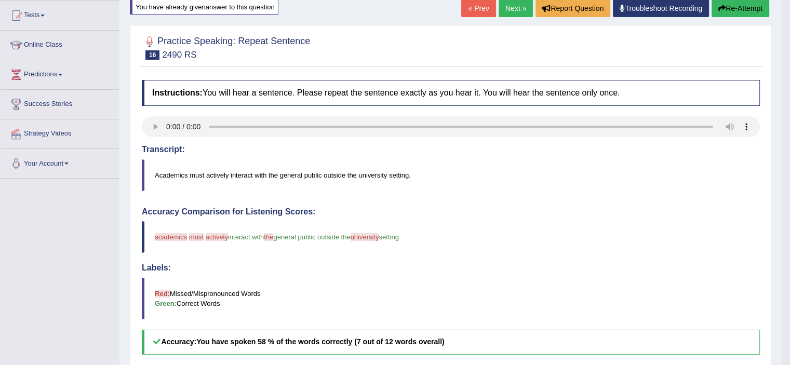
scroll to position [108, 0]
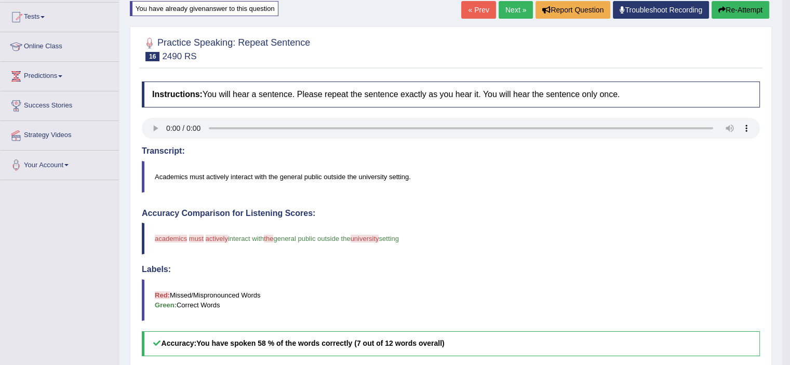
click at [738, 7] on button "Re-Attempt" at bounding box center [741, 10] width 58 height 18
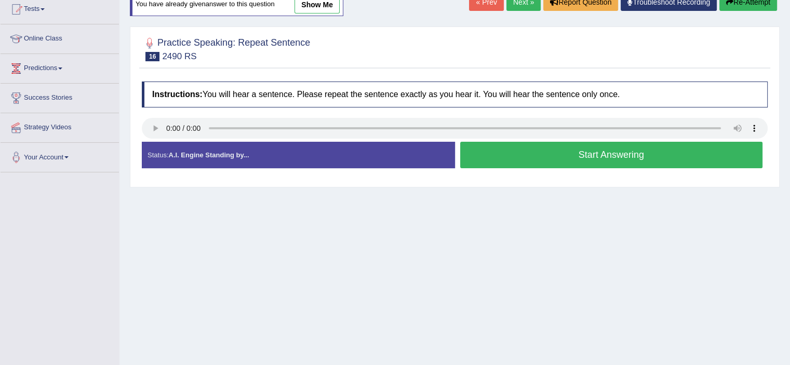
click at [575, 155] on button "Start Answering" at bounding box center [611, 155] width 303 height 26
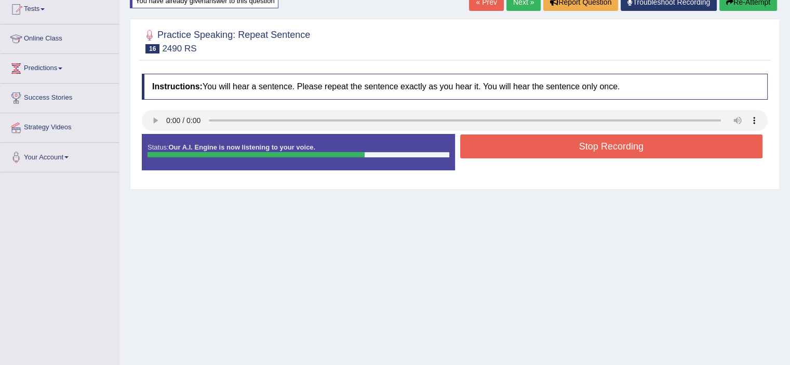
click at [575, 155] on button "Stop Recording" at bounding box center [611, 147] width 303 height 24
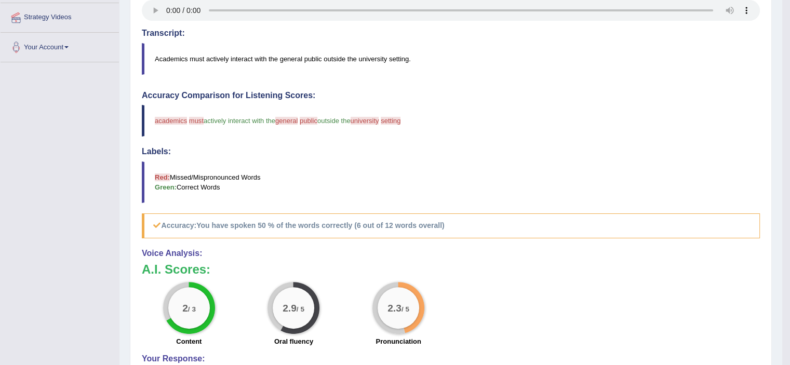
scroll to position [8, 0]
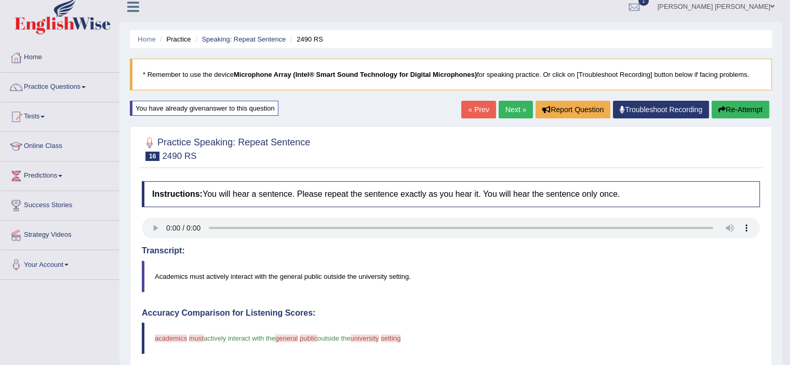
click at [578, 159] on div at bounding box center [451, 148] width 618 height 32
click at [736, 112] on button "Re-Attempt" at bounding box center [741, 110] width 58 height 18
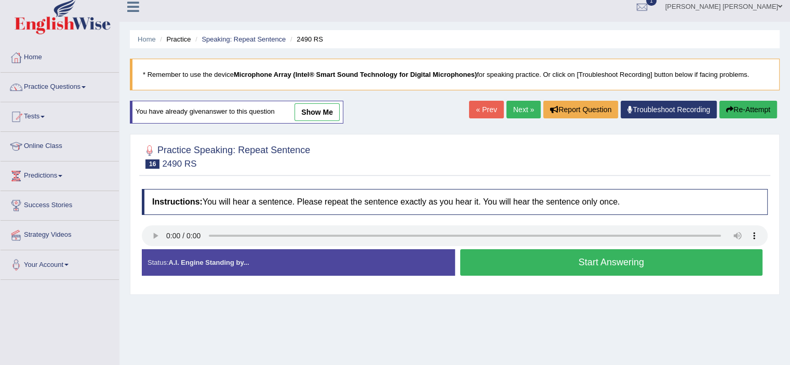
click at [569, 250] on button "Start Answering" at bounding box center [611, 262] width 303 height 26
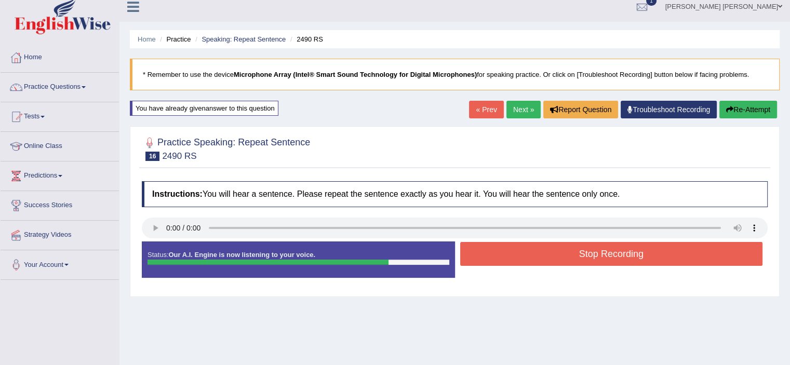
click at [569, 250] on button "Stop Recording" at bounding box center [611, 254] width 303 height 24
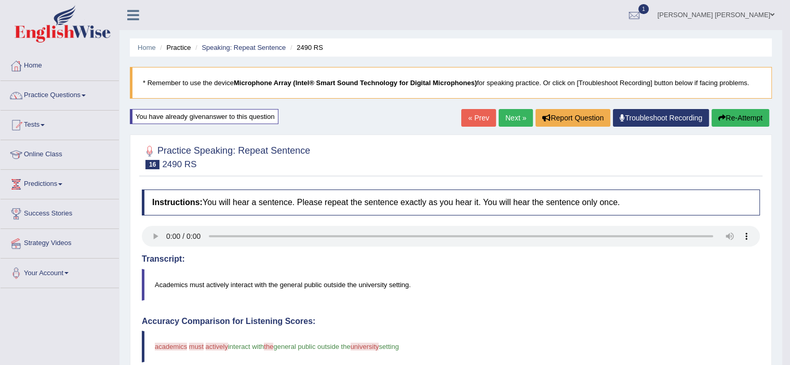
click at [745, 116] on button "Re-Attempt" at bounding box center [741, 118] width 58 height 18
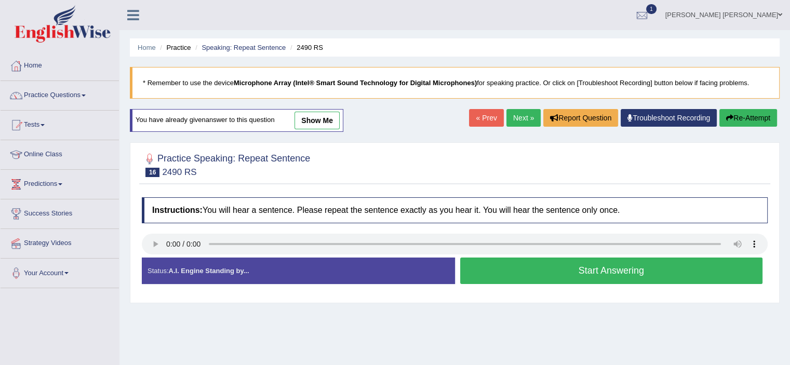
click at [609, 278] on button "Start Answering" at bounding box center [611, 271] width 303 height 26
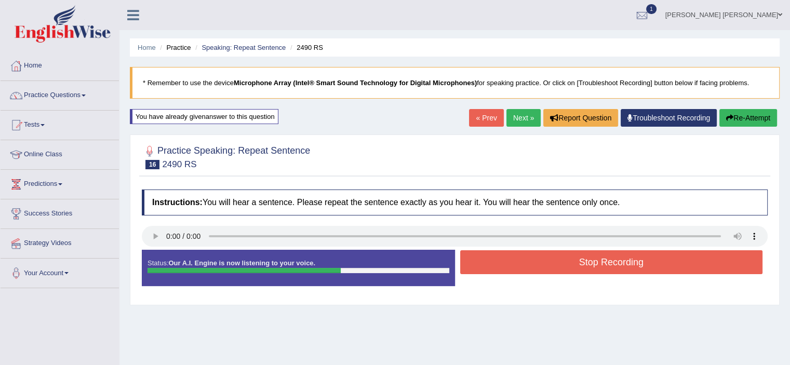
drag, startPoint x: 609, startPoint y: 278, endPoint x: 592, endPoint y: 264, distance: 21.7
click at [592, 264] on div "Status: Our A.I. Engine is now listening to your voice. Start Answering Stop Re…" at bounding box center [455, 273] width 626 height 47
click at [592, 264] on button "Stop Recording" at bounding box center [611, 262] width 303 height 24
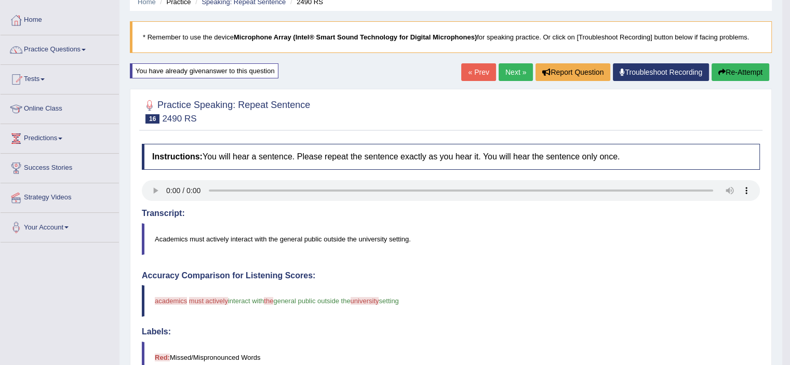
scroll to position [42, 0]
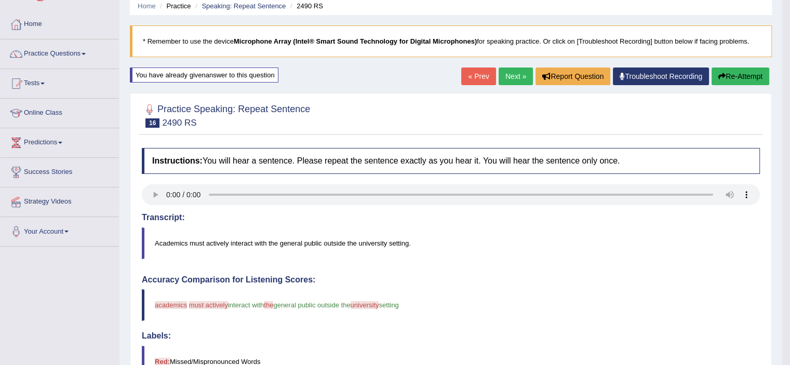
click at [742, 73] on button "Re-Attempt" at bounding box center [741, 77] width 58 height 18
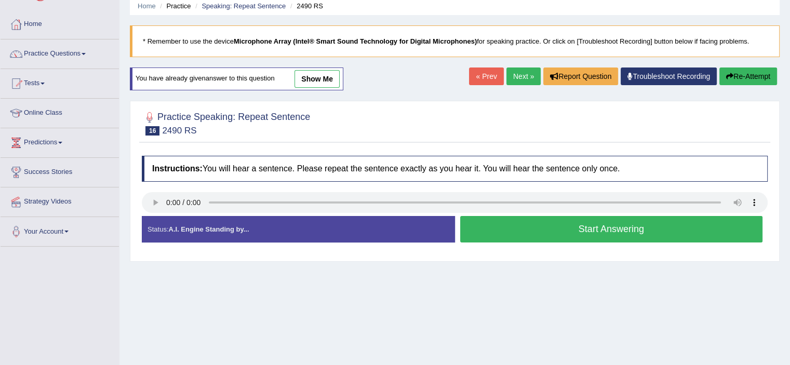
click at [619, 233] on button "Start Answering" at bounding box center [611, 229] width 303 height 26
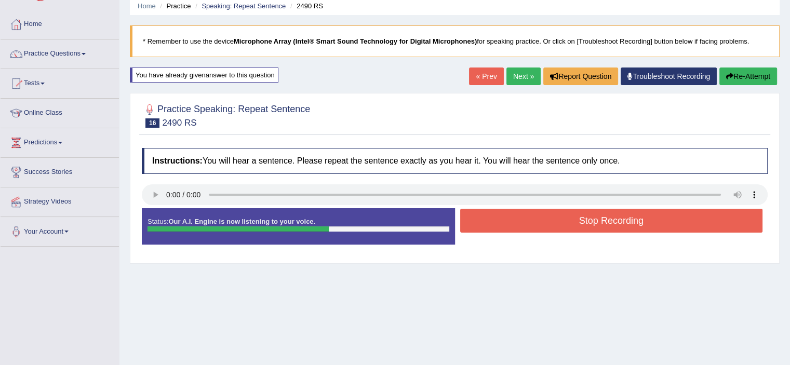
click at [610, 222] on button "Stop Recording" at bounding box center [611, 221] width 303 height 24
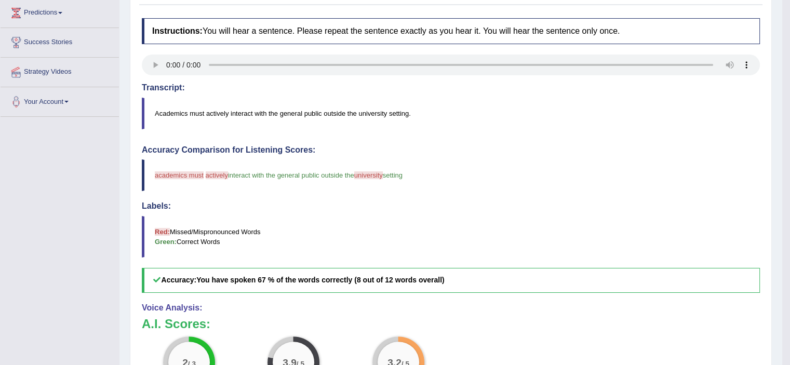
scroll to position [86, 0]
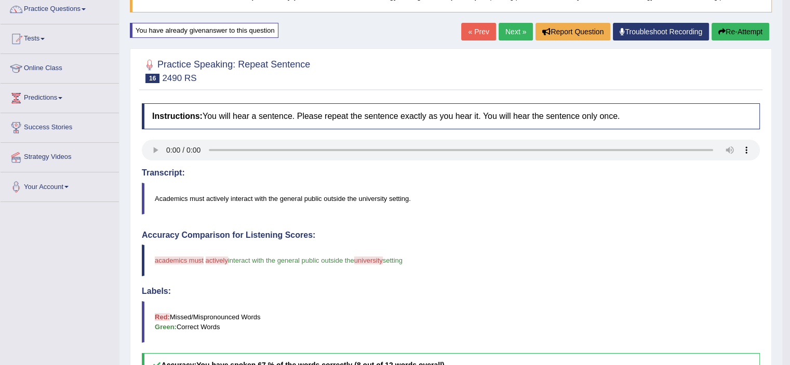
click at [751, 30] on button "Re-Attempt" at bounding box center [741, 32] width 58 height 18
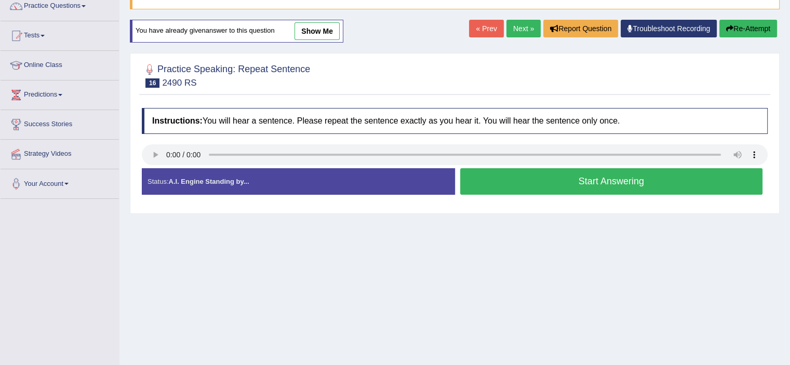
click at [601, 209] on div "Practice Speaking: Repeat Sentence 16 2490 RS Instructions: You will hear a sen…" at bounding box center [455, 133] width 650 height 161
click at [599, 181] on button "Start Answering" at bounding box center [611, 181] width 303 height 26
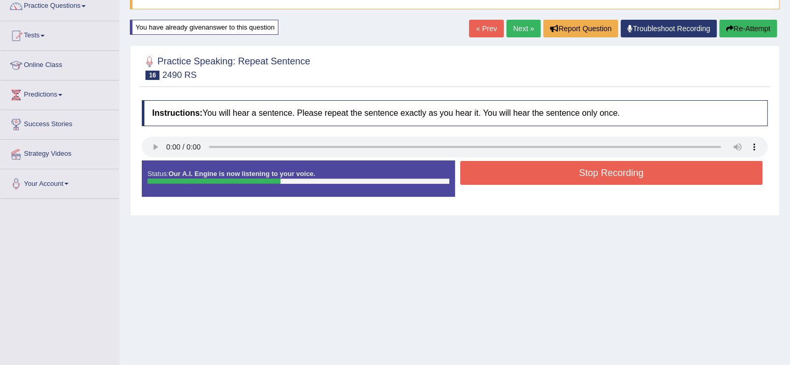
click at [621, 176] on button "Stop Recording" at bounding box center [611, 173] width 303 height 24
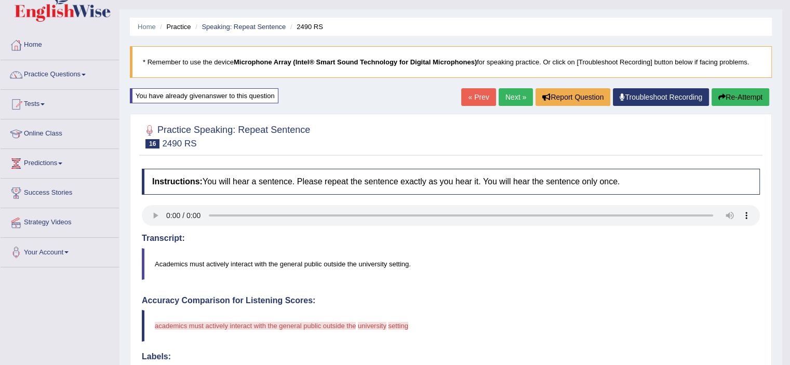
scroll to position [10, 0]
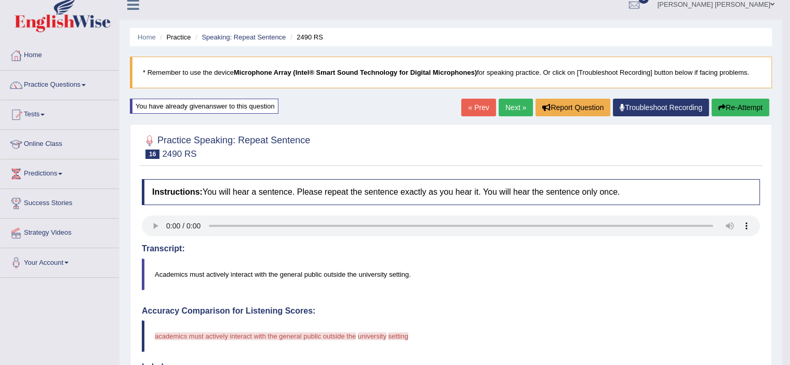
click at [727, 108] on button "Re-Attempt" at bounding box center [741, 108] width 58 height 18
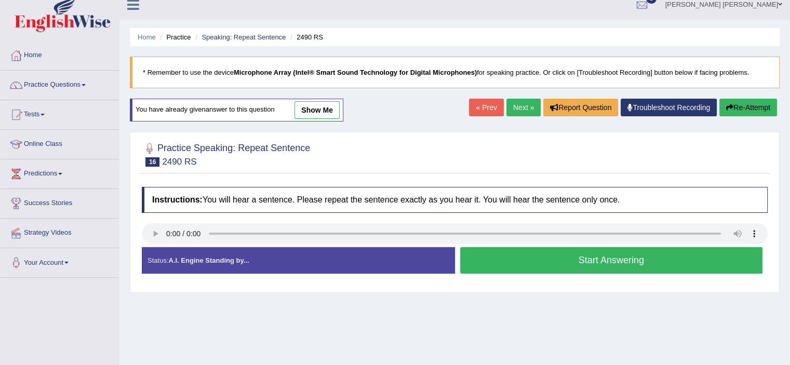
click at [594, 265] on button "Start Answering" at bounding box center [611, 260] width 303 height 26
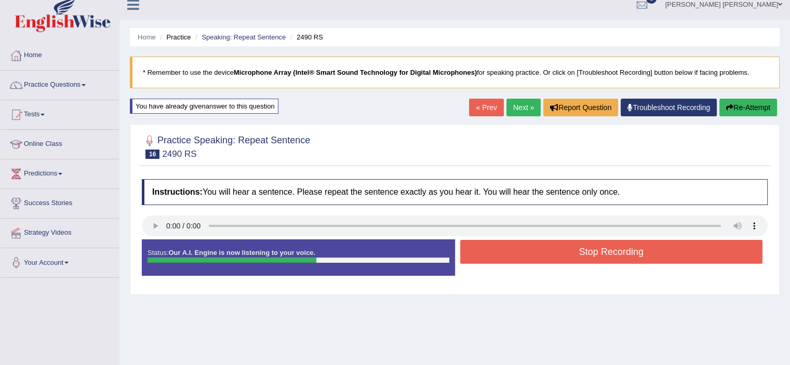
drag, startPoint x: 594, startPoint y: 265, endPoint x: 591, endPoint y: 250, distance: 15.4
click at [591, 250] on div "Status: Our A.I. Engine is now listening to your voice. Start Answering Stop Re…" at bounding box center [455, 262] width 626 height 47
click at [591, 250] on button "Stop Recording" at bounding box center [611, 252] width 303 height 24
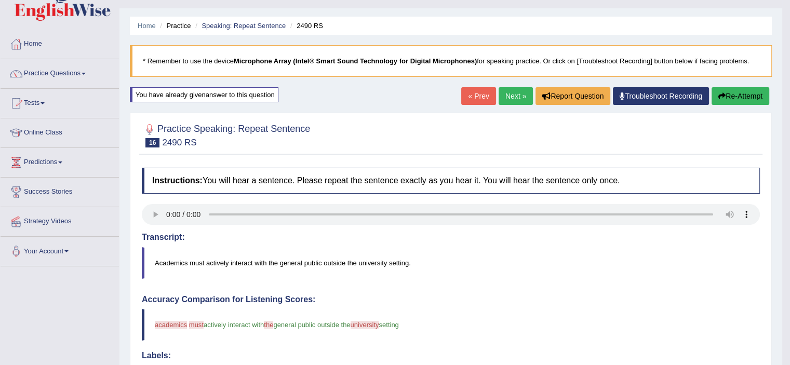
scroll to position [21, 0]
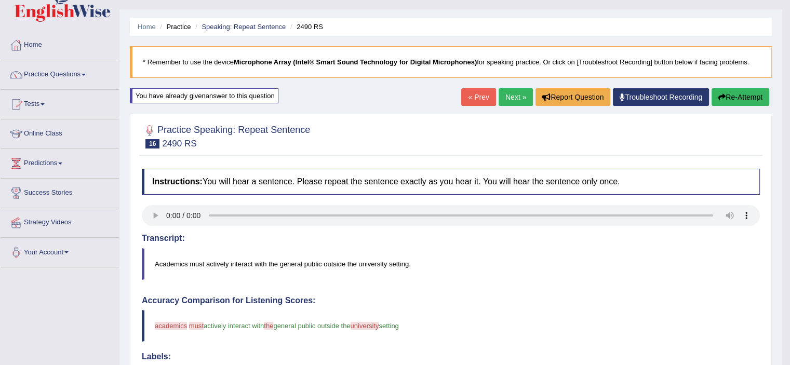
click at [735, 95] on button "Re-Attempt" at bounding box center [741, 97] width 58 height 18
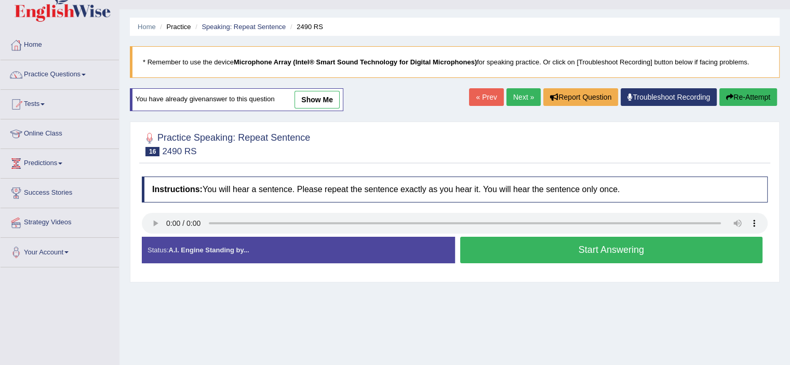
click at [590, 255] on button "Start Answering" at bounding box center [611, 250] width 303 height 26
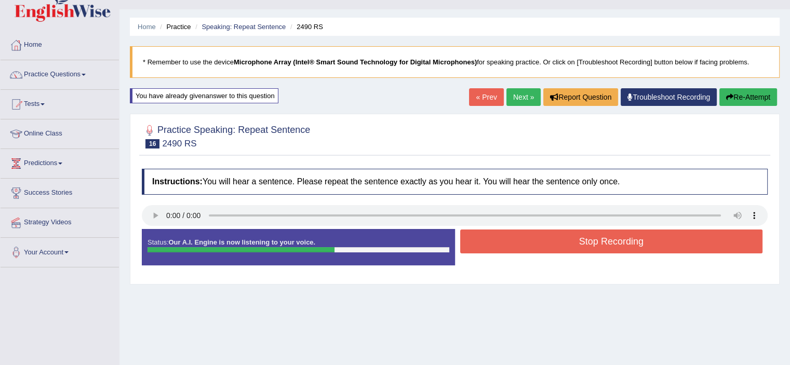
click at [582, 242] on button "Stop Recording" at bounding box center [611, 242] width 303 height 24
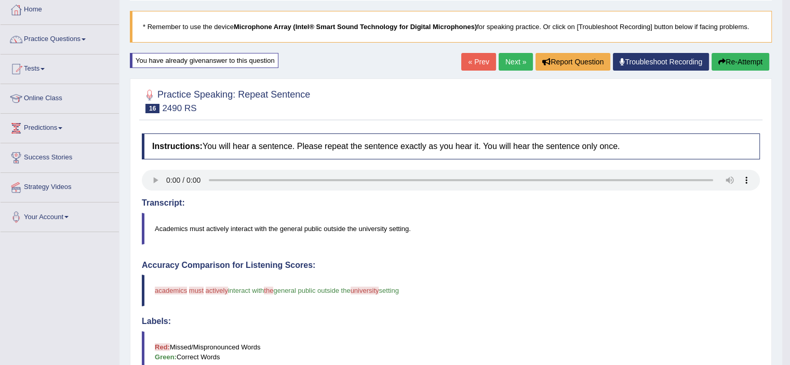
scroll to position [56, 0]
click at [718, 61] on icon "button" at bounding box center [721, 61] width 7 height 7
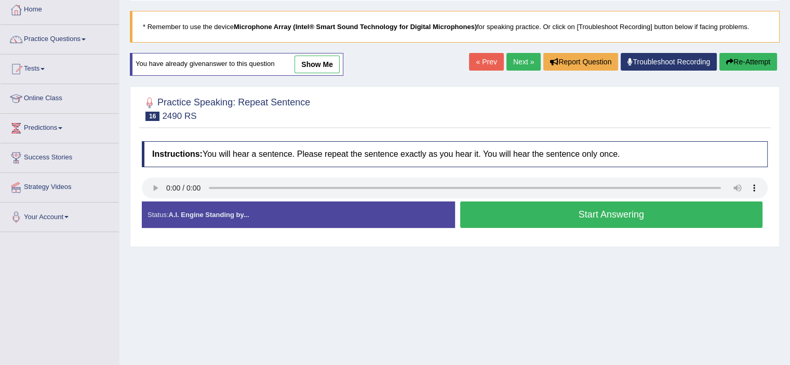
click at [607, 211] on button "Start Answering" at bounding box center [611, 215] width 303 height 26
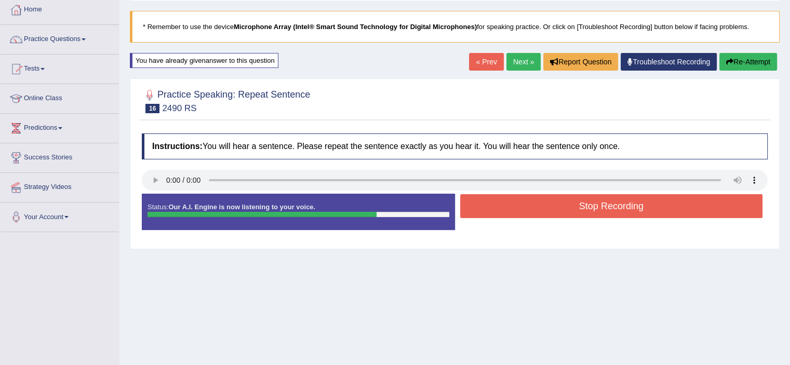
click at [607, 211] on button "Stop Recording" at bounding box center [611, 206] width 303 height 24
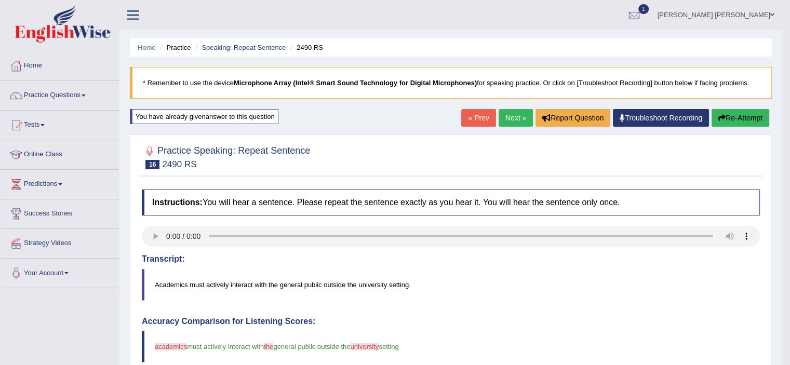
click at [724, 115] on button "Re-Attempt" at bounding box center [741, 118] width 58 height 18
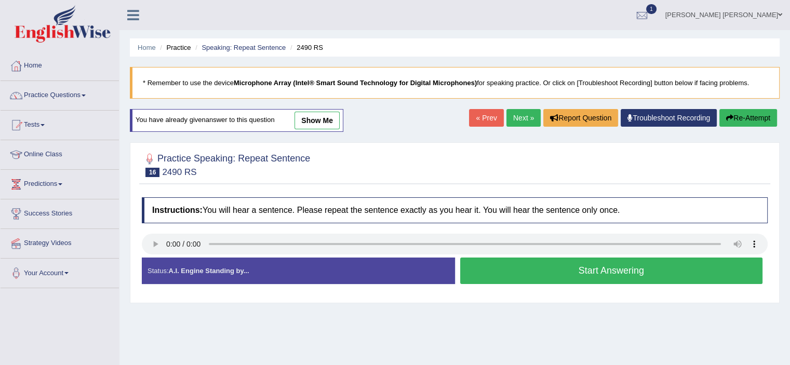
click at [576, 273] on button "Start Answering" at bounding box center [611, 271] width 303 height 26
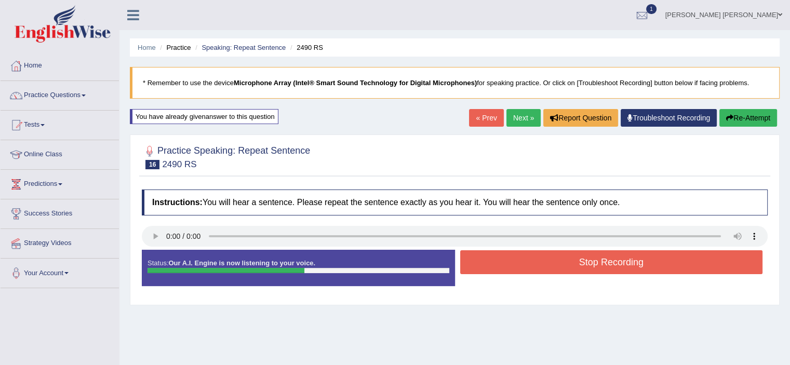
click at [576, 273] on button "Stop Recording" at bounding box center [611, 262] width 303 height 24
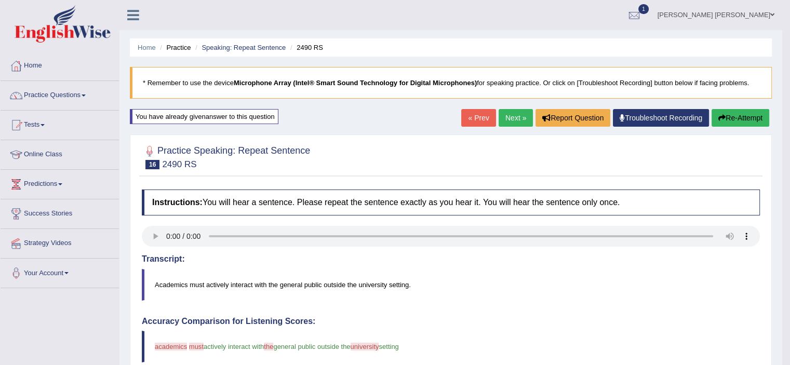
click at [511, 116] on link "Next »" at bounding box center [516, 118] width 34 height 18
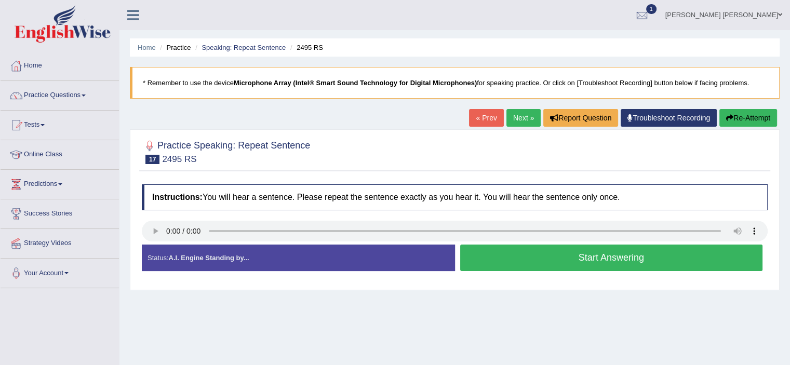
click at [490, 260] on button "Start Answering" at bounding box center [611, 258] width 303 height 26
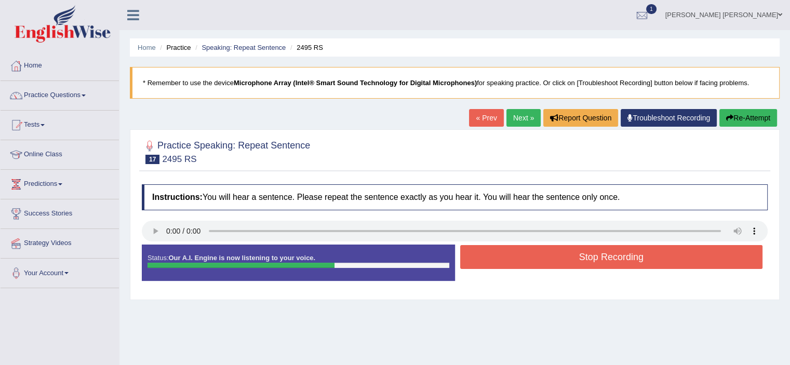
click at [519, 249] on button "Stop Recording" at bounding box center [611, 257] width 303 height 24
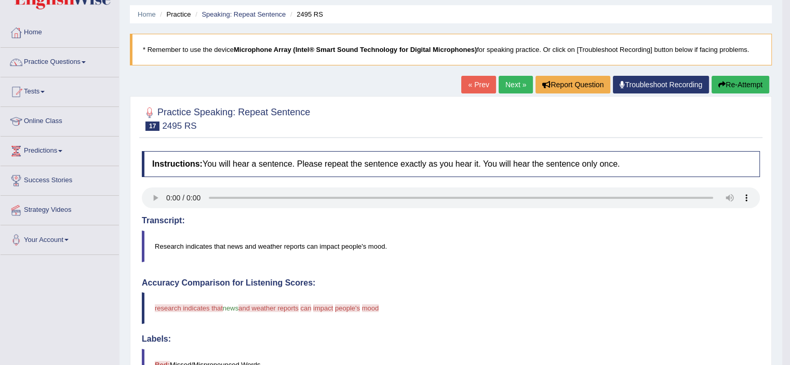
scroll to position [32, 0]
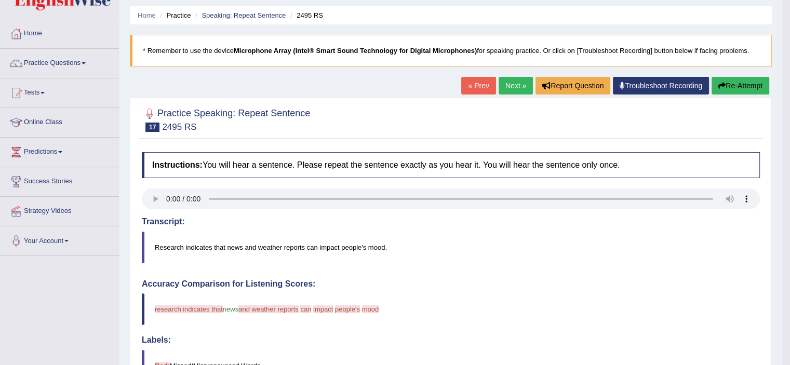
click at [740, 90] on button "Re-Attempt" at bounding box center [741, 86] width 58 height 18
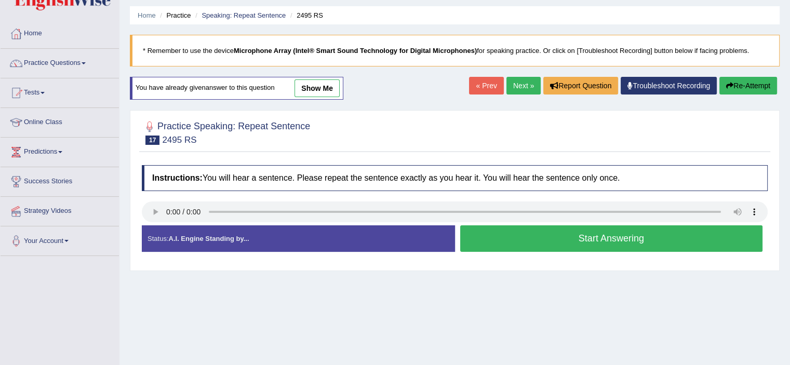
click at [506, 243] on button "Start Answering" at bounding box center [611, 238] width 303 height 26
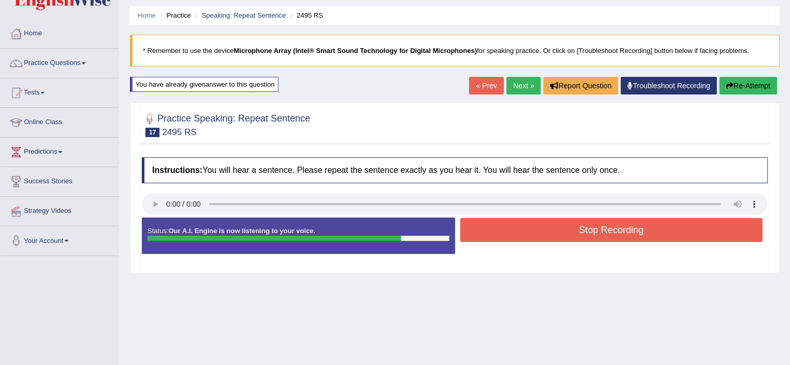
drag, startPoint x: 597, startPoint y: 243, endPoint x: 596, endPoint y: 232, distance: 10.4
click at [596, 232] on div "Stop Recording" at bounding box center [611, 231] width 313 height 26
click at [596, 232] on button "Stop Recording" at bounding box center [611, 230] width 303 height 24
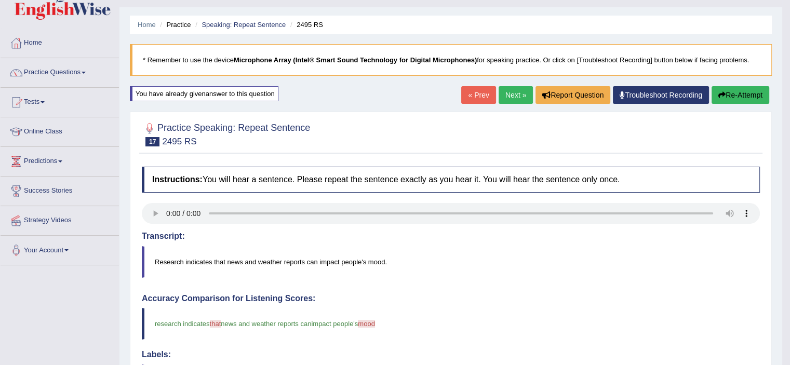
scroll to position [22, 0]
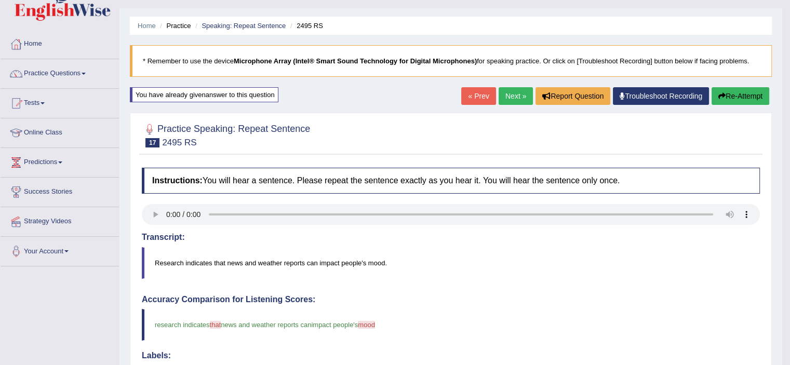
click at [725, 90] on button "Re-Attempt" at bounding box center [741, 96] width 58 height 18
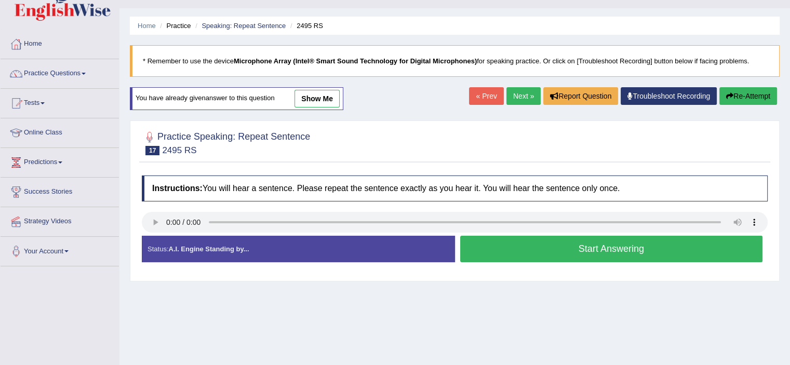
click at [545, 250] on button "Start Answering" at bounding box center [611, 249] width 303 height 26
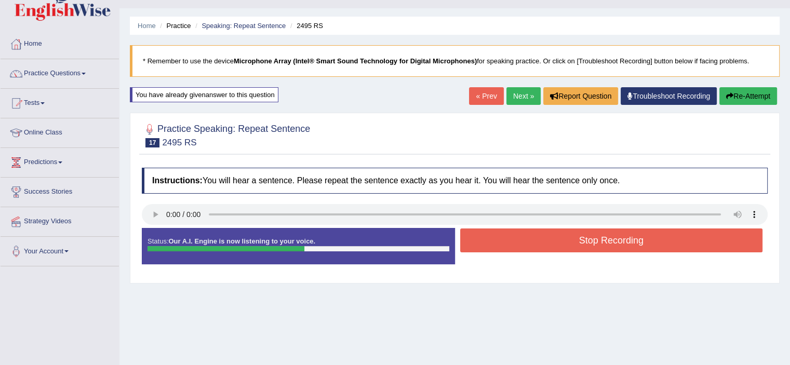
click at [538, 245] on button "Stop Recording" at bounding box center [611, 241] width 303 height 24
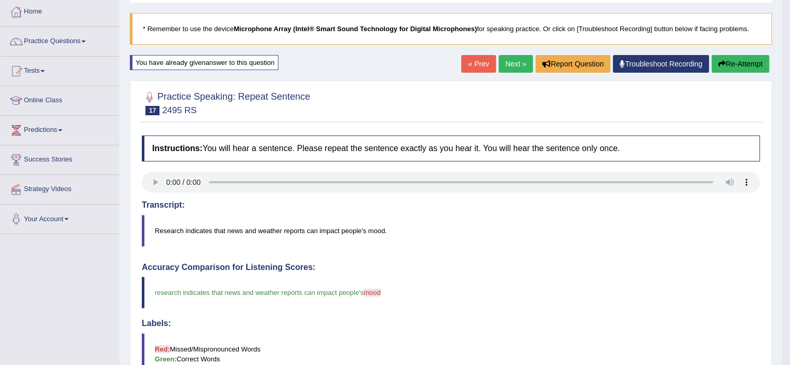
scroll to position [52, 0]
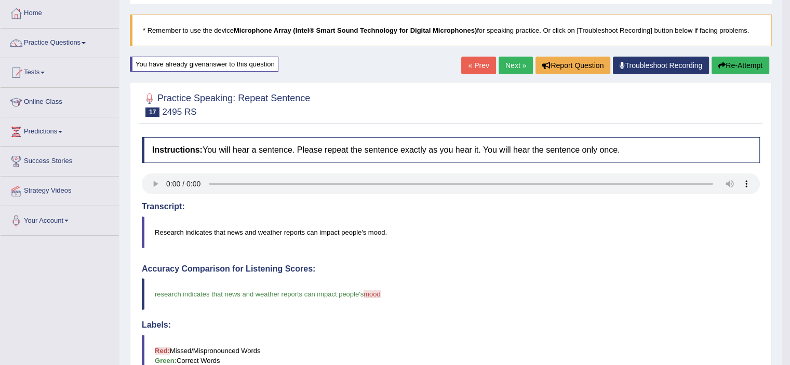
click at [501, 62] on link "Next »" at bounding box center [516, 66] width 34 height 18
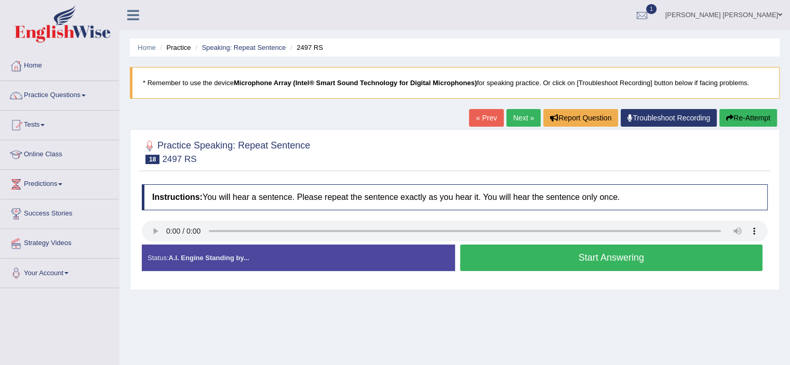
click at [538, 255] on button "Start Answering" at bounding box center [611, 258] width 303 height 26
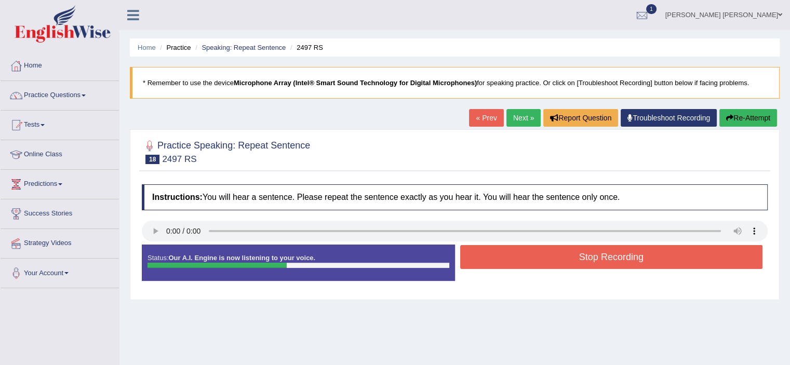
click at [538, 255] on button "Stop Recording" at bounding box center [611, 257] width 303 height 24
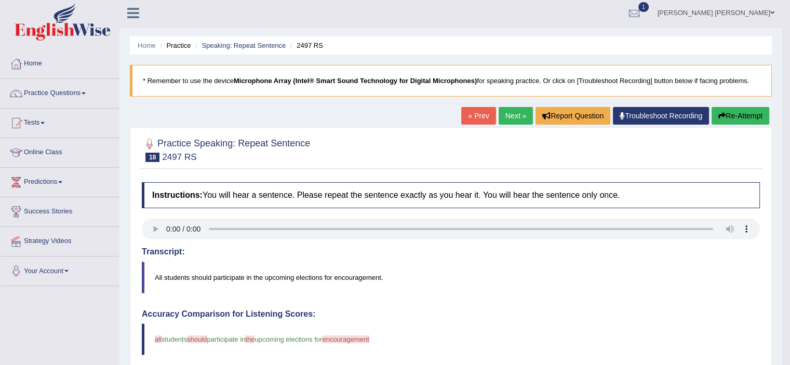
scroll to position [1, 0]
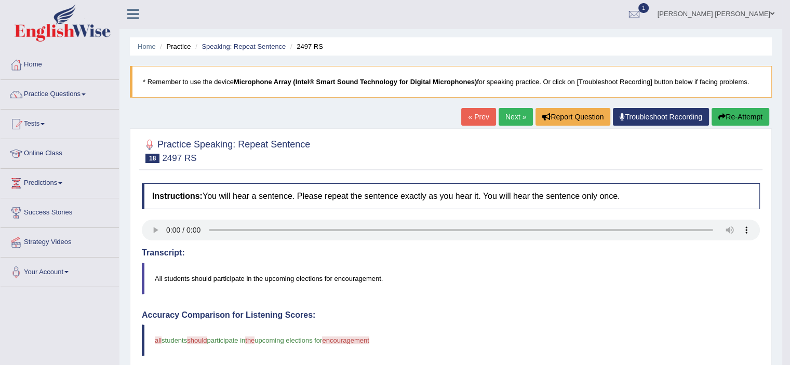
click at [731, 120] on button "Re-Attempt" at bounding box center [741, 117] width 58 height 18
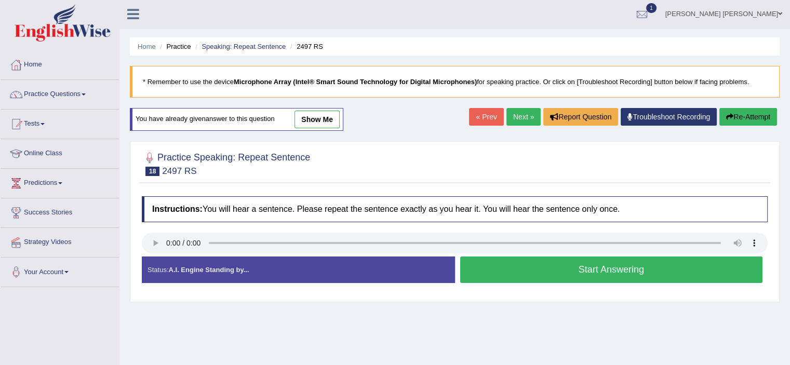
click at [588, 265] on button "Start Answering" at bounding box center [611, 270] width 303 height 26
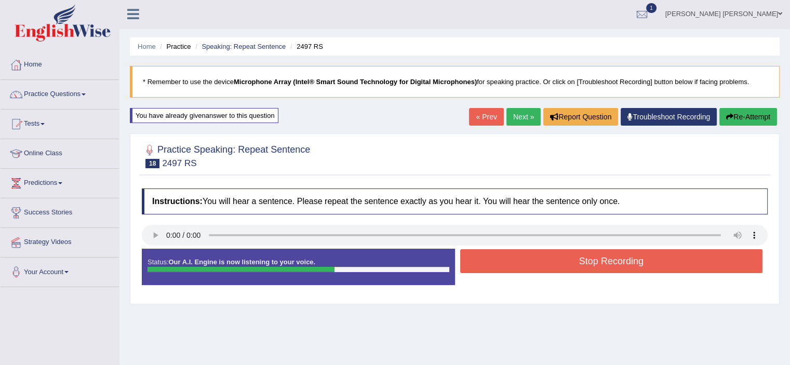
click at [588, 265] on button "Stop Recording" at bounding box center [611, 261] width 303 height 24
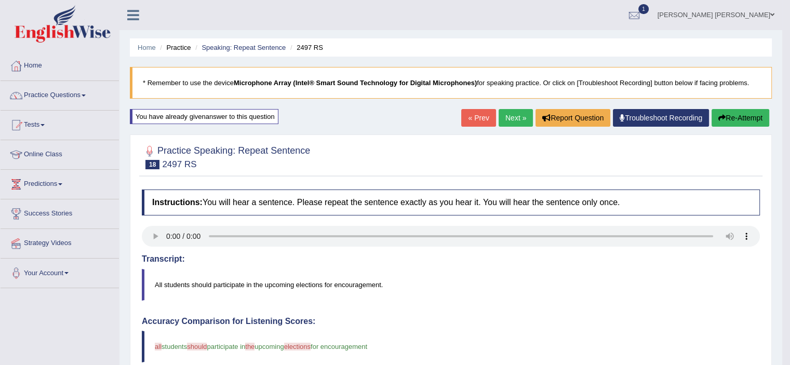
click at [762, 108] on div "Home Practice Speaking: Repeat Sentence 2497 RS * Remember to use the device Mi…" at bounding box center [450, 341] width 663 height 682
click at [750, 117] on button "Re-Attempt" at bounding box center [741, 118] width 58 height 18
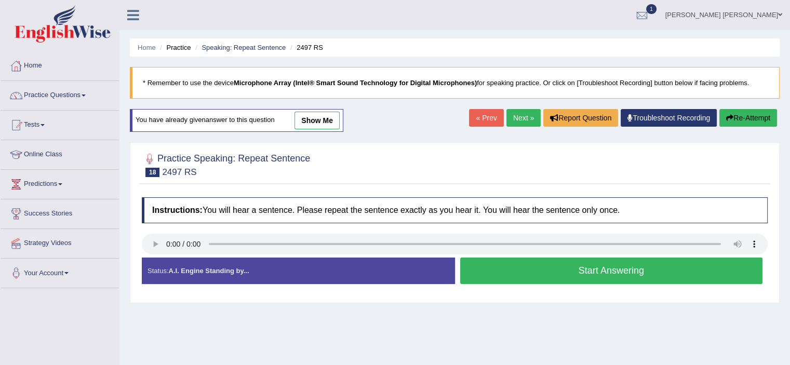
click at [583, 273] on button "Start Answering" at bounding box center [611, 271] width 303 height 26
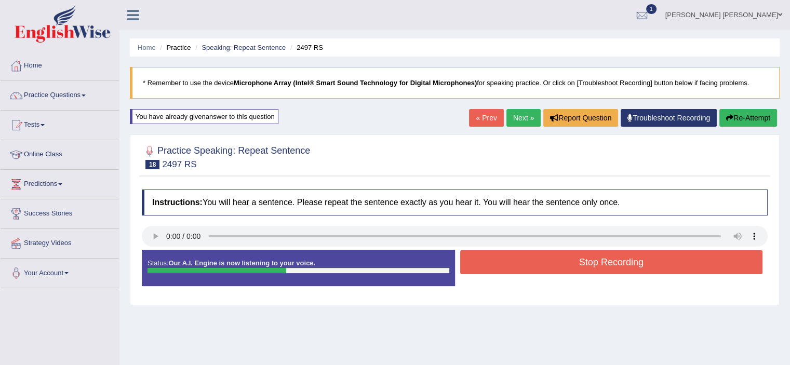
click at [583, 273] on div "Stop Recording" at bounding box center [611, 263] width 313 height 26
click at [583, 273] on button "Stop Recording" at bounding box center [611, 262] width 303 height 24
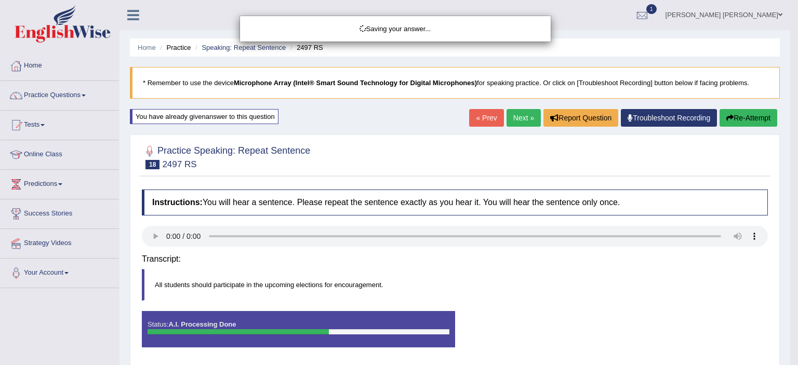
drag, startPoint x: 583, startPoint y: 273, endPoint x: 580, endPoint y: 260, distance: 13.4
click at [580, 260] on body "Toggle navigation Home Practice Questions Speaking Practice Read Aloud Repeat S…" at bounding box center [399, 182] width 798 height 365
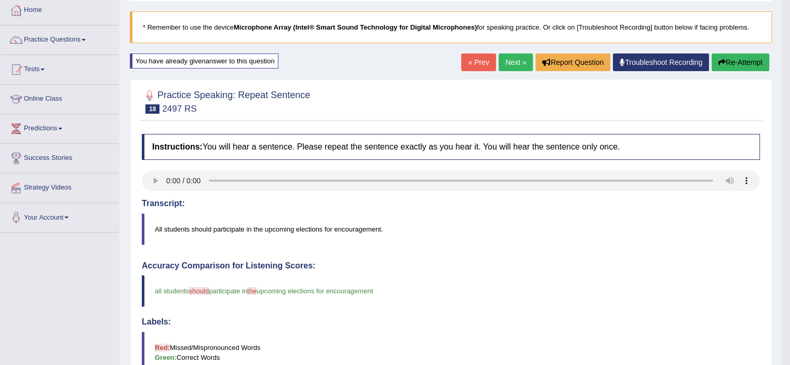
scroll to position [55, 0]
click at [732, 66] on button "Re-Attempt" at bounding box center [741, 63] width 58 height 18
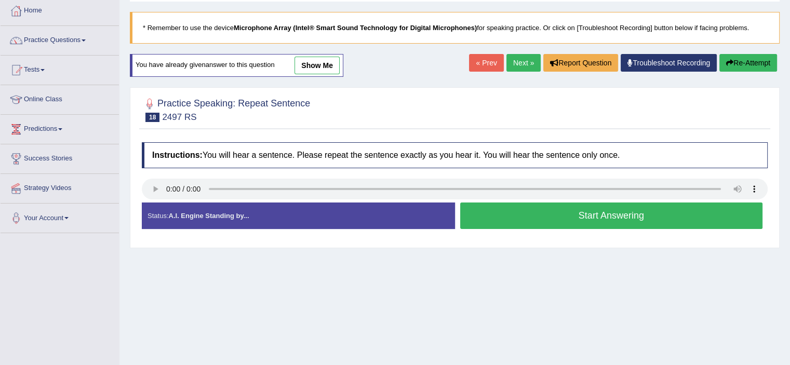
click at [498, 216] on button "Start Answering" at bounding box center [611, 216] width 303 height 26
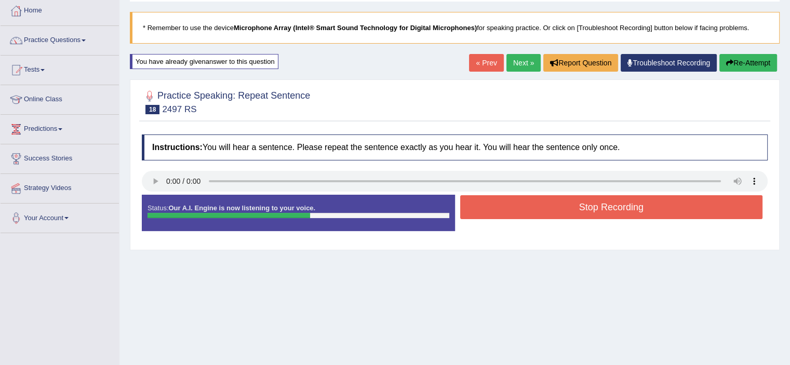
click at [509, 212] on button "Stop Recording" at bounding box center [611, 207] width 303 height 24
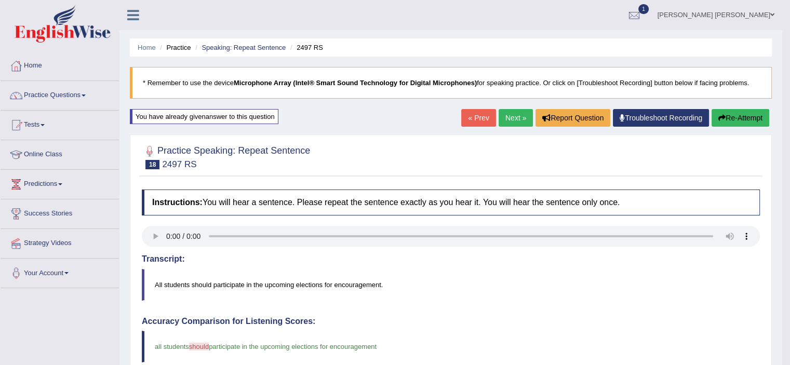
click at [508, 122] on link "Next »" at bounding box center [516, 118] width 34 height 18
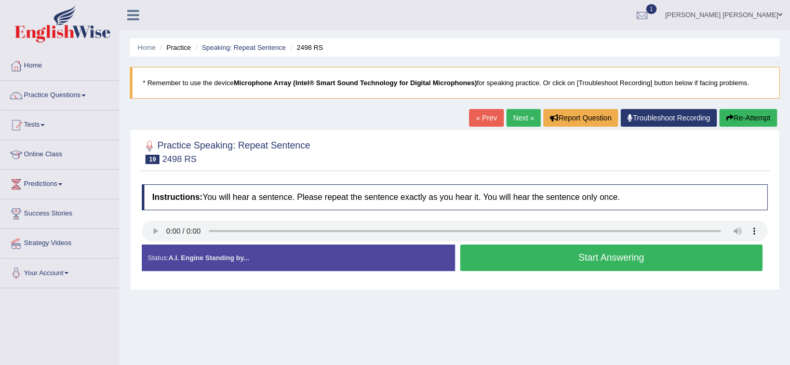
click at [494, 256] on button "Start Answering" at bounding box center [611, 258] width 303 height 26
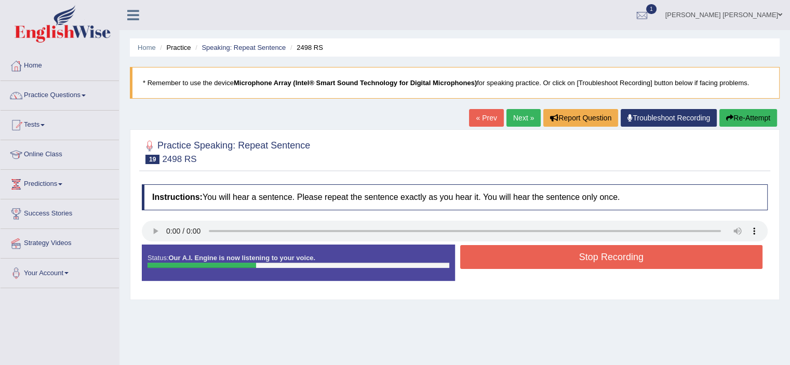
click at [494, 256] on button "Stop Recording" at bounding box center [611, 257] width 303 height 24
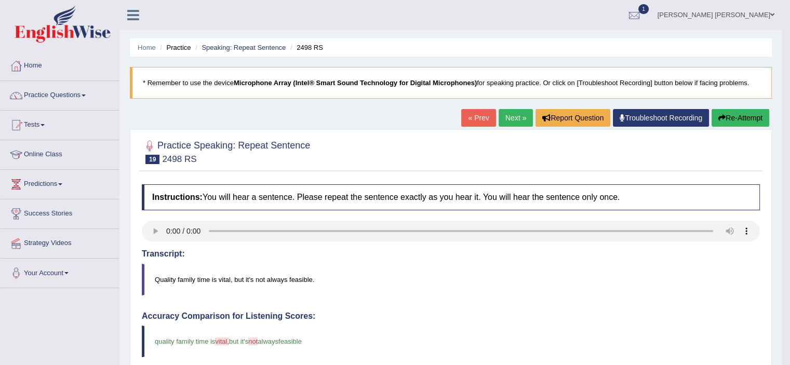
click at [507, 117] on link "Next »" at bounding box center [516, 118] width 34 height 18
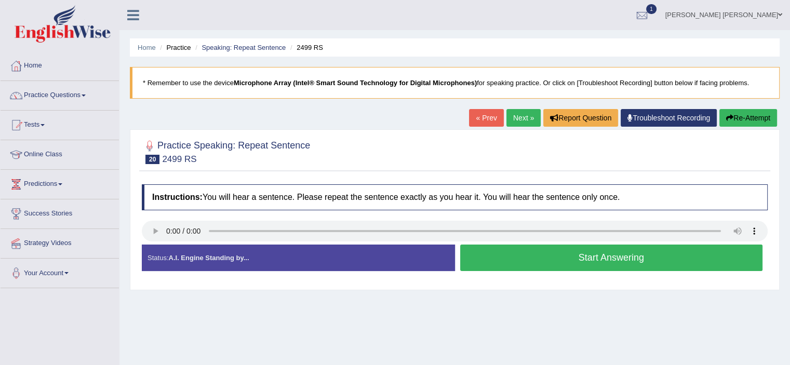
click at [499, 253] on button "Start Answering" at bounding box center [611, 258] width 303 height 26
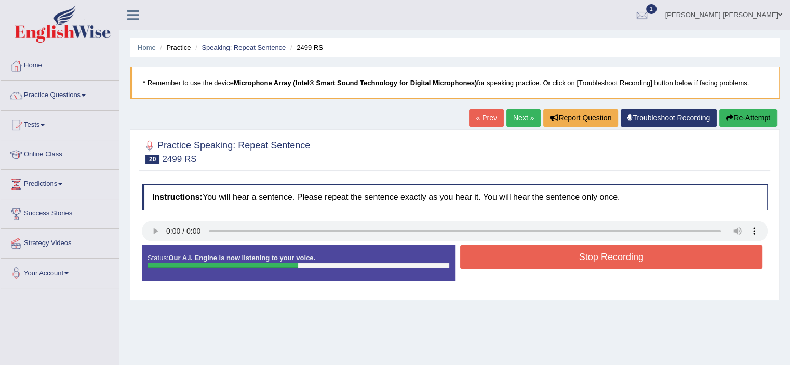
click at [499, 253] on button "Stop Recording" at bounding box center [611, 257] width 303 height 24
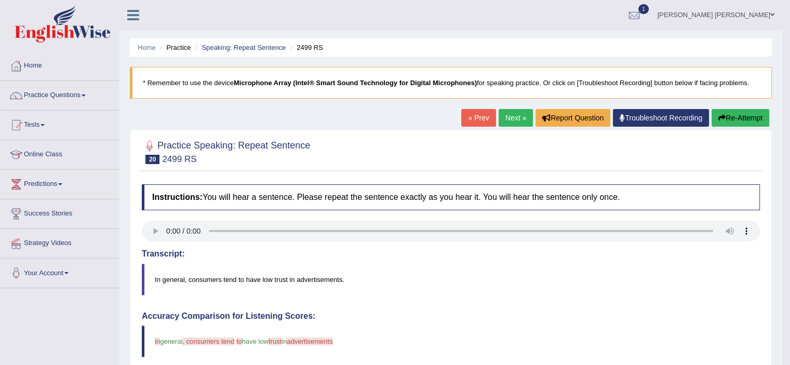
click at [724, 119] on button "Re-Attempt" at bounding box center [741, 118] width 58 height 18
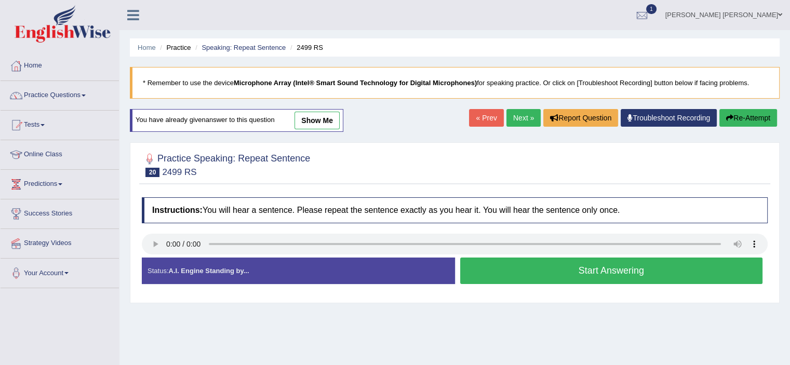
click at [582, 274] on button "Start Answering" at bounding box center [611, 271] width 303 height 26
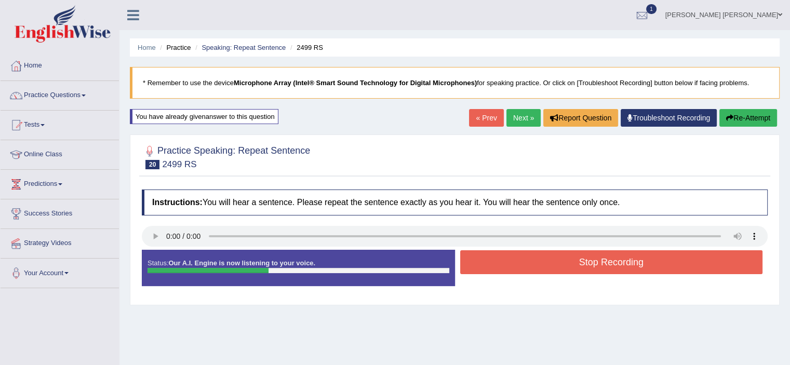
click at [582, 274] on div "Stop Recording" at bounding box center [611, 263] width 313 height 26
click at [578, 265] on button "Stop Recording" at bounding box center [611, 262] width 303 height 24
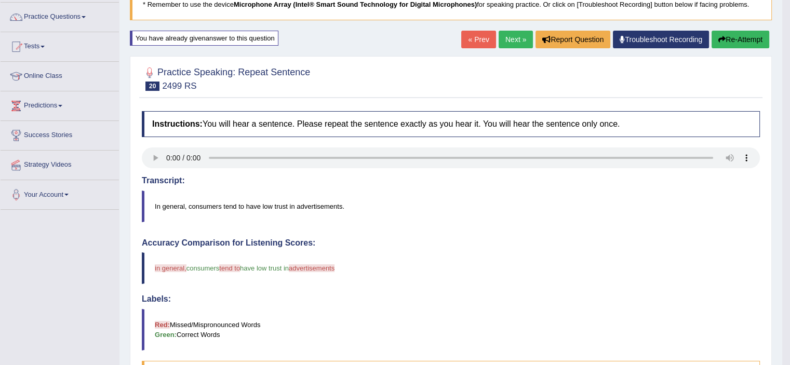
scroll to position [81, 0]
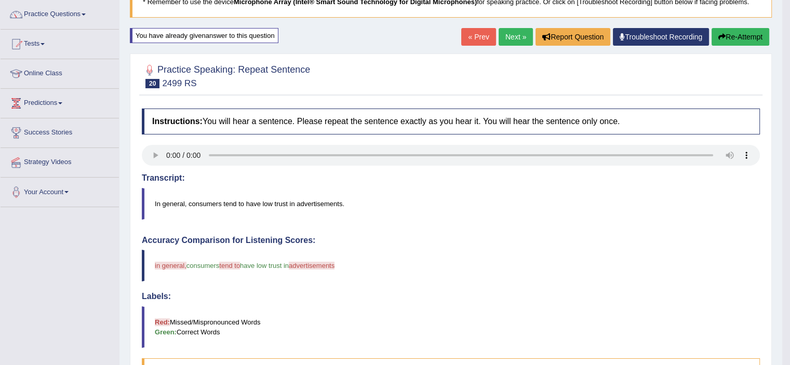
click at [747, 29] on button "Re-Attempt" at bounding box center [741, 37] width 58 height 18
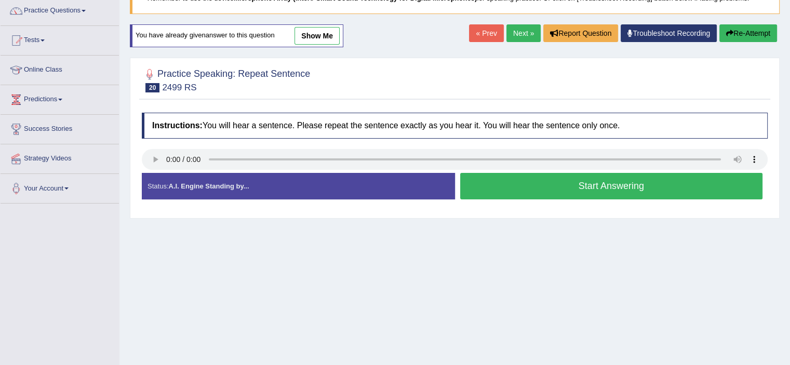
click at [535, 186] on button "Start Answering" at bounding box center [611, 186] width 303 height 26
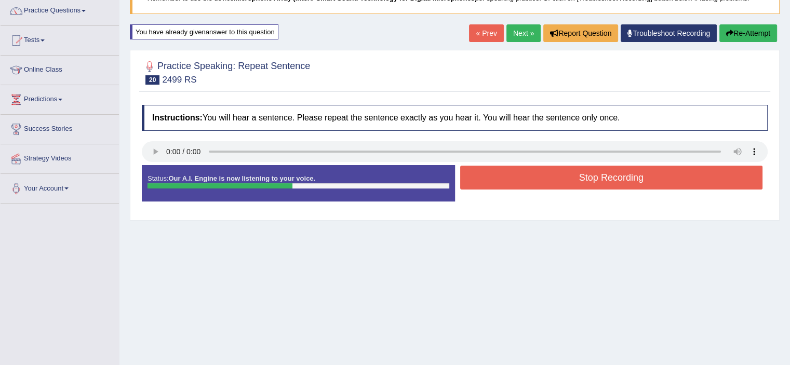
click at [535, 184] on button "Stop Recording" at bounding box center [611, 178] width 303 height 24
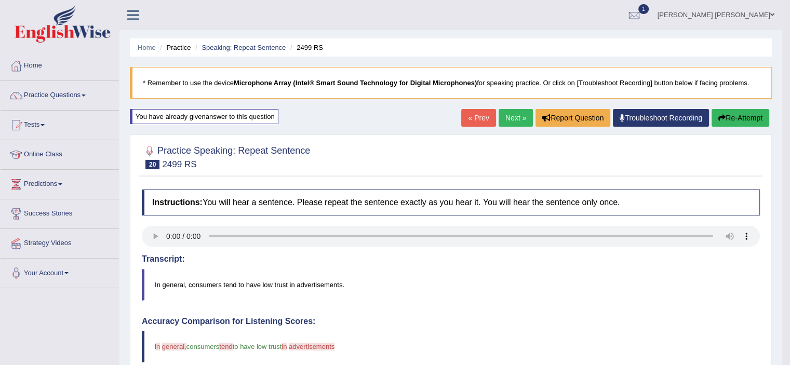
click at [725, 118] on button "Re-Attempt" at bounding box center [741, 118] width 58 height 18
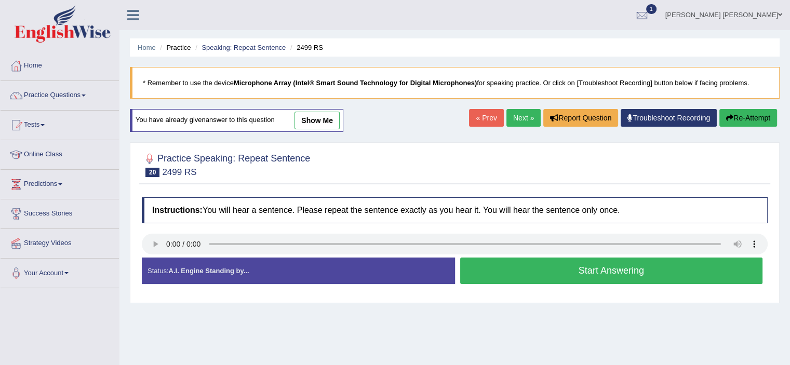
click at [609, 269] on button "Start Answering" at bounding box center [611, 271] width 303 height 26
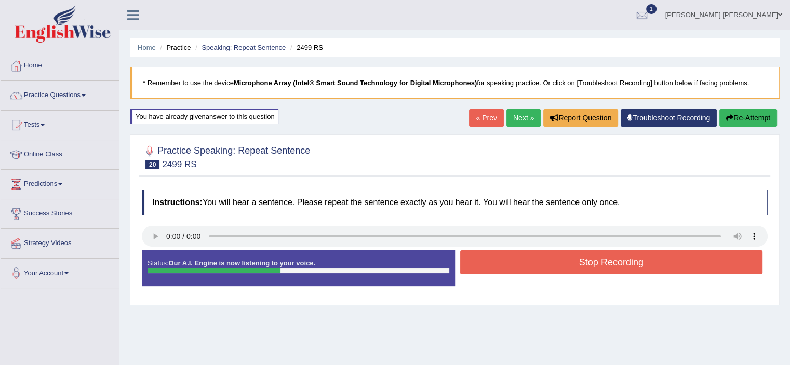
click at [607, 268] on button "Stop Recording" at bounding box center [611, 262] width 303 height 24
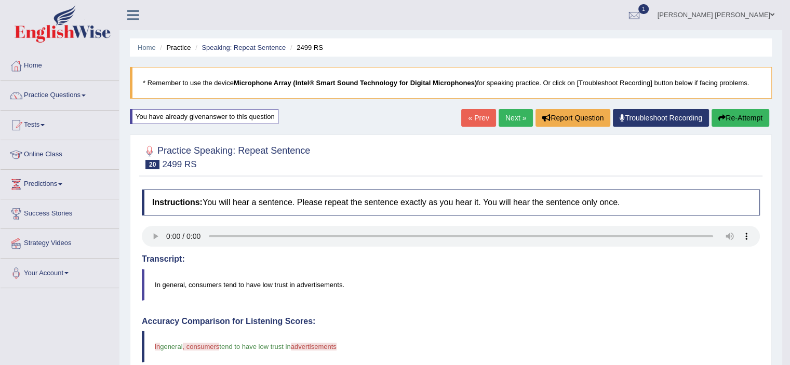
click at [514, 117] on link "Next »" at bounding box center [516, 118] width 34 height 18
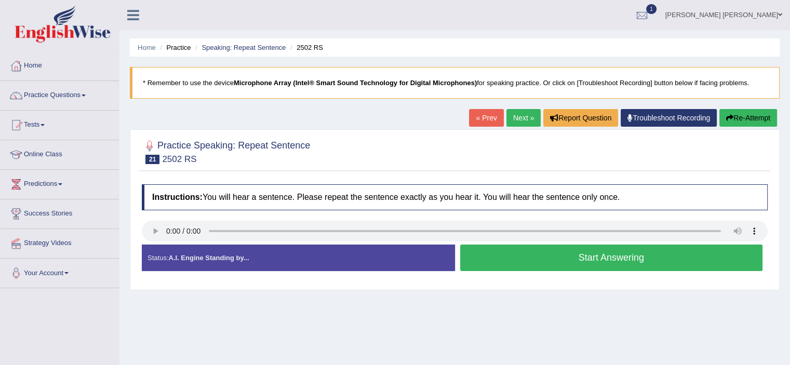
click at [541, 264] on button "Start Answering" at bounding box center [611, 258] width 303 height 26
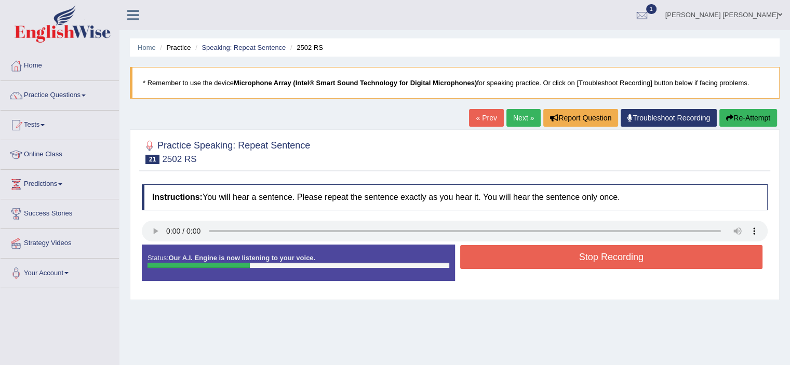
click at [541, 264] on button "Stop Recording" at bounding box center [611, 257] width 303 height 24
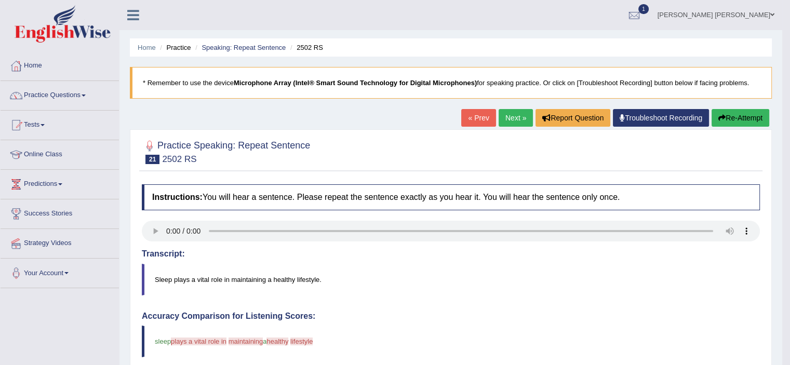
click at [513, 114] on link "Next »" at bounding box center [516, 118] width 34 height 18
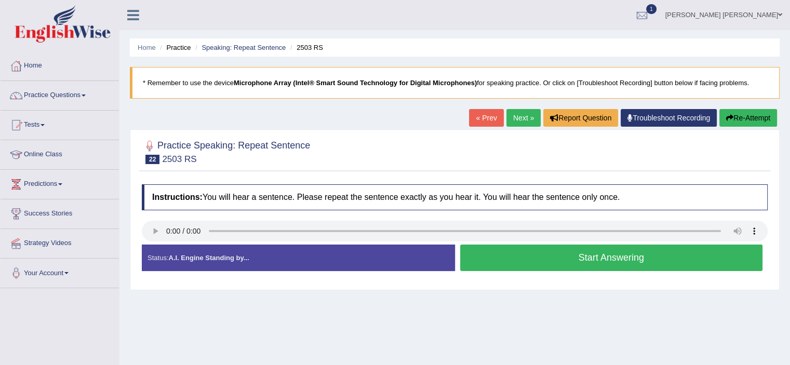
click at [549, 258] on button "Start Answering" at bounding box center [611, 258] width 303 height 26
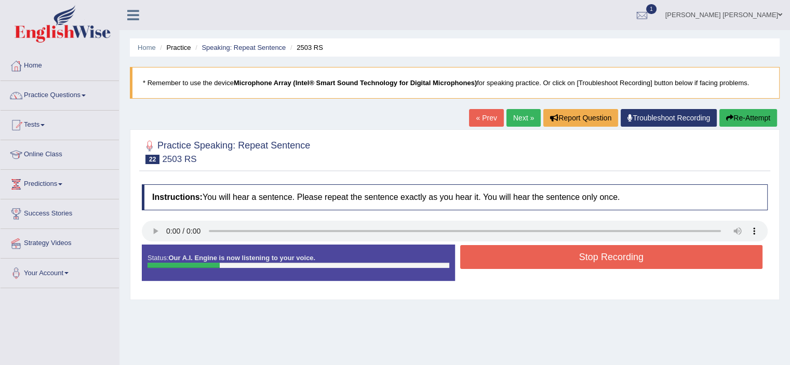
click at [549, 258] on button "Stop Recording" at bounding box center [611, 257] width 303 height 24
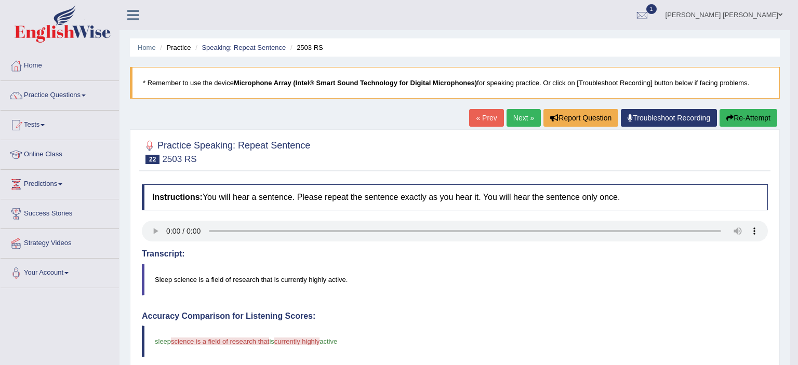
click at [549, 258] on div "Comparing text to speech..." at bounding box center [399, 182] width 798 height 365
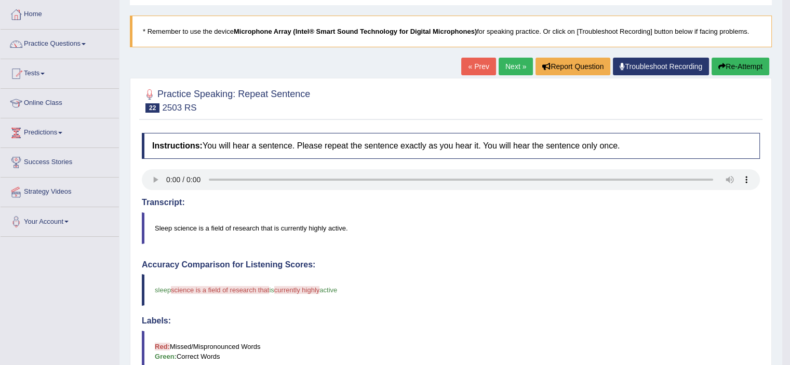
scroll to position [51, 0]
click at [522, 71] on link "Next »" at bounding box center [516, 67] width 34 height 18
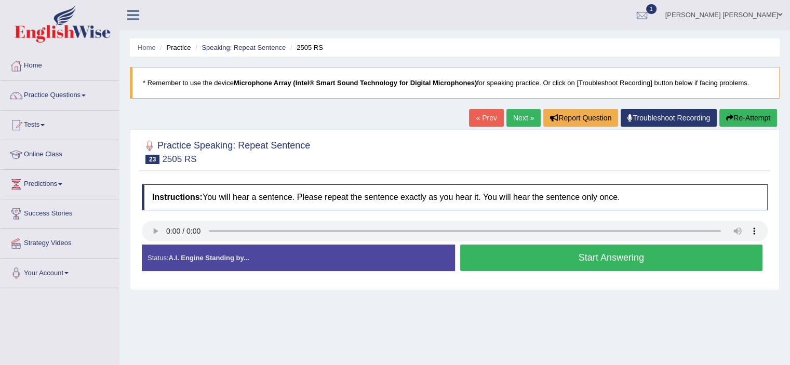
click at [513, 251] on button "Start Answering" at bounding box center [611, 258] width 303 height 26
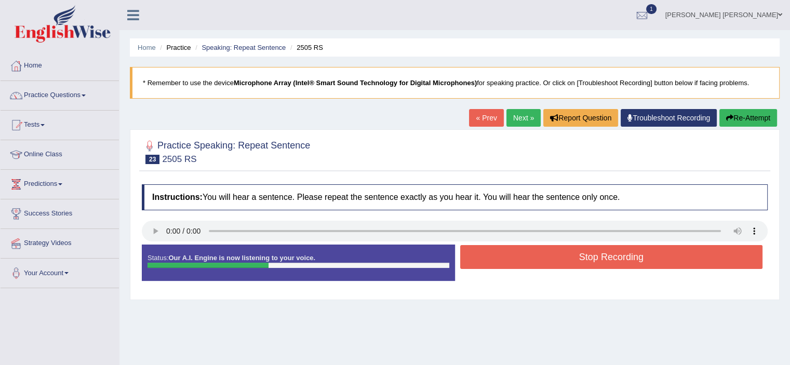
click at [513, 251] on button "Stop Recording" at bounding box center [611, 257] width 303 height 24
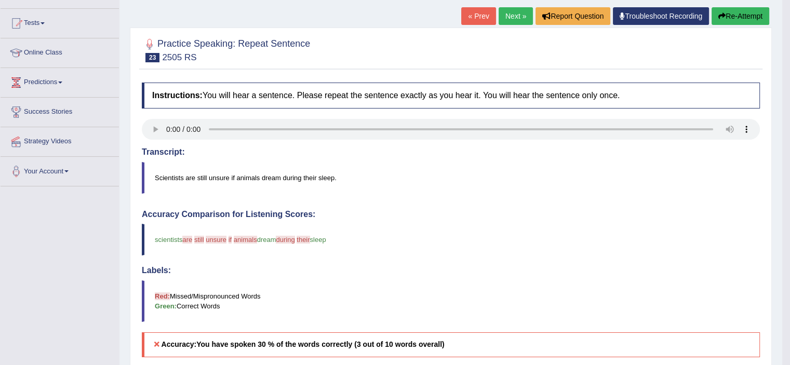
scroll to position [102, 0]
click at [513, 15] on link "Next »" at bounding box center [516, 16] width 34 height 18
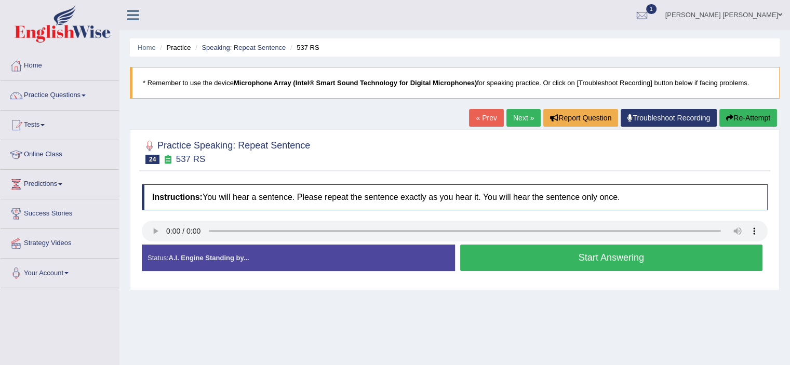
click at [487, 270] on button "Start Answering" at bounding box center [611, 258] width 303 height 26
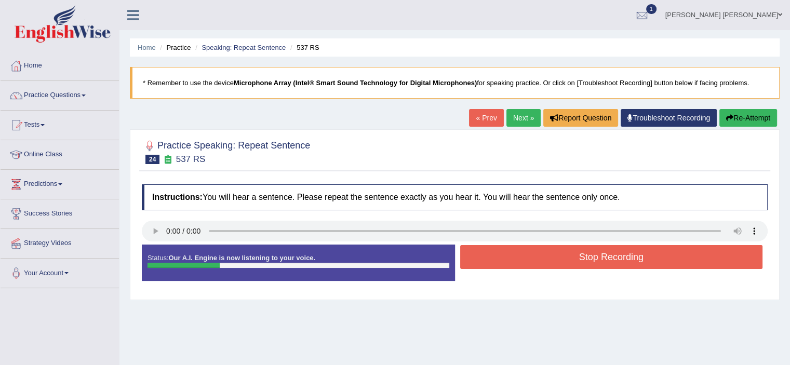
drag, startPoint x: 487, startPoint y: 270, endPoint x: 490, endPoint y: 251, distance: 19.1
click at [490, 251] on div "Stop Recording" at bounding box center [611, 258] width 313 height 26
click at [490, 251] on button "Stop Recording" at bounding box center [611, 257] width 303 height 24
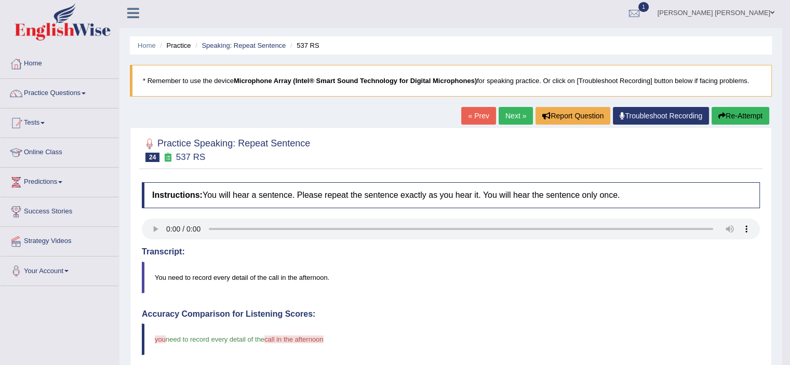
scroll to position [2, 0]
click at [504, 112] on link "Next »" at bounding box center [516, 117] width 34 height 18
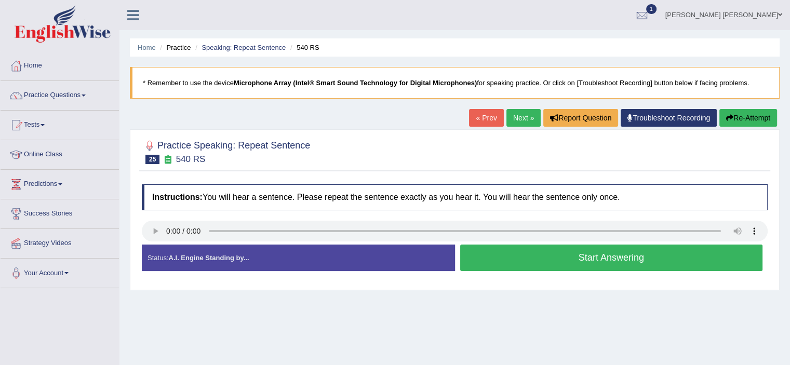
click at [512, 261] on button "Start Answering" at bounding box center [611, 258] width 303 height 26
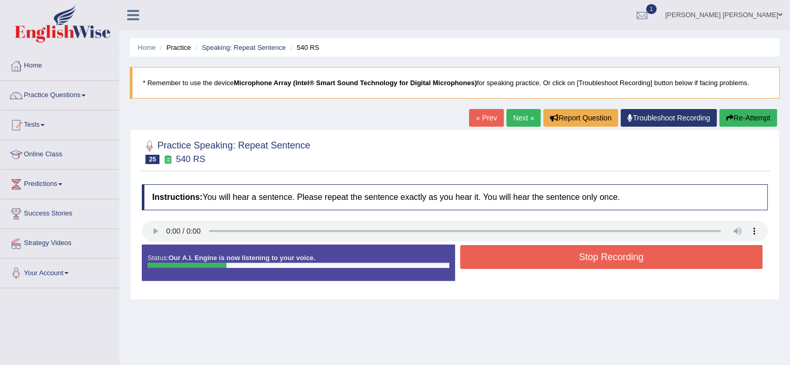
click at [512, 261] on button "Stop Recording" at bounding box center [611, 257] width 303 height 24
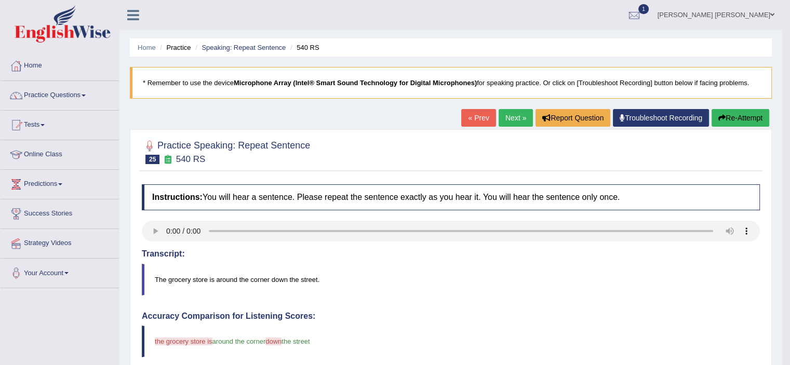
click at [502, 113] on link "Next »" at bounding box center [516, 118] width 34 height 18
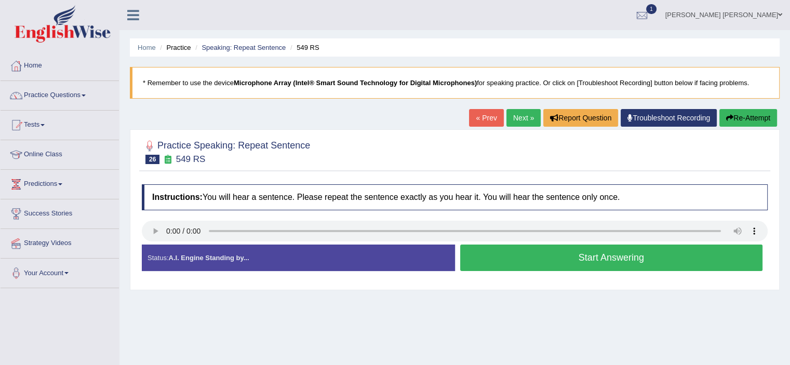
click at [545, 249] on button "Start Answering" at bounding box center [611, 258] width 303 height 26
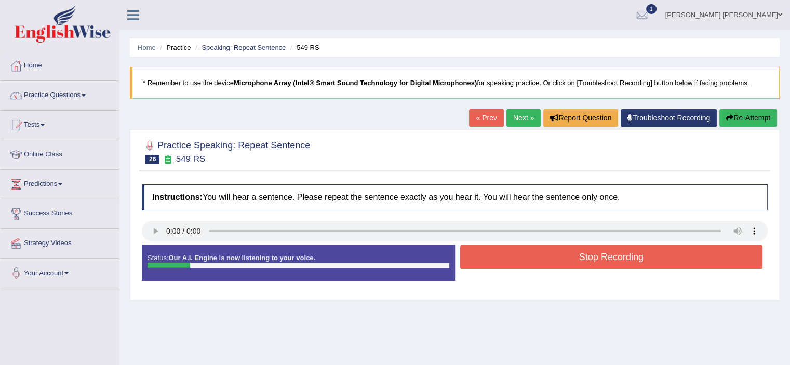
click at [545, 249] on button "Stop Recording" at bounding box center [611, 257] width 303 height 24
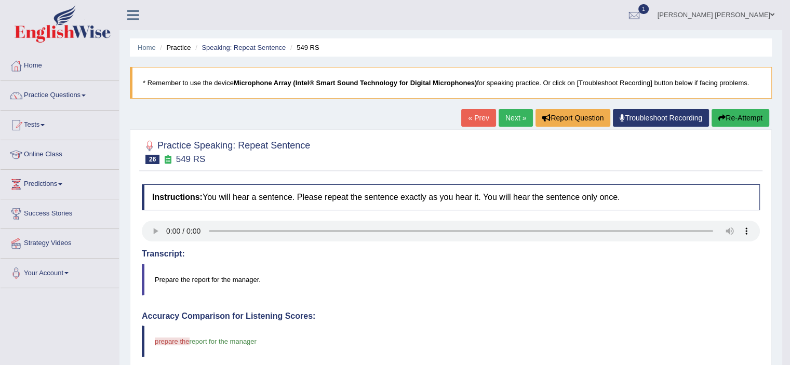
click at [513, 110] on link "Next »" at bounding box center [516, 118] width 34 height 18
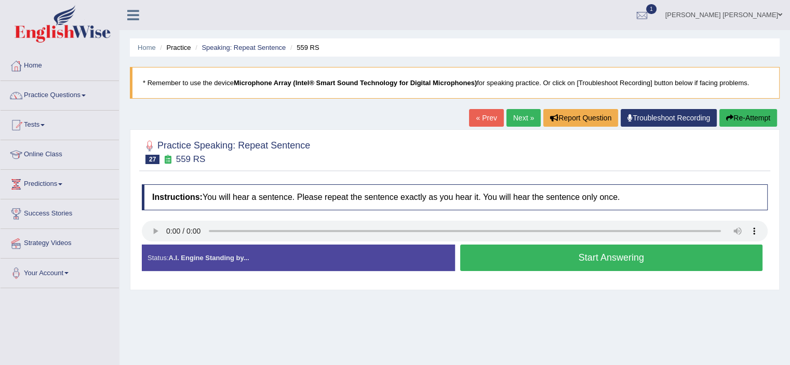
click at [557, 257] on button "Start Answering" at bounding box center [611, 258] width 303 height 26
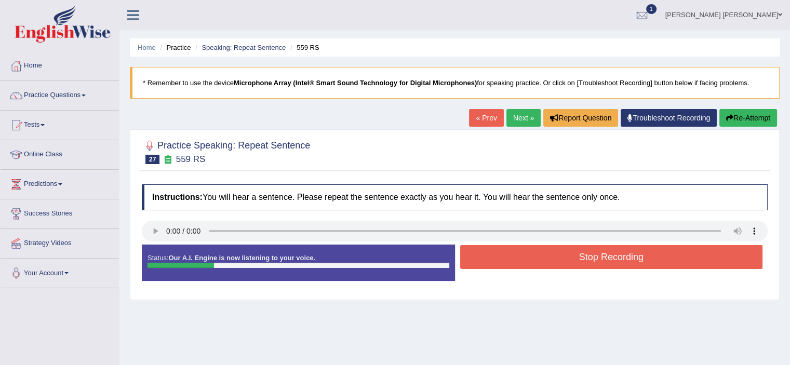
click at [557, 257] on button "Stop Recording" at bounding box center [611, 257] width 303 height 24
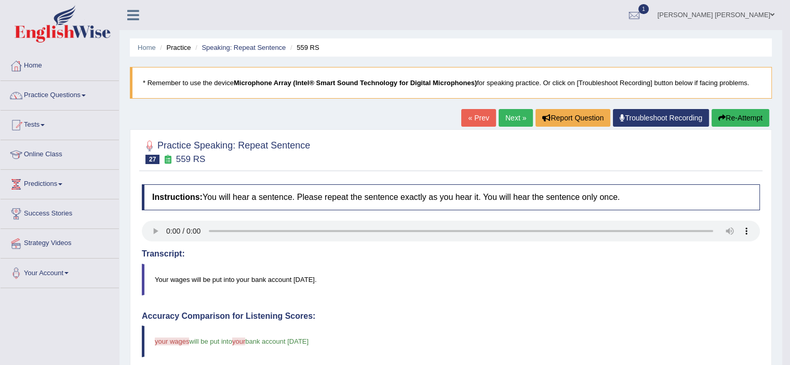
click at [511, 113] on link "Next »" at bounding box center [516, 118] width 34 height 18
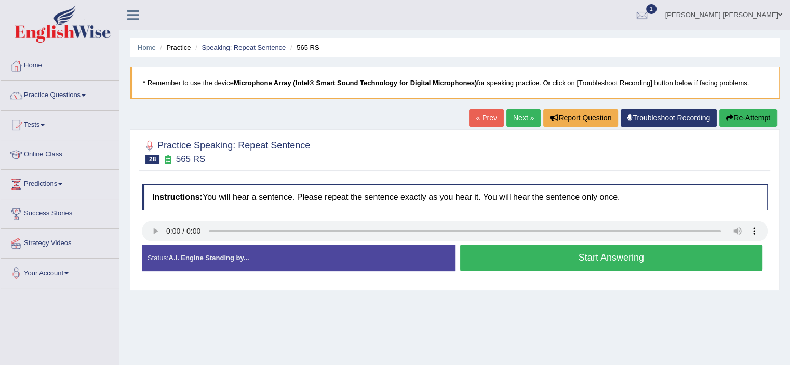
click at [582, 255] on button "Start Answering" at bounding box center [611, 258] width 303 height 26
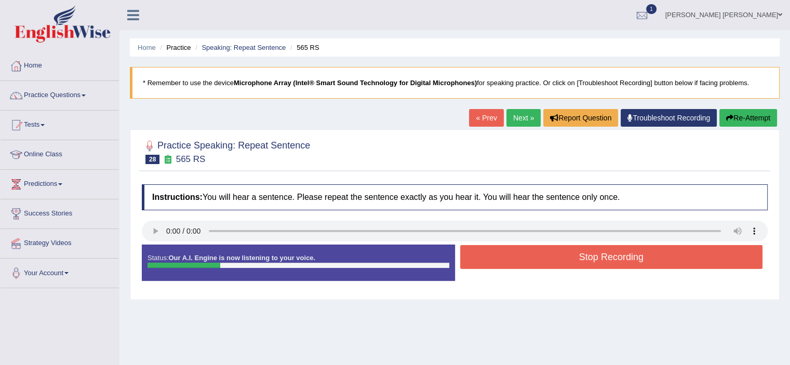
click at [582, 255] on button "Stop Recording" at bounding box center [611, 257] width 303 height 24
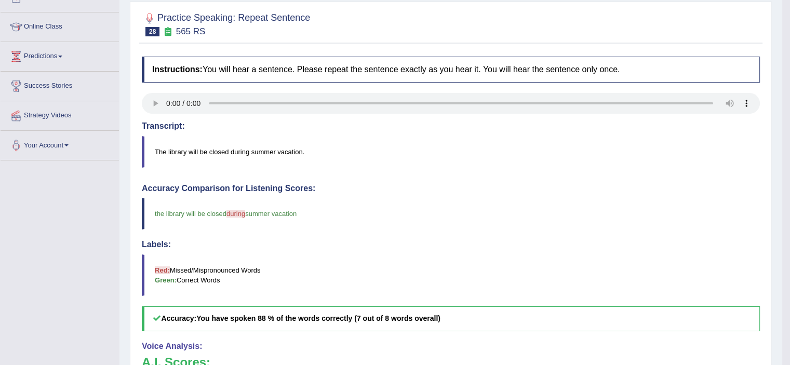
scroll to position [75, 0]
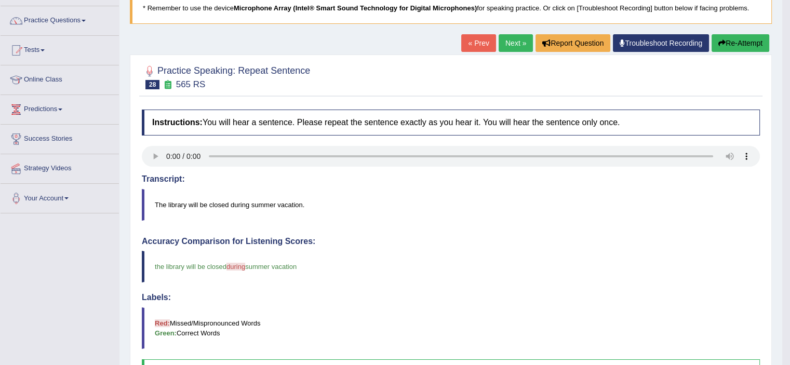
click at [505, 40] on link "Next »" at bounding box center [516, 43] width 34 height 18
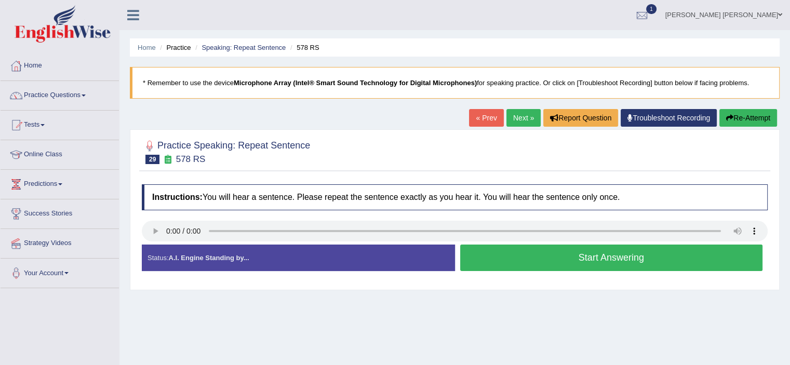
click at [586, 257] on button "Start Answering" at bounding box center [611, 258] width 303 height 26
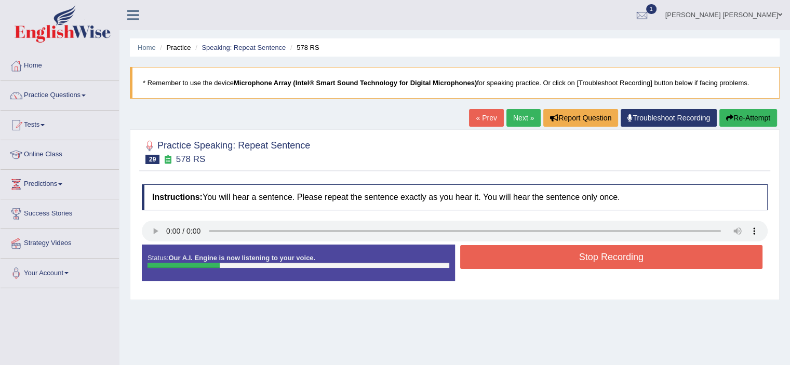
click at [586, 257] on button "Stop Recording" at bounding box center [611, 257] width 303 height 24
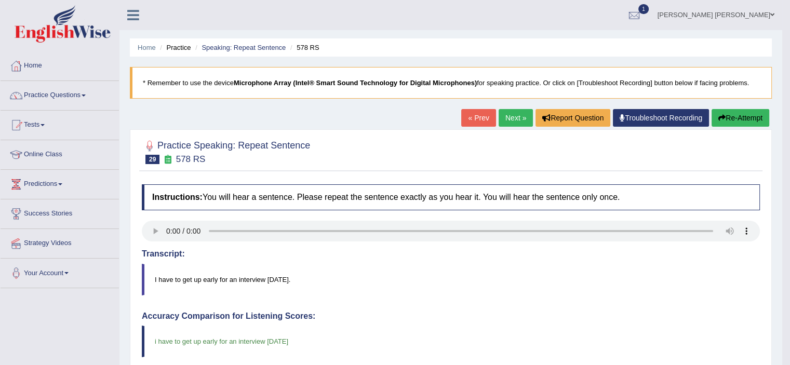
click at [509, 111] on link "Next »" at bounding box center [516, 118] width 34 height 18
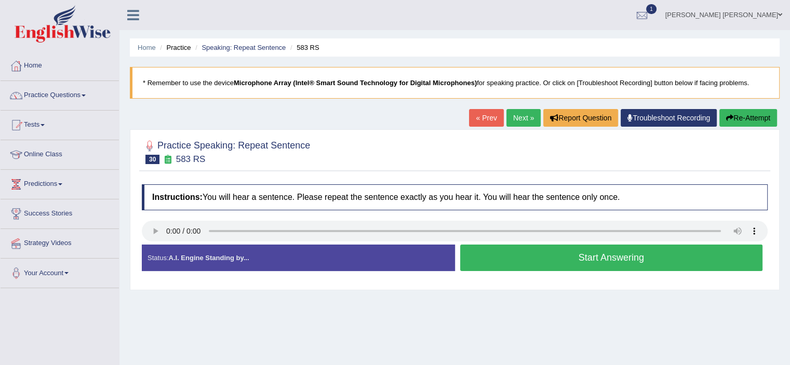
click at [558, 262] on button "Start Answering" at bounding box center [611, 258] width 303 height 26
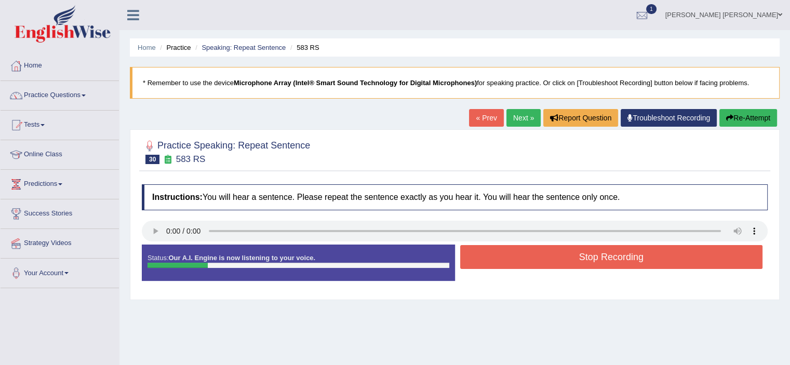
click at [558, 262] on button "Stop Recording" at bounding box center [611, 257] width 303 height 24
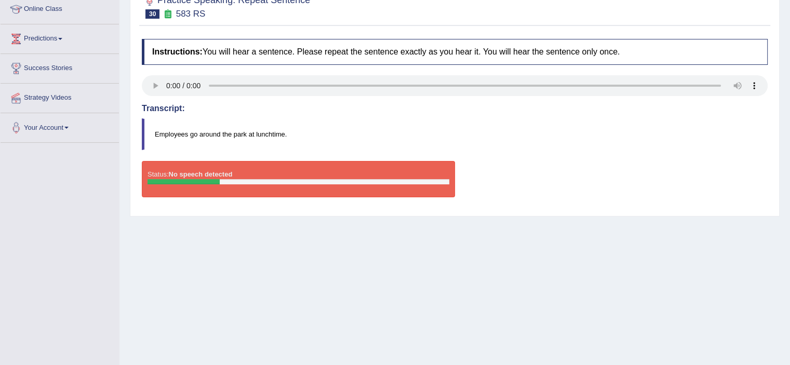
scroll to position [149, 0]
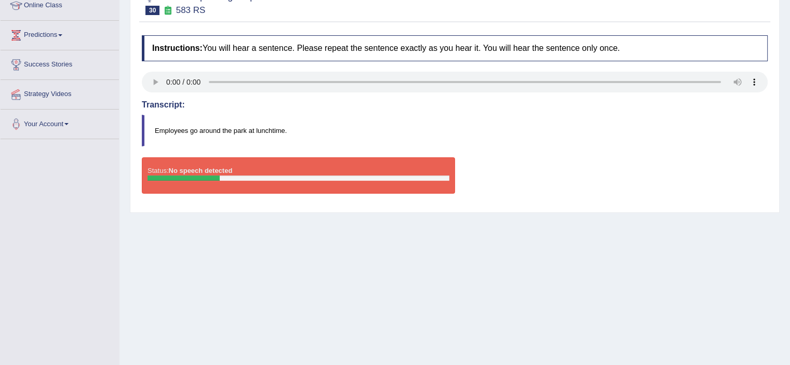
click at [251, 191] on div "Status: No speech detected" at bounding box center [298, 175] width 313 height 36
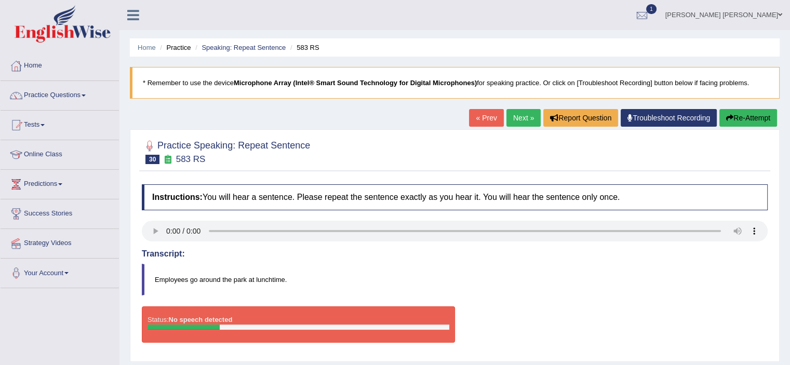
click at [736, 121] on button "Re-Attempt" at bounding box center [748, 118] width 58 height 18
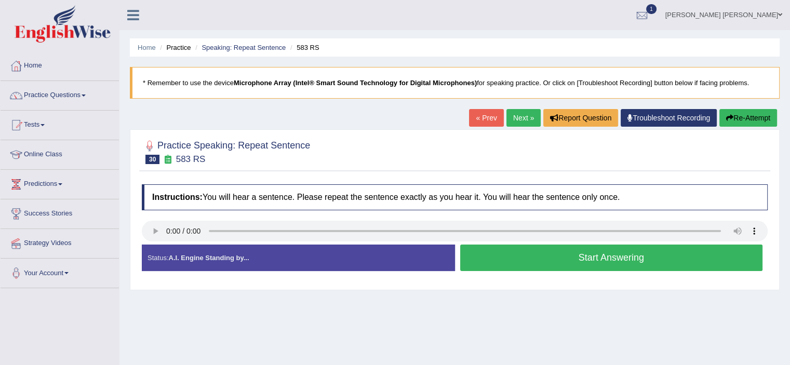
click at [601, 255] on button "Start Answering" at bounding box center [611, 258] width 303 height 26
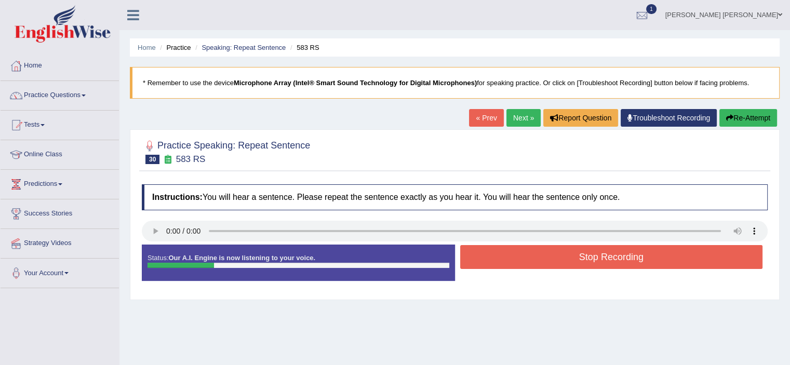
click at [601, 255] on button "Stop Recording" at bounding box center [611, 257] width 303 height 24
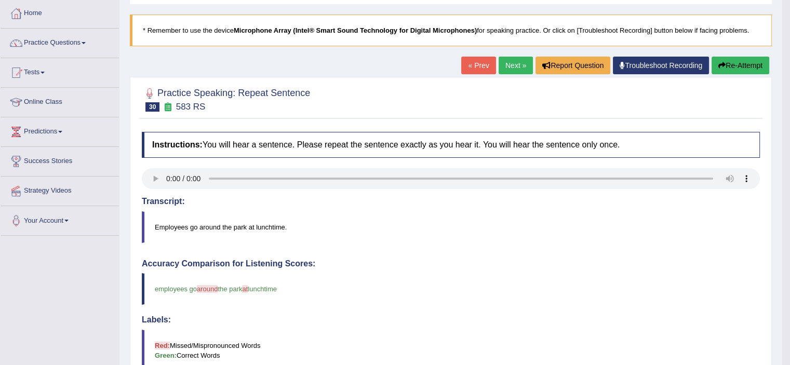
scroll to position [52, 0]
click at [504, 66] on link "Next »" at bounding box center [516, 66] width 34 height 18
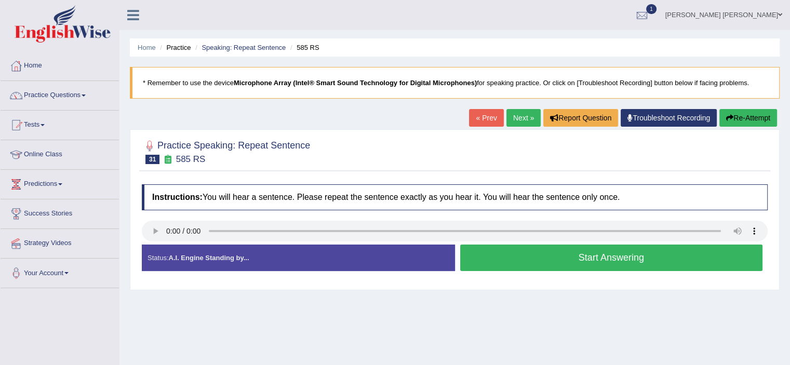
click at [561, 255] on button "Start Answering" at bounding box center [611, 258] width 303 height 26
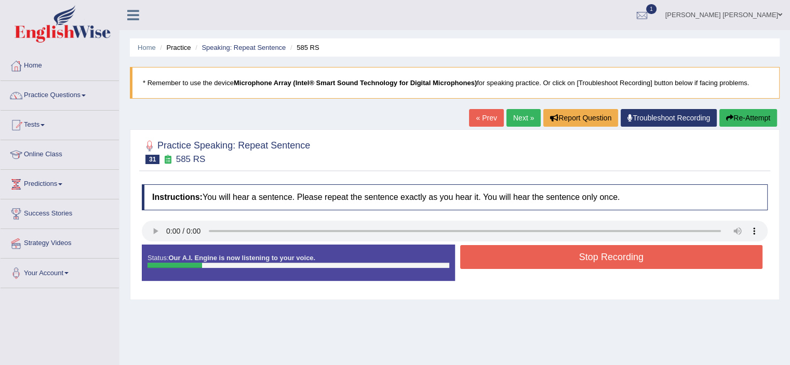
click at [561, 255] on button "Stop Recording" at bounding box center [611, 257] width 303 height 24
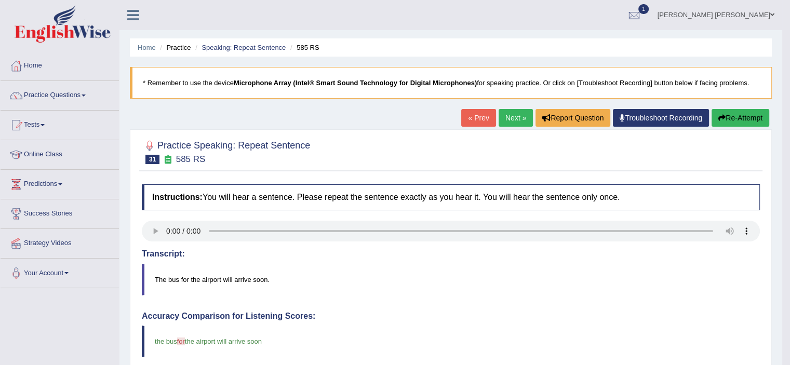
click at [512, 120] on link "Next »" at bounding box center [516, 118] width 34 height 18
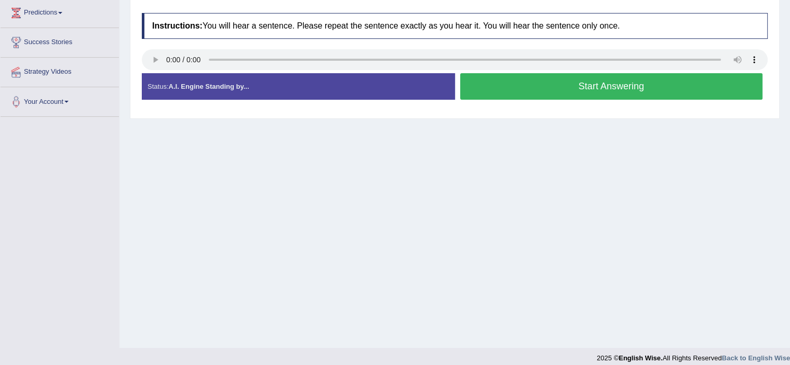
scroll to position [180, 0]
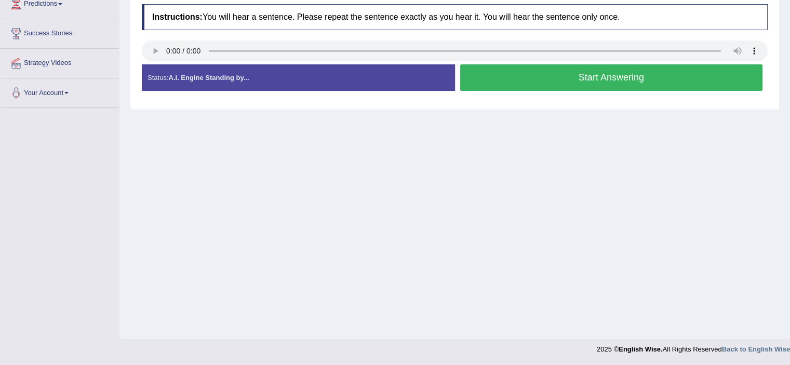
click at [554, 81] on button "Start Answering" at bounding box center [611, 77] width 303 height 26
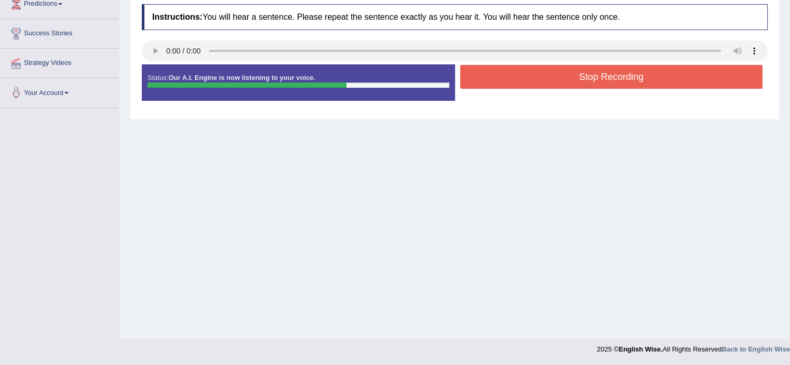
click at [540, 78] on button "Stop Recording" at bounding box center [611, 77] width 303 height 24
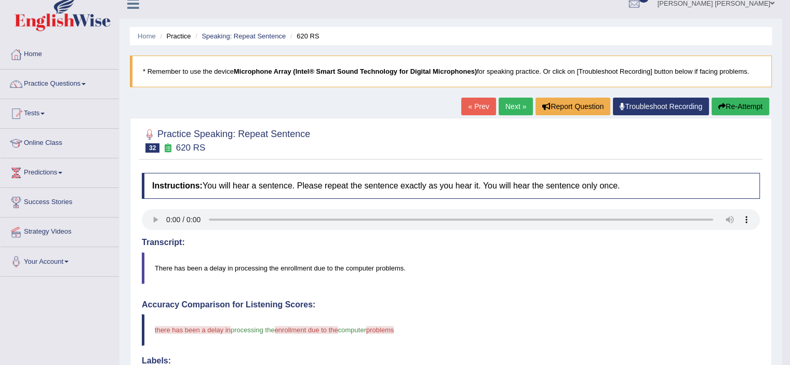
scroll to position [0, 0]
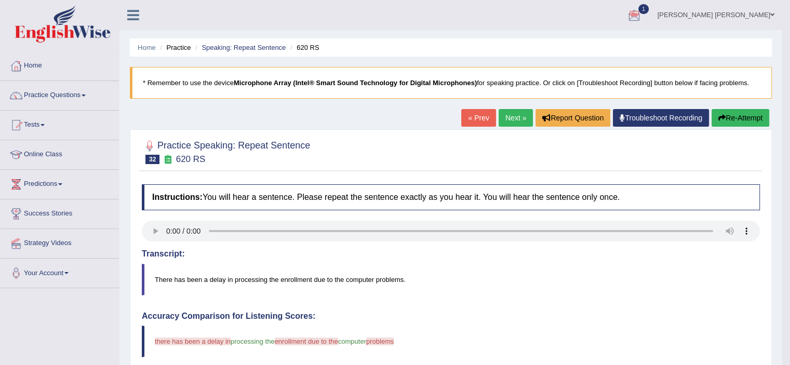
click at [738, 119] on button "Re-Attempt" at bounding box center [741, 118] width 58 height 18
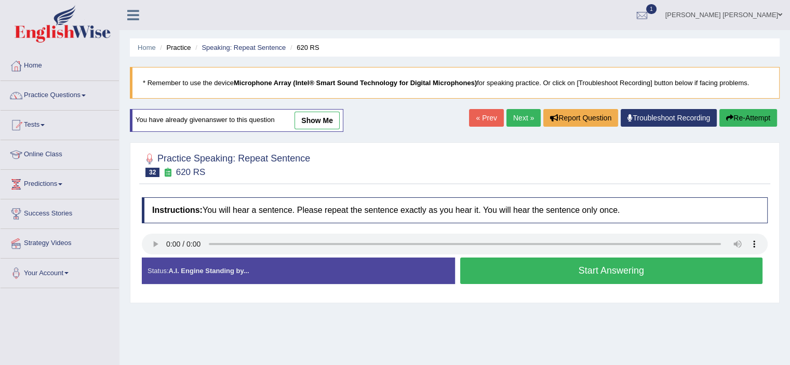
click at [596, 262] on button "Start Answering" at bounding box center [611, 271] width 303 height 26
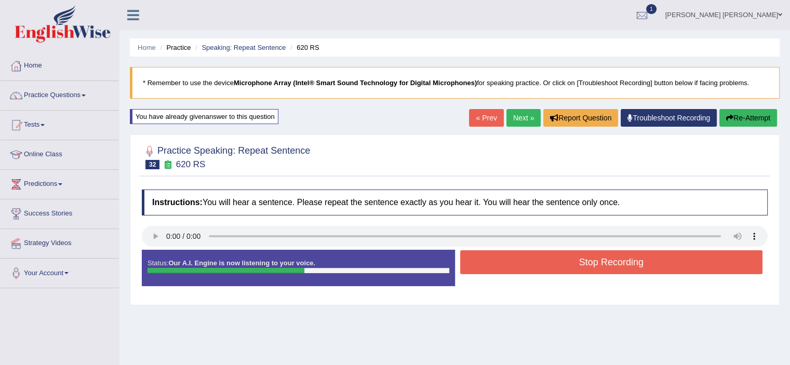
click at [614, 267] on button "Stop Recording" at bounding box center [611, 262] width 303 height 24
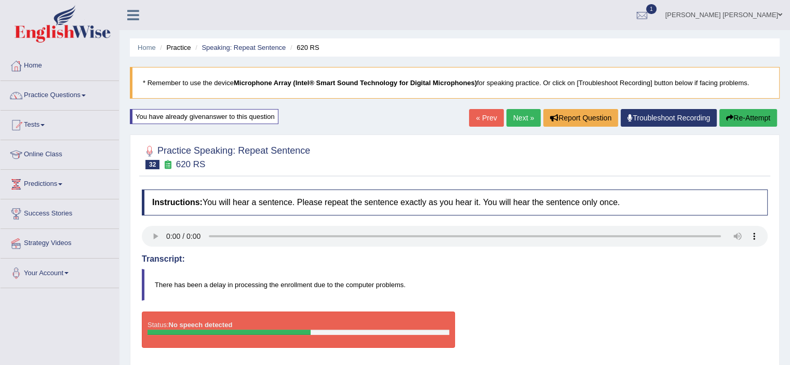
click at [745, 118] on button "Re-Attempt" at bounding box center [748, 118] width 58 height 18
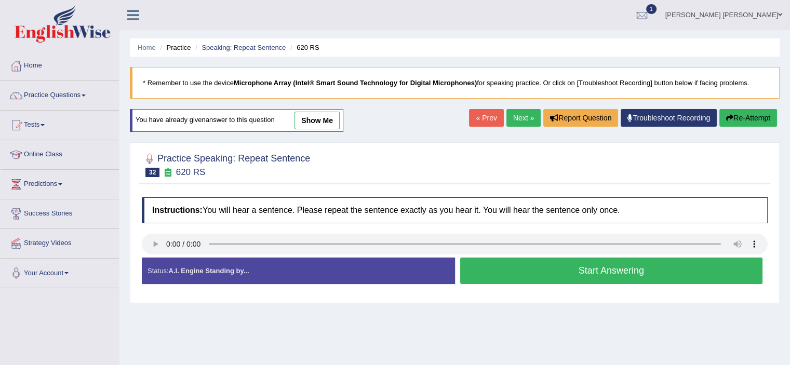
click at [588, 277] on button "Start Answering" at bounding box center [611, 271] width 303 height 26
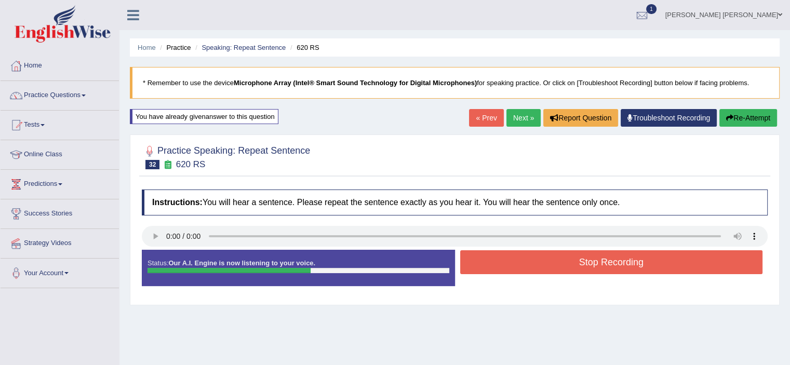
click at [585, 255] on button "Stop Recording" at bounding box center [611, 262] width 303 height 24
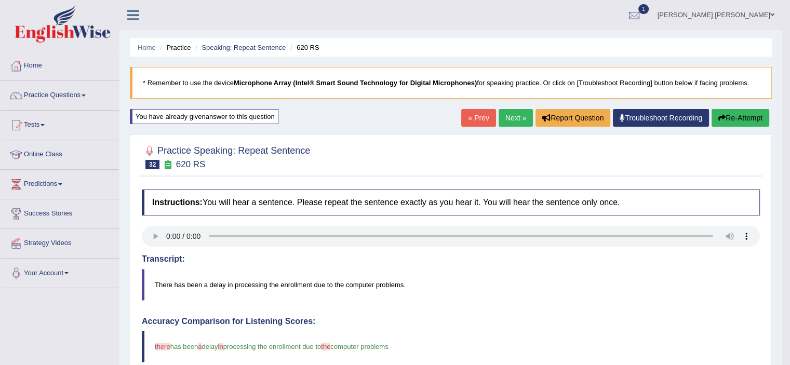
click at [509, 123] on link "Next »" at bounding box center [516, 118] width 34 height 18
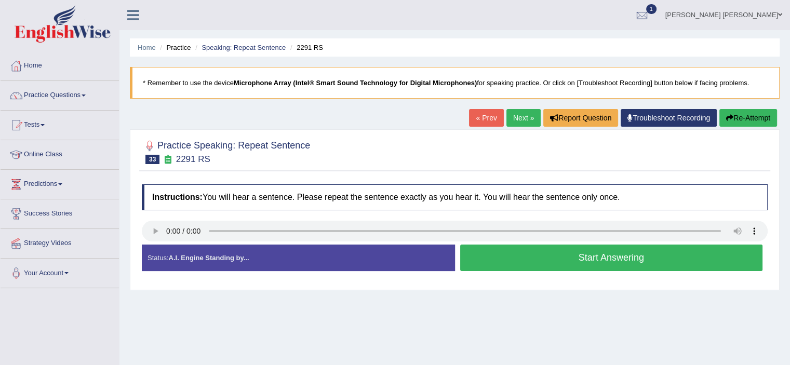
click at [562, 258] on button "Start Answering" at bounding box center [611, 258] width 303 height 26
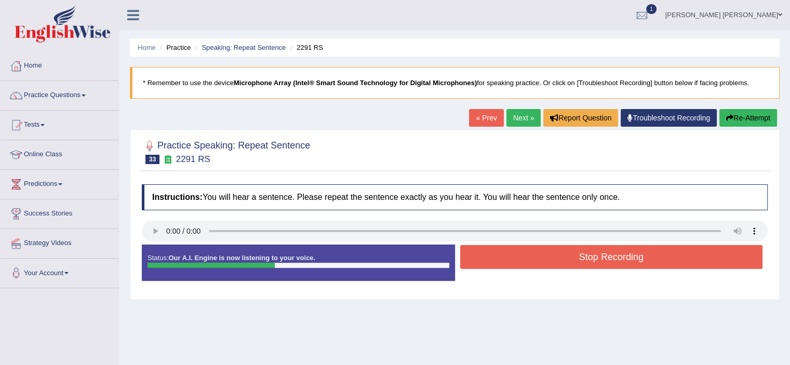
click at [562, 258] on button "Stop Recording" at bounding box center [611, 257] width 303 height 24
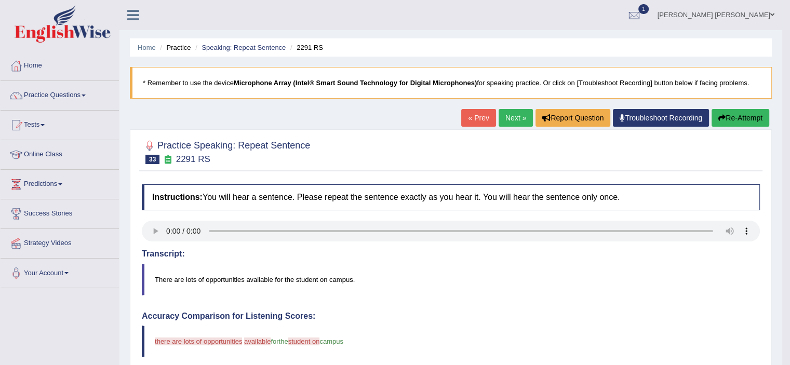
click at [747, 112] on button "Re-Attempt" at bounding box center [741, 118] width 58 height 18
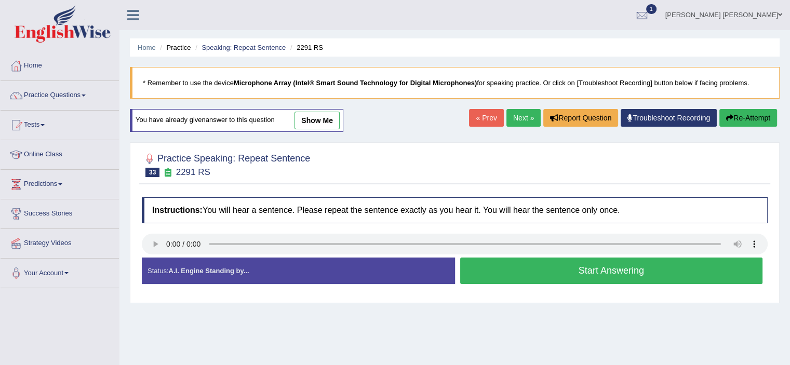
click at [603, 270] on button "Start Answering" at bounding box center [611, 271] width 303 height 26
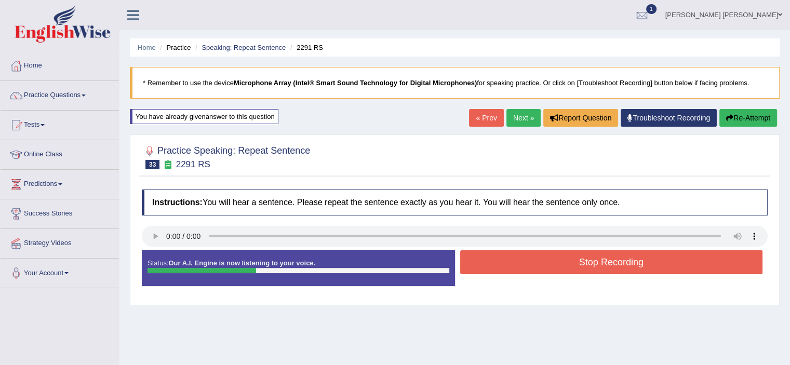
click at [603, 270] on button "Stop Recording" at bounding box center [611, 262] width 303 height 24
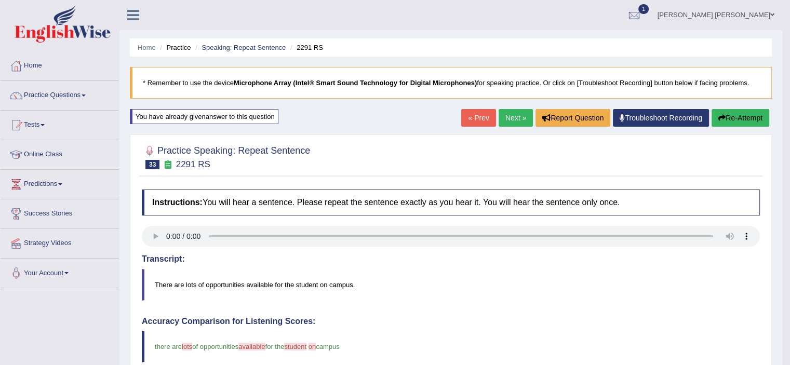
click at [515, 118] on link "Next »" at bounding box center [516, 118] width 34 height 18
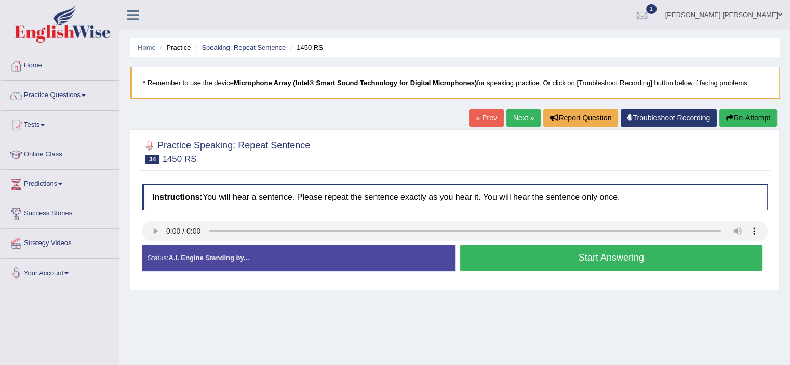
click at [586, 256] on button "Start Answering" at bounding box center [611, 258] width 303 height 26
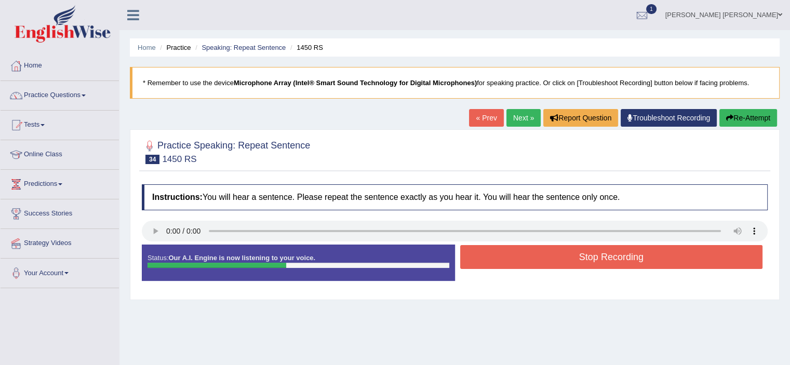
click at [586, 256] on button "Stop Recording" at bounding box center [611, 257] width 303 height 24
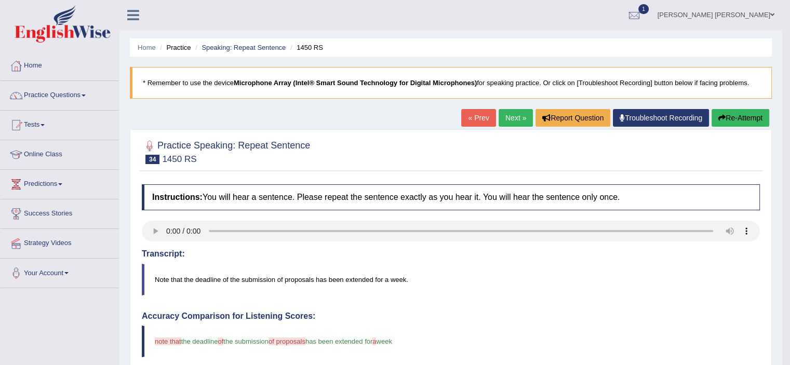
click at [516, 113] on link "Next »" at bounding box center [516, 118] width 34 height 18
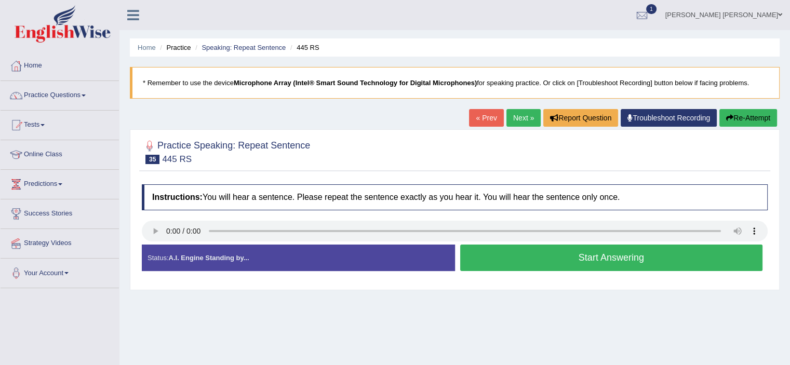
click at [492, 261] on button "Start Answering" at bounding box center [611, 258] width 303 height 26
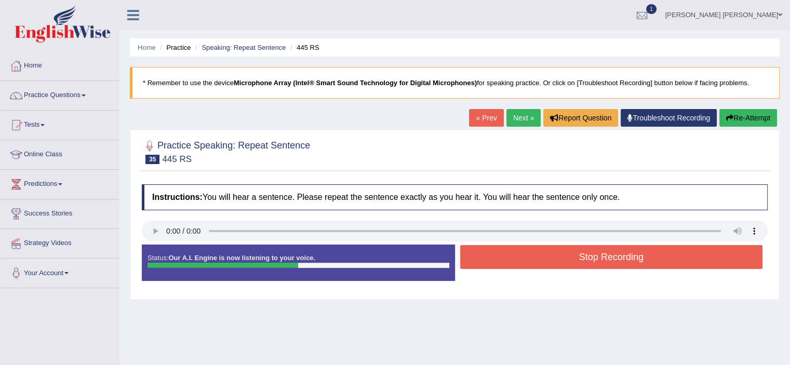
click at [616, 264] on button "Stop Recording" at bounding box center [611, 257] width 303 height 24
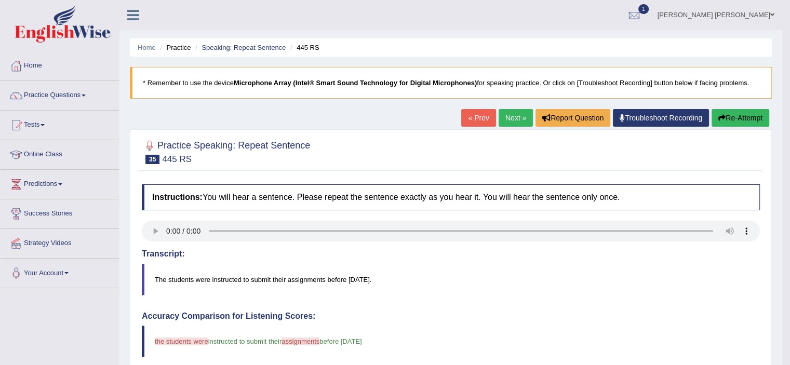
click at [740, 115] on button "Re-Attempt" at bounding box center [741, 118] width 58 height 18
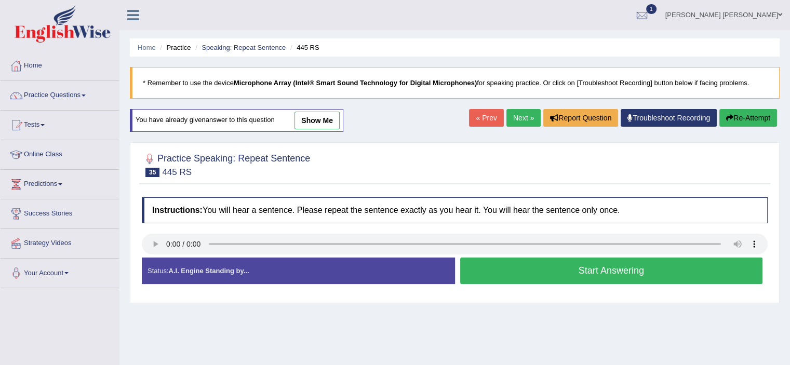
click at [574, 271] on button "Start Answering" at bounding box center [611, 271] width 303 height 26
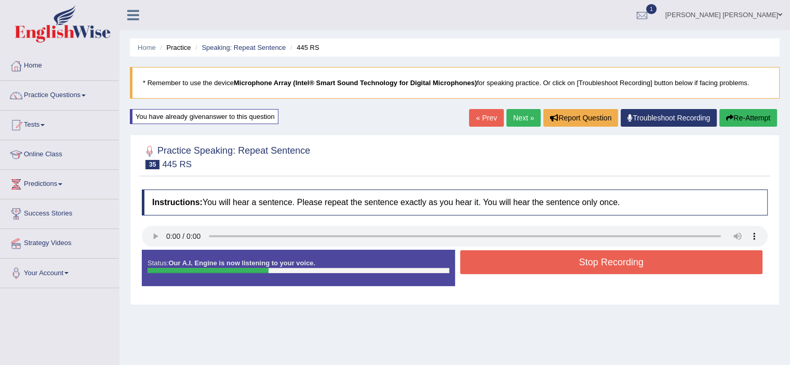
click at [571, 265] on button "Stop Recording" at bounding box center [611, 262] width 303 height 24
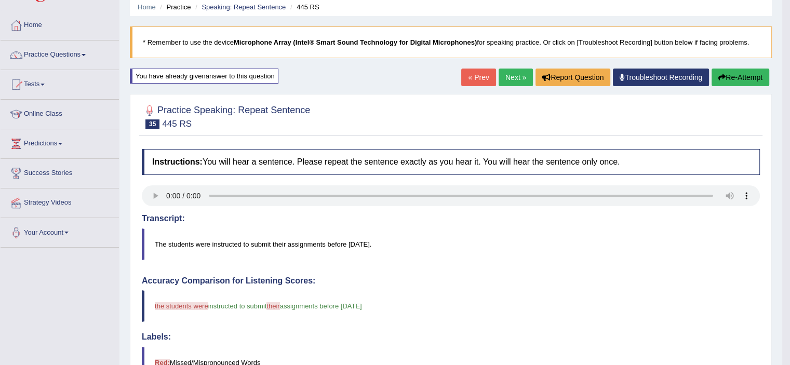
scroll to position [39, 0]
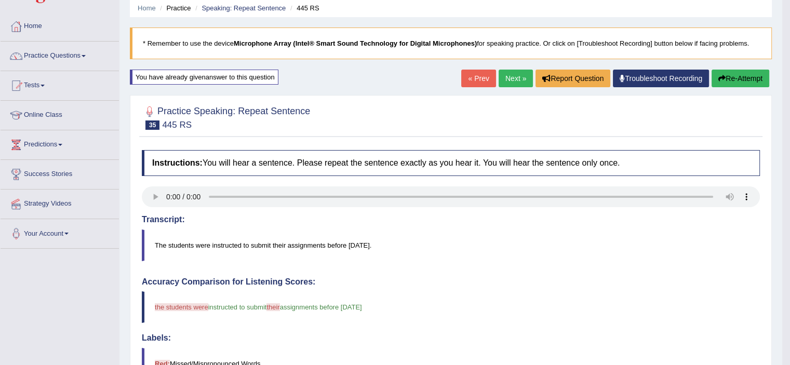
click at [724, 76] on button "Re-Attempt" at bounding box center [741, 79] width 58 height 18
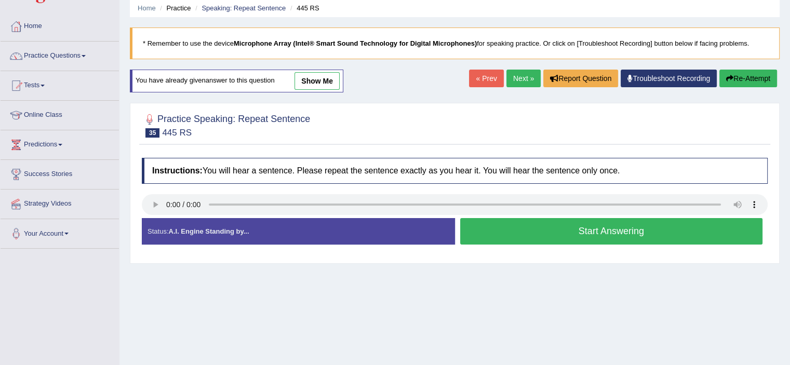
click at [630, 234] on button "Start Answering" at bounding box center [611, 231] width 303 height 26
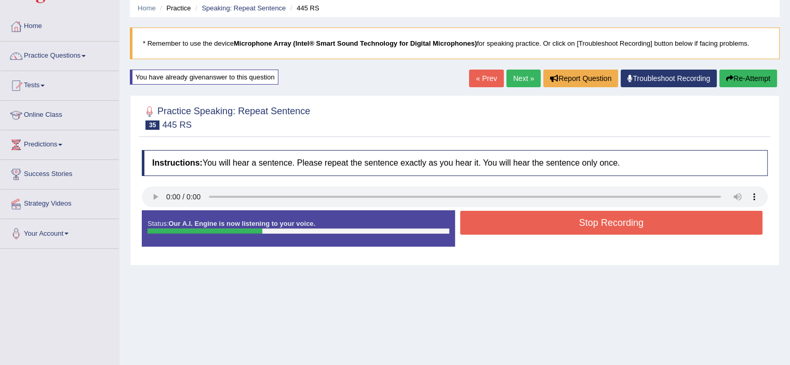
click at [630, 234] on div "Stop Recording" at bounding box center [611, 224] width 313 height 26
click at [625, 230] on button "Stop Recording" at bounding box center [611, 223] width 303 height 24
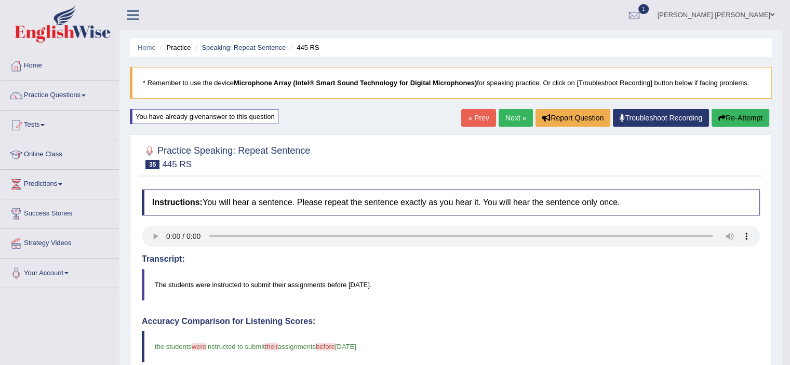
click at [513, 112] on link "Next »" at bounding box center [516, 118] width 34 height 18
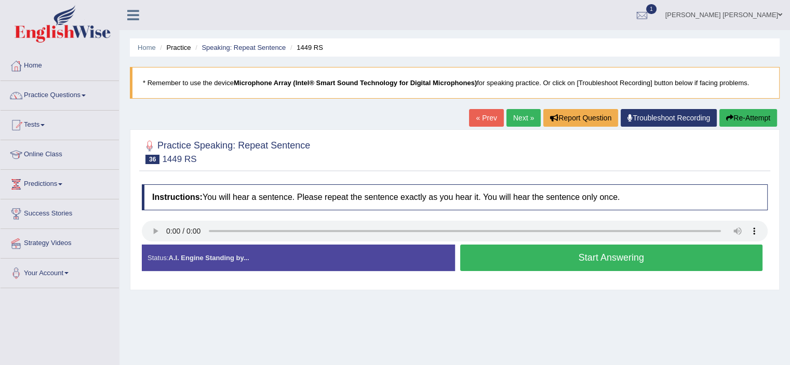
click at [516, 251] on button "Start Answering" at bounding box center [611, 258] width 303 height 26
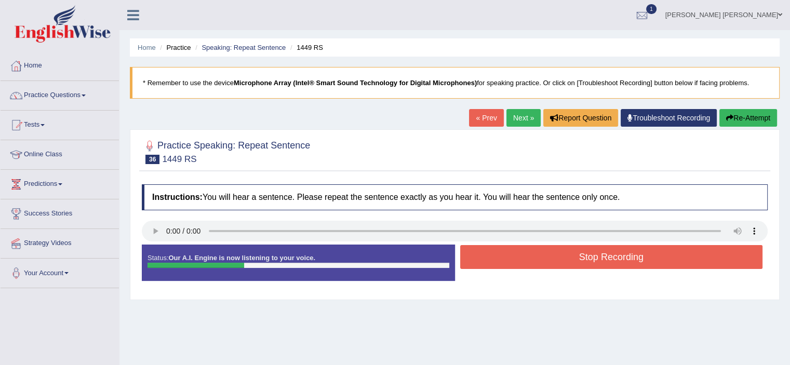
click at [516, 251] on button "Stop Recording" at bounding box center [611, 257] width 303 height 24
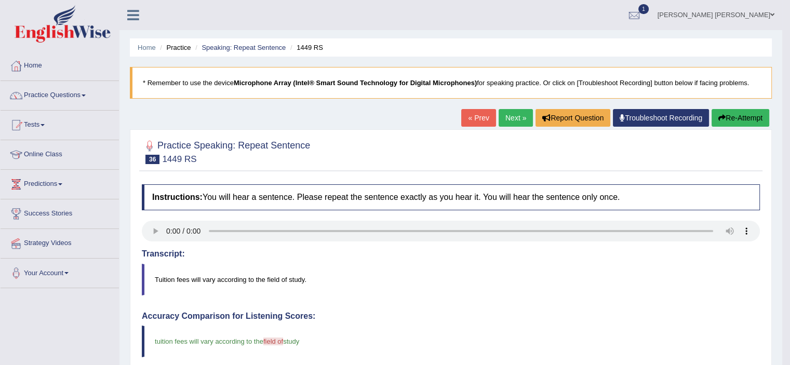
click at [505, 120] on link "Next »" at bounding box center [516, 118] width 34 height 18
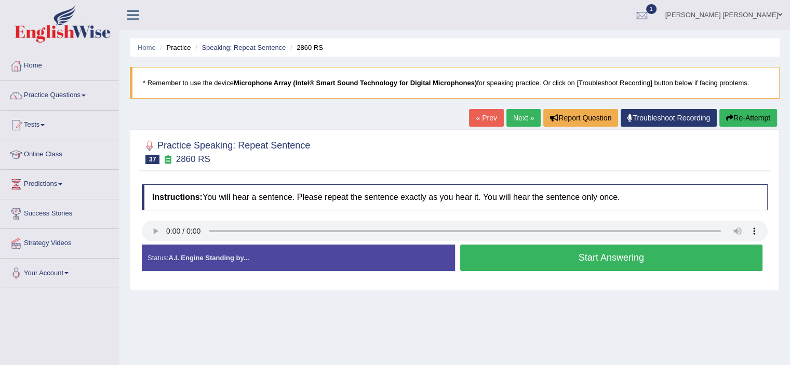
click at [593, 257] on button "Start Answering" at bounding box center [611, 258] width 303 height 26
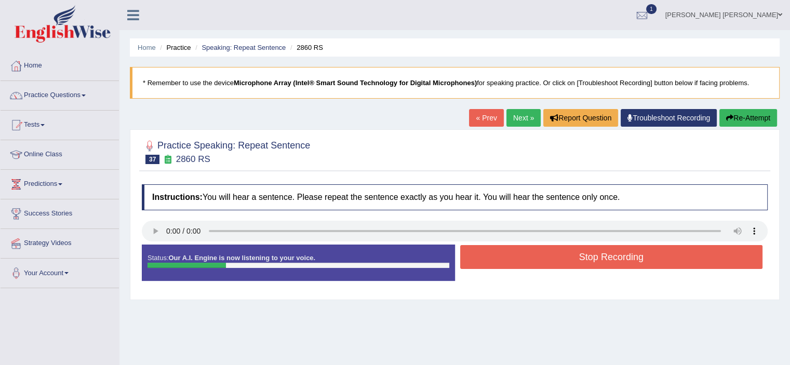
click at [593, 257] on button "Stop Recording" at bounding box center [611, 257] width 303 height 24
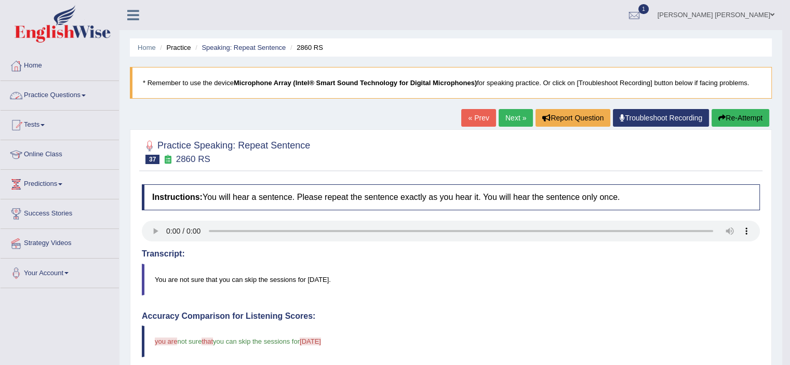
click at [87, 93] on link "Practice Questions" at bounding box center [60, 94] width 118 height 26
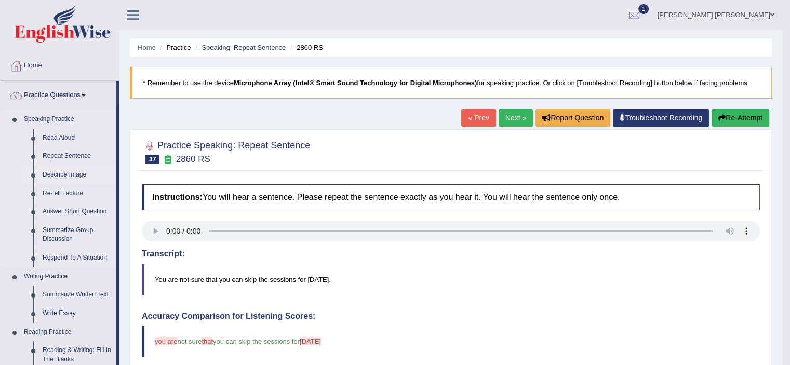
click at [77, 176] on link "Describe Image" at bounding box center [77, 175] width 78 height 19
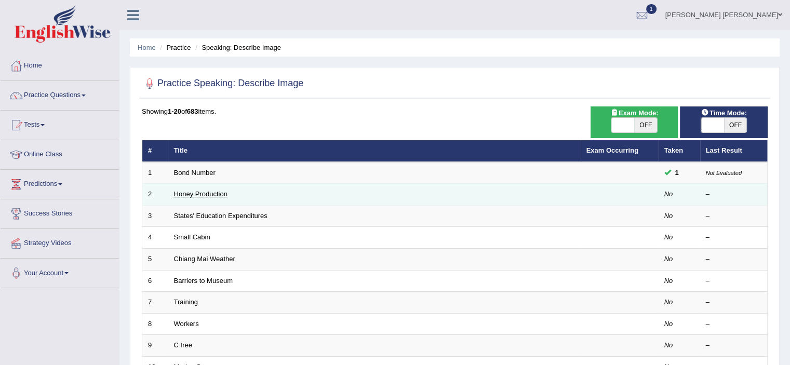
click at [206, 196] on link "Honey Production" at bounding box center [201, 194] width 54 height 8
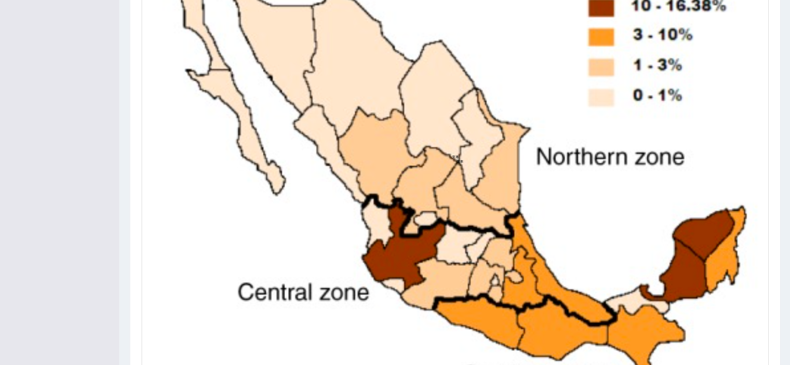
scroll to position [309, 0]
click at [276, 154] on img at bounding box center [454, 157] width 621 height 468
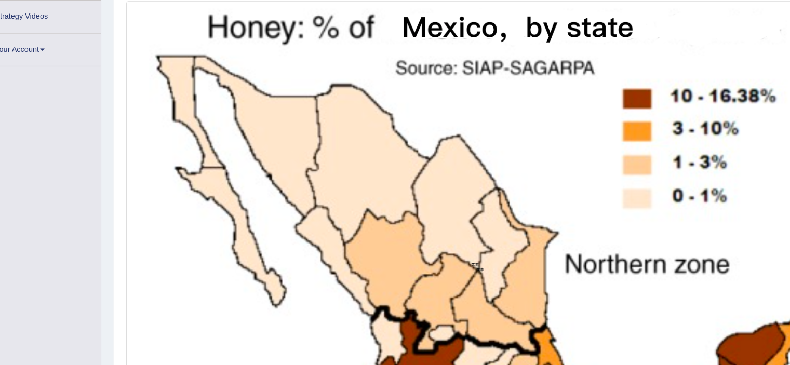
scroll to position [194, 0]
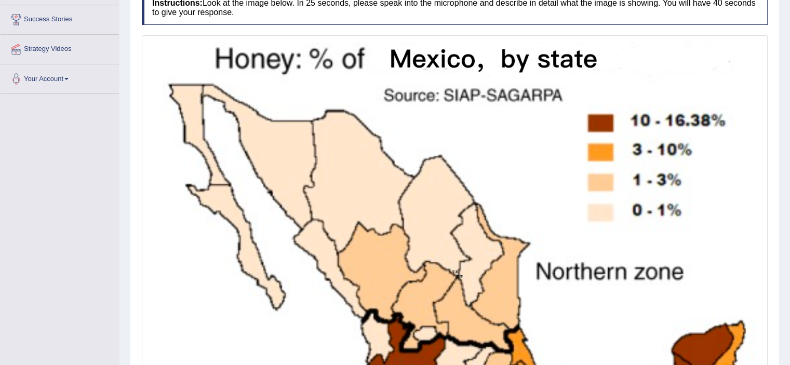
click at [276, 154] on img at bounding box center [454, 272] width 621 height 468
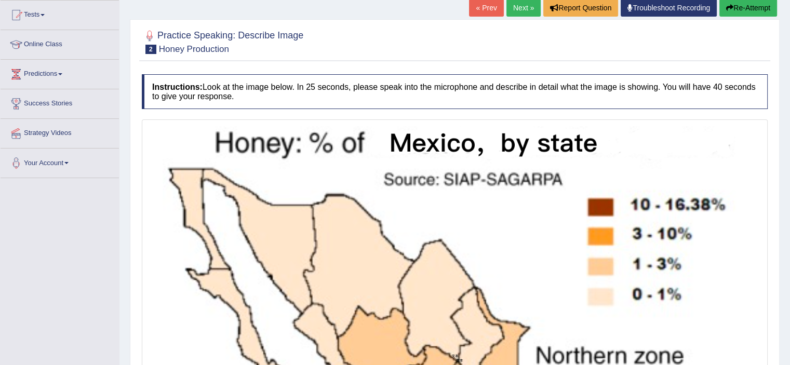
scroll to position [110, 0]
